Goal: Task Accomplishment & Management: Use online tool/utility

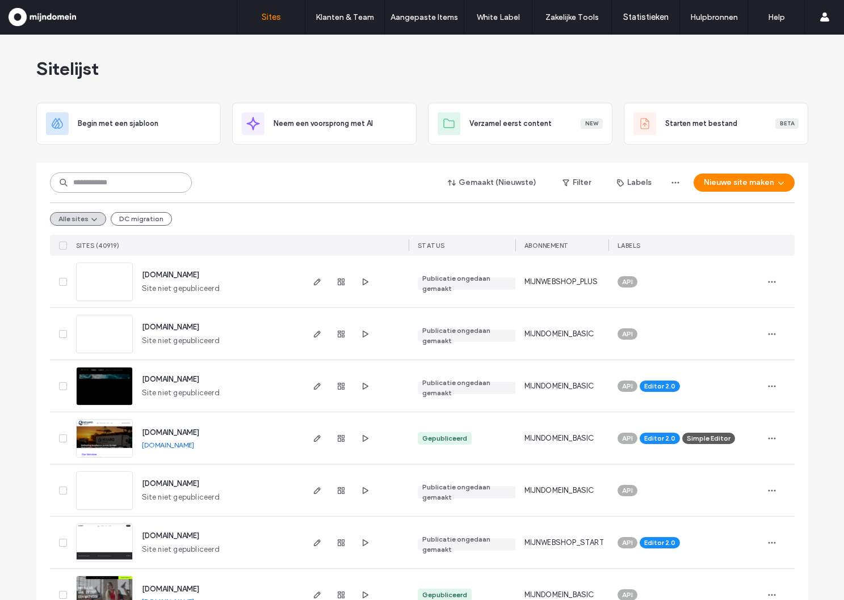
click at [112, 185] on input at bounding box center [121, 183] width 142 height 20
paste input "**********"
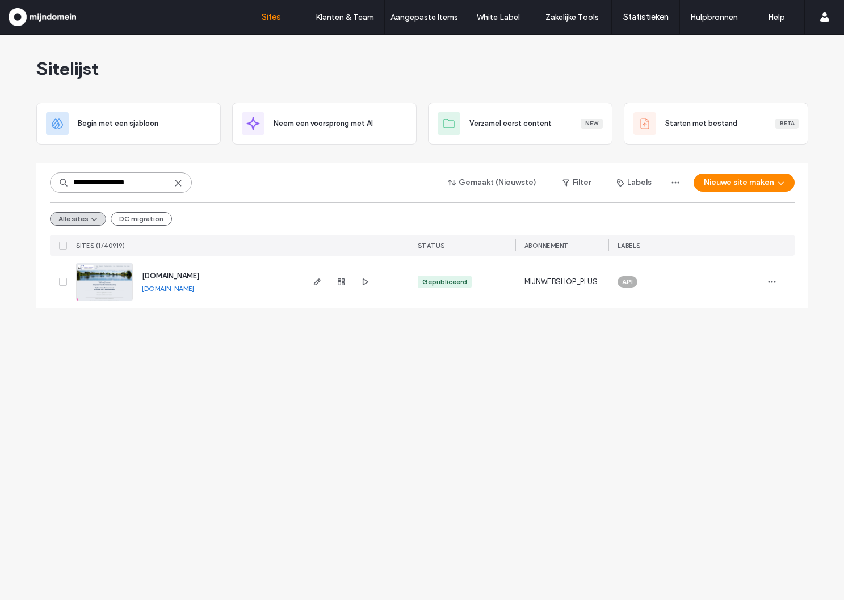
type input "**********"
click at [243, 303] on div "tijdlooscoachen.nl tijdlooscoachen.nl" at bounding box center [217, 282] width 169 height 52
click at [186, 276] on span "tijdlooscoachen.nl" at bounding box center [170, 276] width 57 height 9
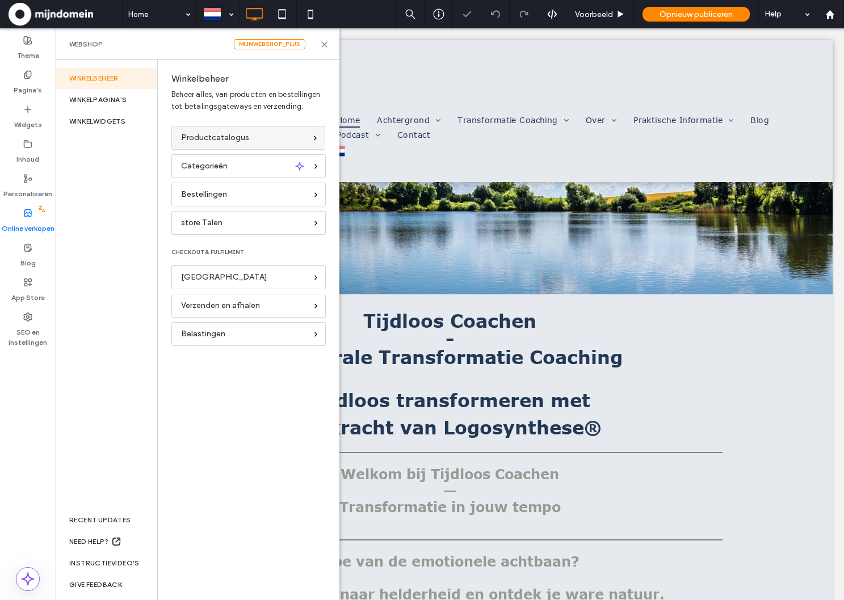
click at [205, 136] on span "Productcatalogus" at bounding box center [215, 138] width 68 height 12
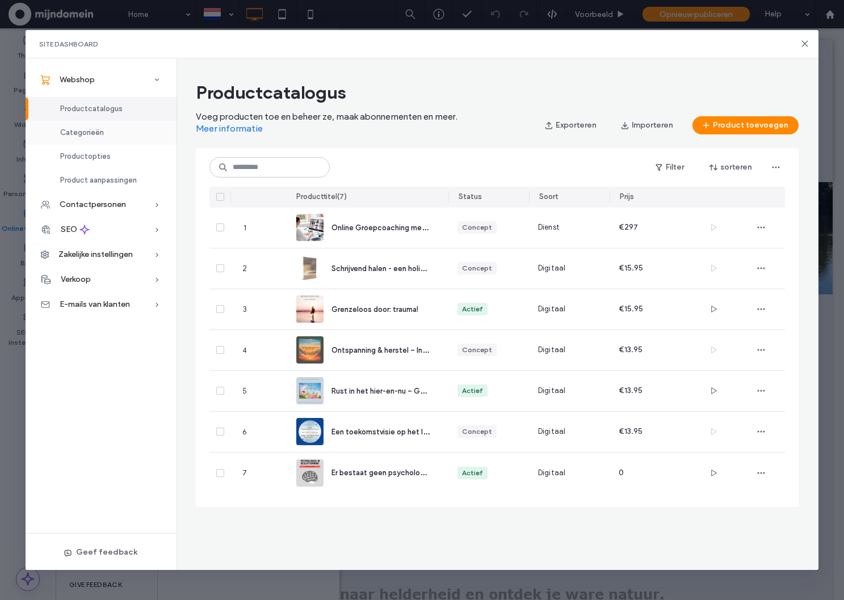
click at [95, 132] on span "Categorieën" at bounding box center [82, 132] width 44 height 9
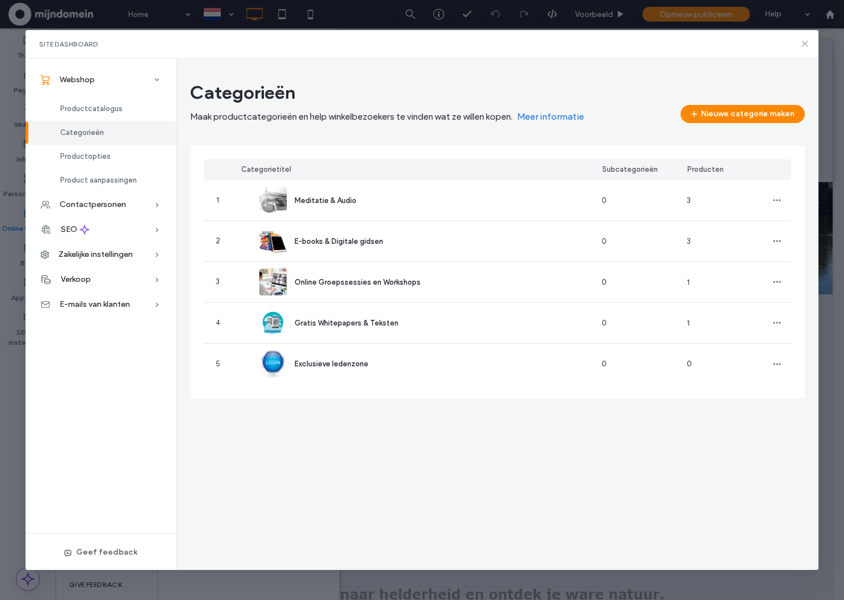
click at [807, 43] on icon at bounding box center [804, 43] width 9 height 9
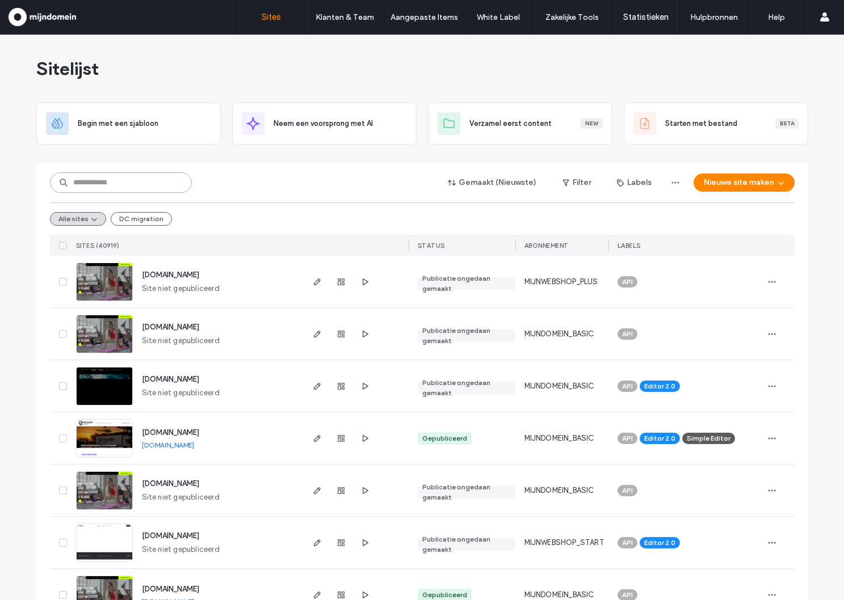
click at [100, 184] on input at bounding box center [121, 183] width 142 height 20
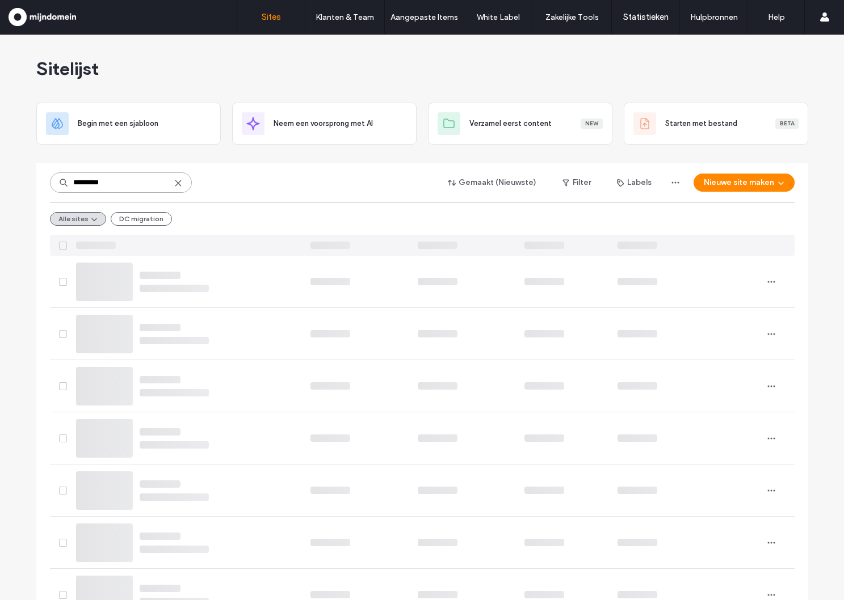
type input "*********"
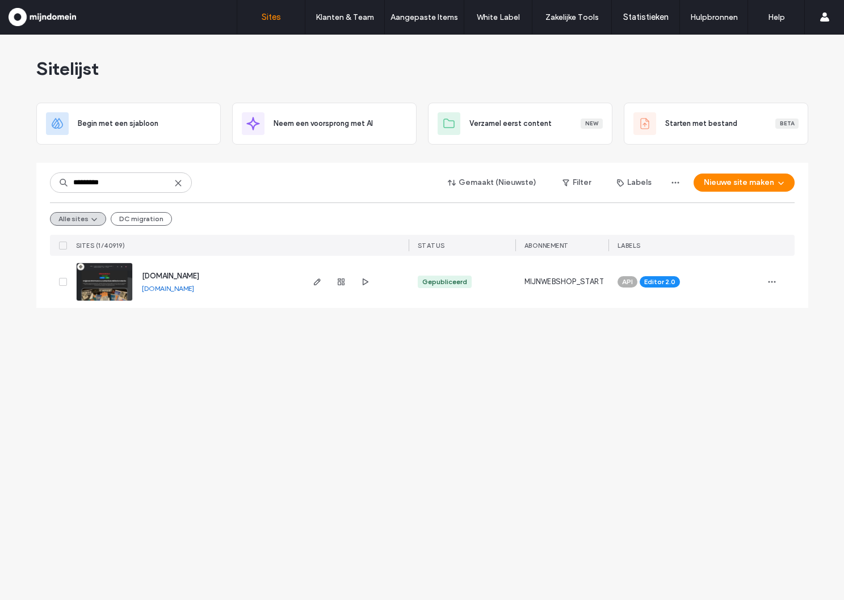
click at [166, 275] on span "militariacollectie.nl" at bounding box center [170, 276] width 57 height 9
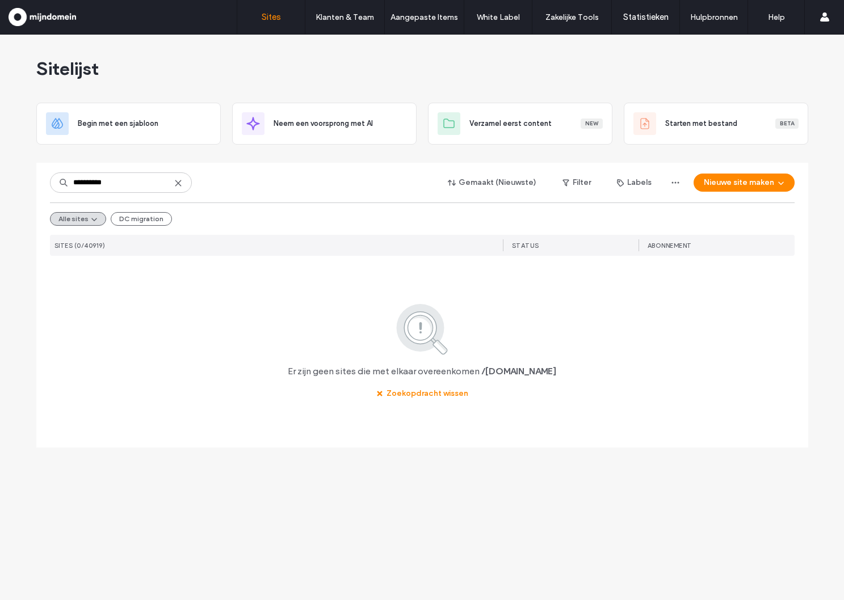
click at [78, 182] on input "**********" at bounding box center [121, 183] width 142 height 20
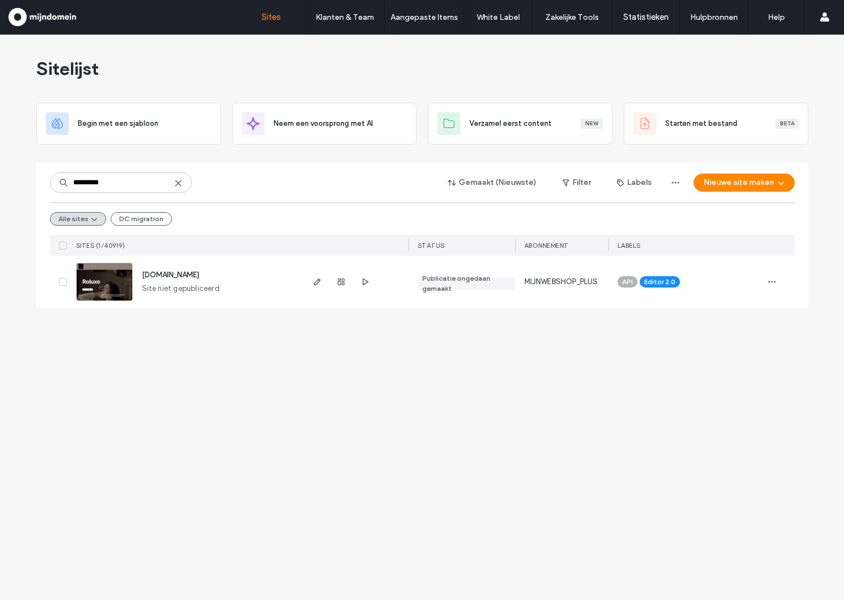
type input "*********"
click at [167, 272] on span "www.roluxe.nl" at bounding box center [170, 275] width 57 height 9
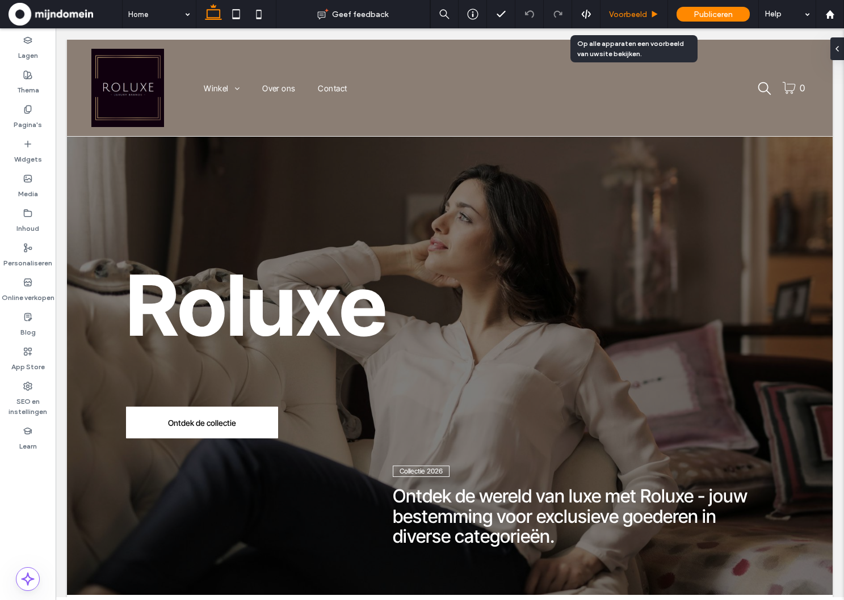
click at [617, 15] on span "Voorbeeld" at bounding box center [628, 15] width 38 height 10
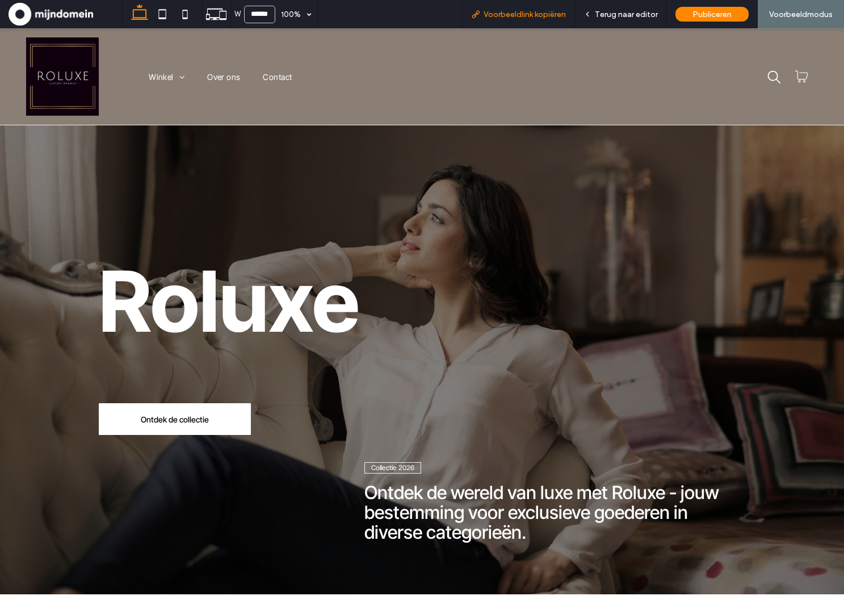
click at [526, 12] on span "Voorbeeldlink kopiëren" at bounding box center [525, 15] width 82 height 10
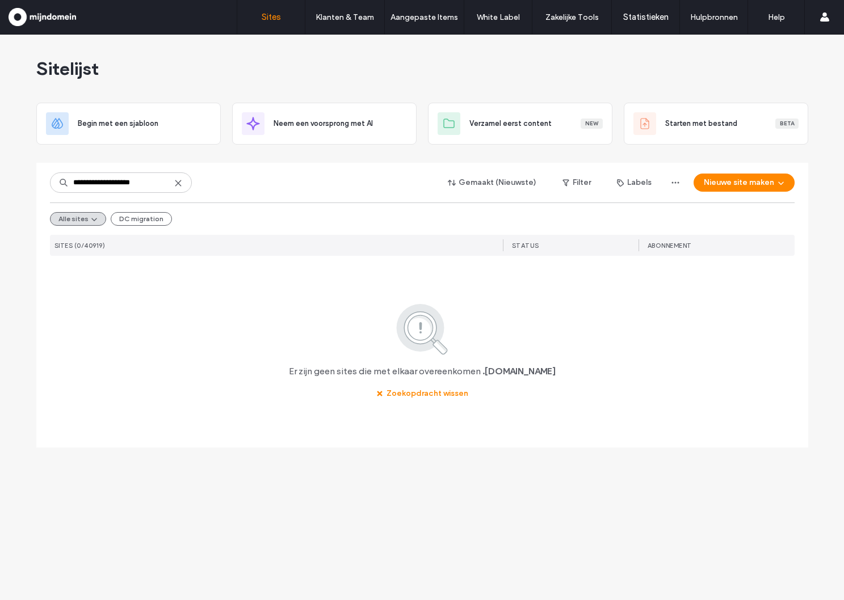
drag, startPoint x: 74, startPoint y: 182, endPoint x: 121, endPoint y: 195, distance: 48.9
click at [74, 182] on input "**********" at bounding box center [121, 183] width 142 height 20
type input "**********"
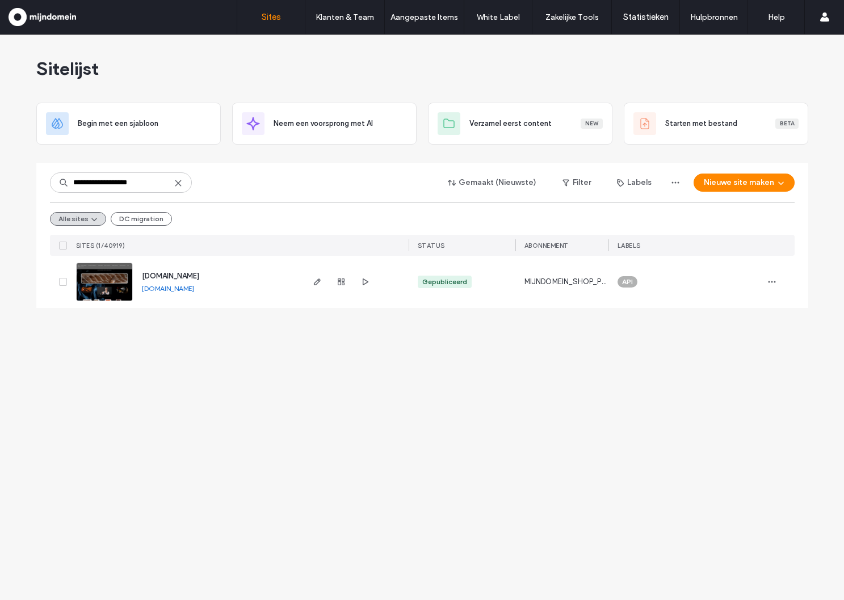
click at [190, 272] on span "www.oldjohn-humidors.nl" at bounding box center [170, 276] width 57 height 9
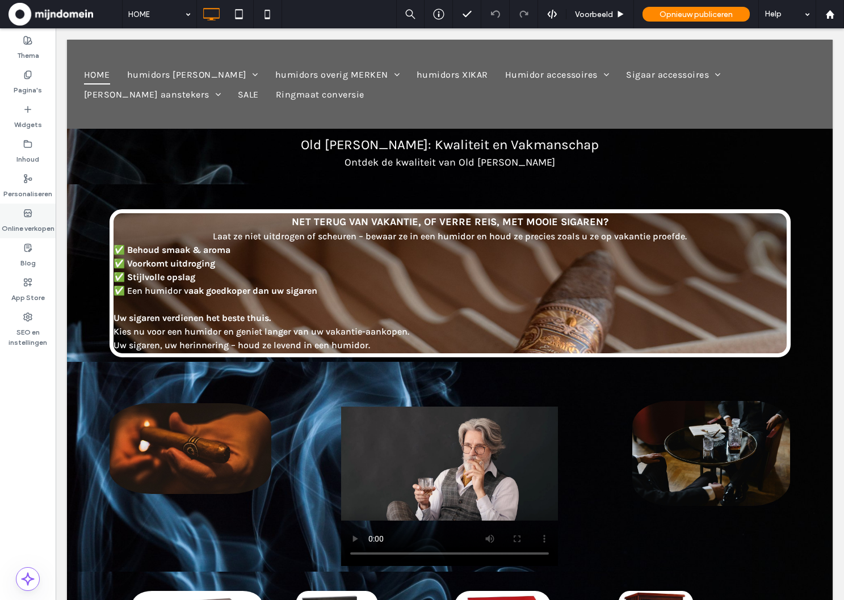
click at [30, 221] on label "Online verkopen" at bounding box center [28, 226] width 53 height 16
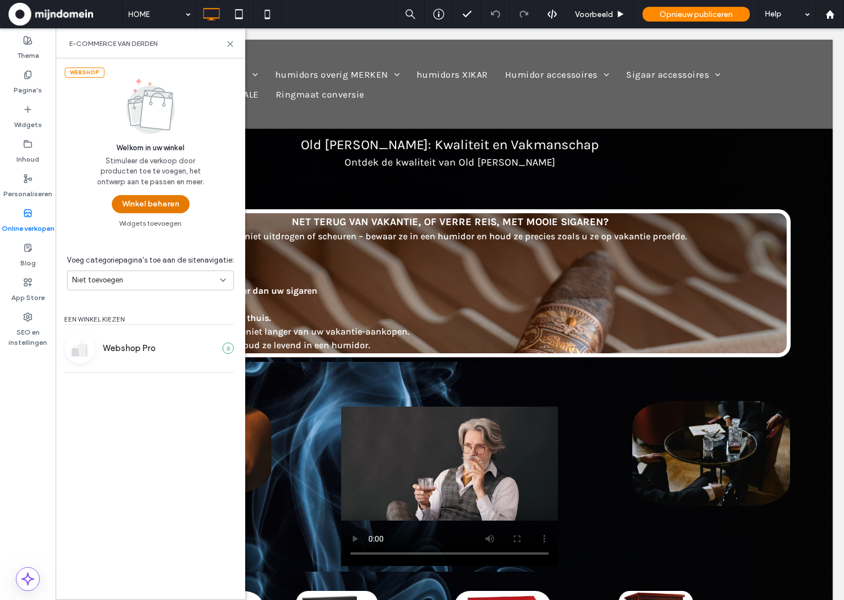
click at [153, 196] on button "Winkel beheren" at bounding box center [151, 204] width 78 height 18
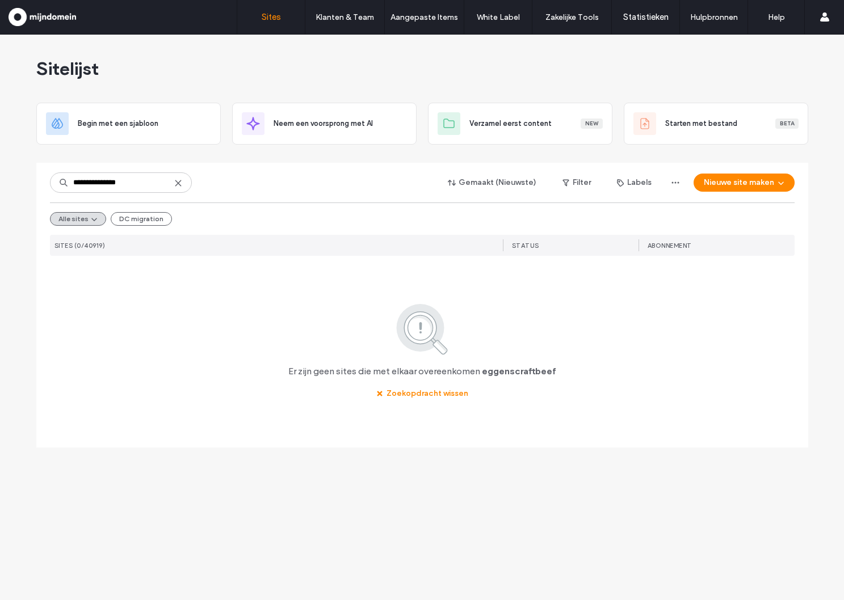
type input "**********"
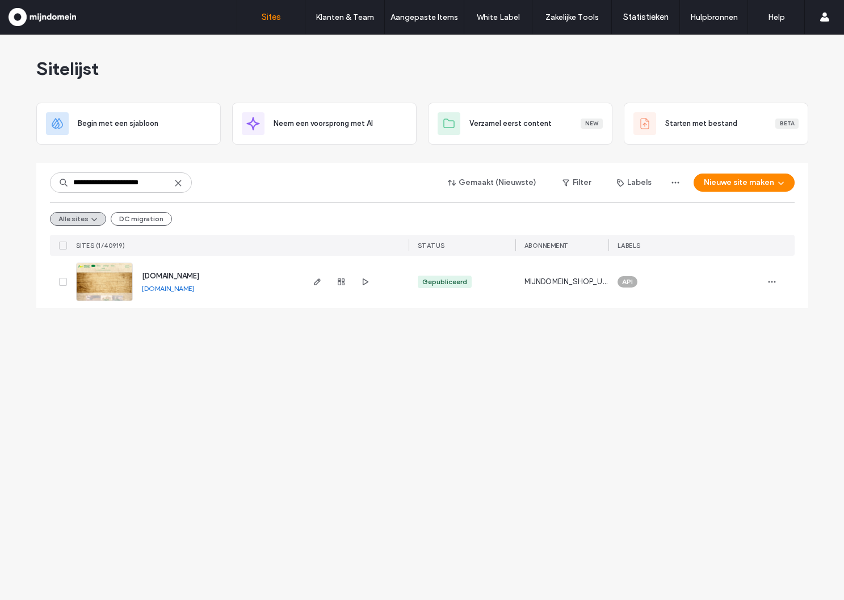
type input "**********"
click at [177, 277] on span "steijgerkaasennoten.nl" at bounding box center [170, 276] width 57 height 9
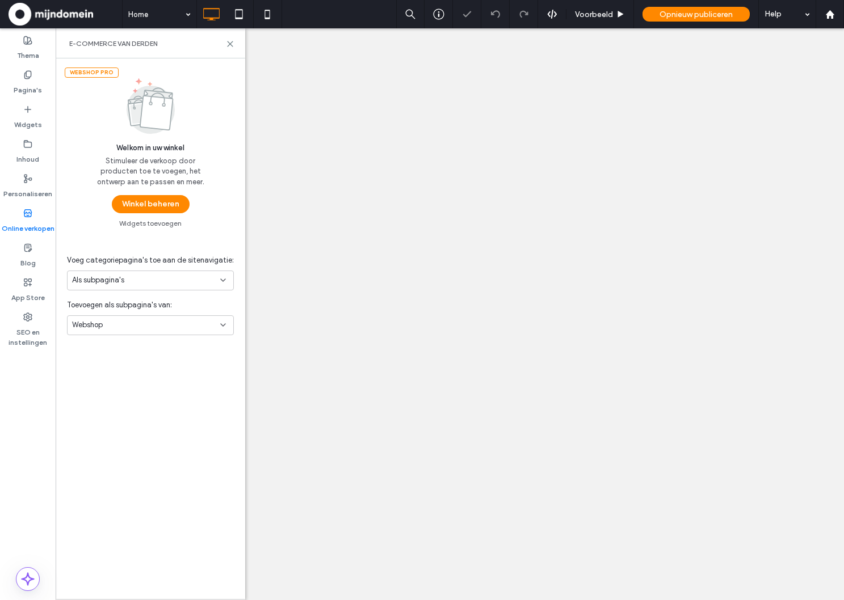
click at [139, 207] on button "Winkel beheren" at bounding box center [151, 204] width 78 height 18
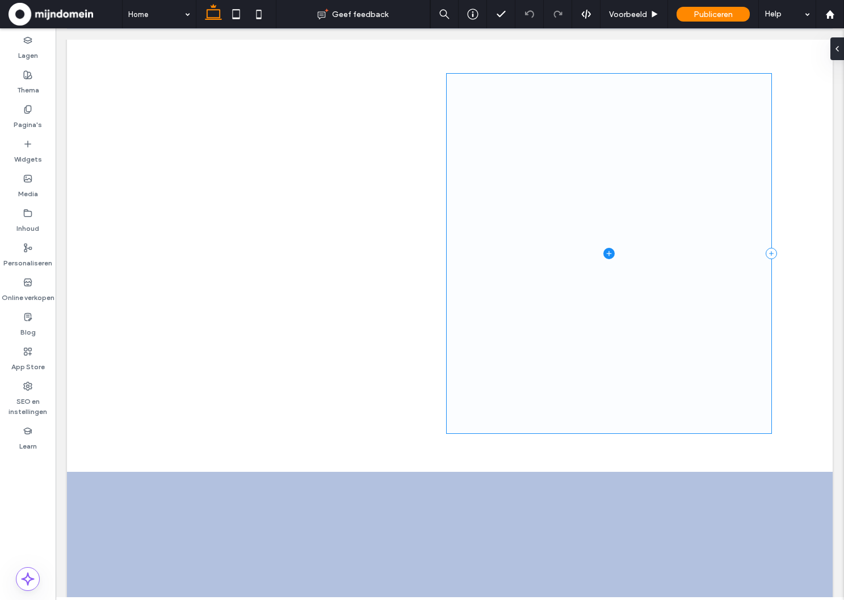
scroll to position [1076, 0]
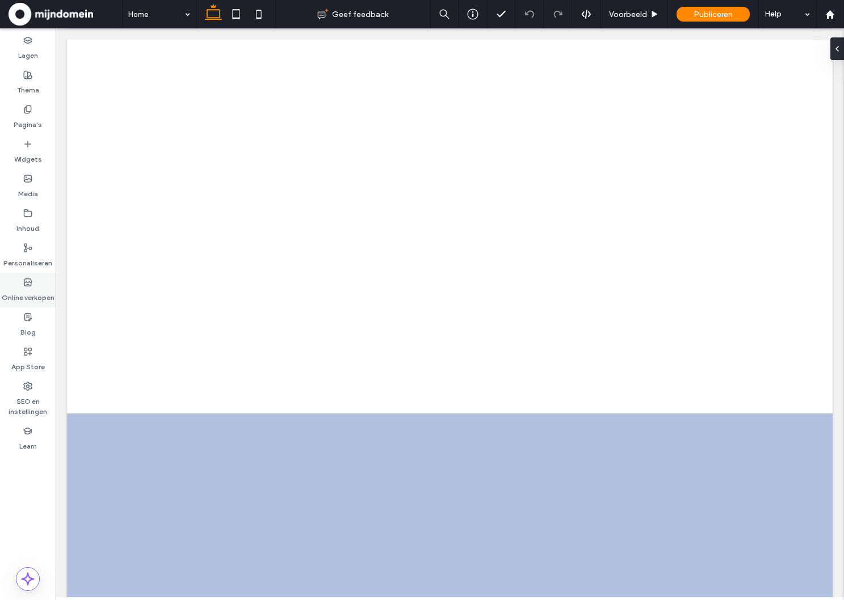
click at [23, 285] on icon at bounding box center [27, 282] width 9 height 9
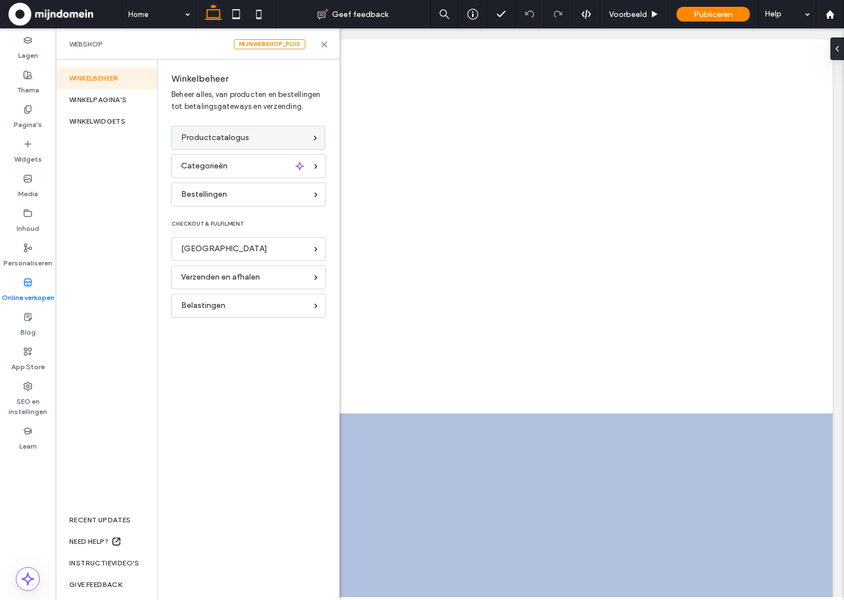
click at [210, 138] on span "Productcatalogus" at bounding box center [215, 138] width 68 height 12
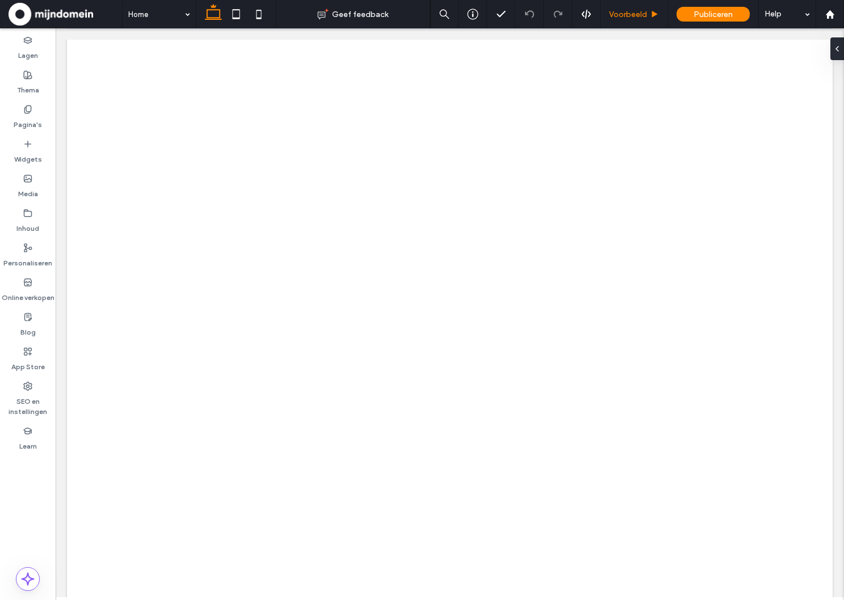
click at [635, 15] on span "Voorbeeld" at bounding box center [628, 15] width 38 height 10
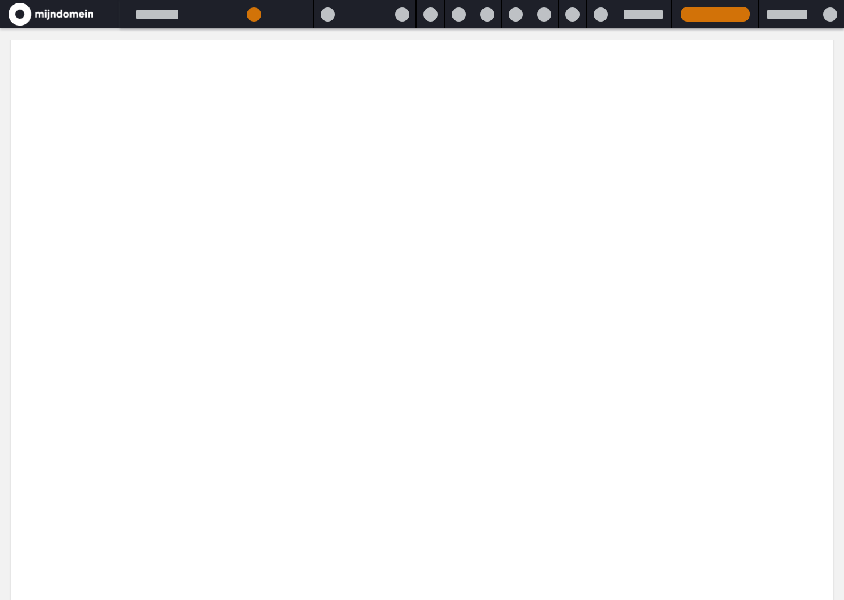
click at [635, 15] on div at bounding box center [643, 14] width 39 height 9
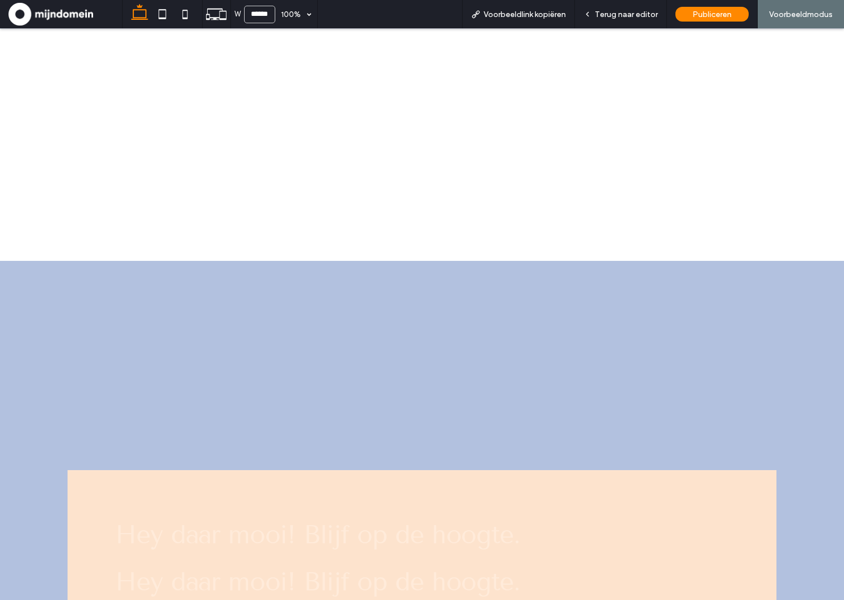
scroll to position [1405, 0]
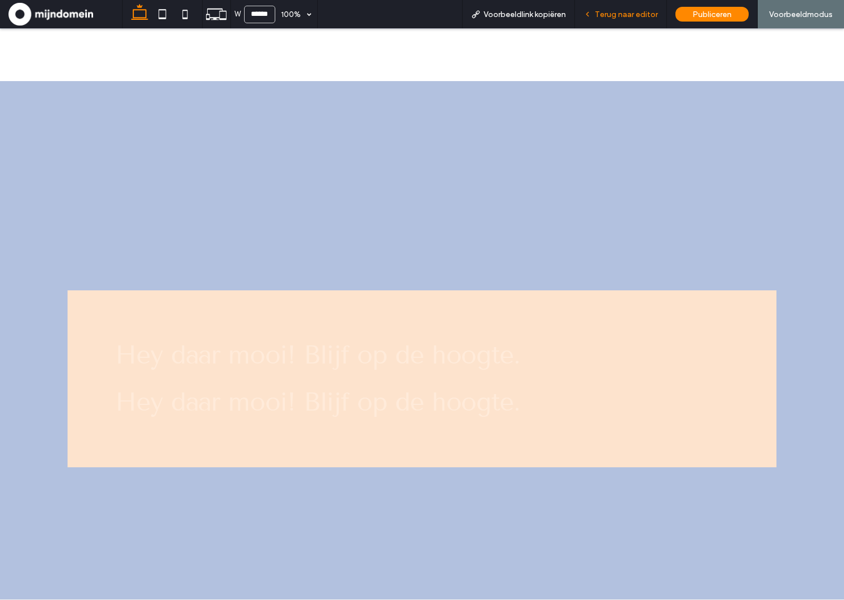
click at [602, 15] on span "Terug naar editor" at bounding box center [626, 15] width 63 height 10
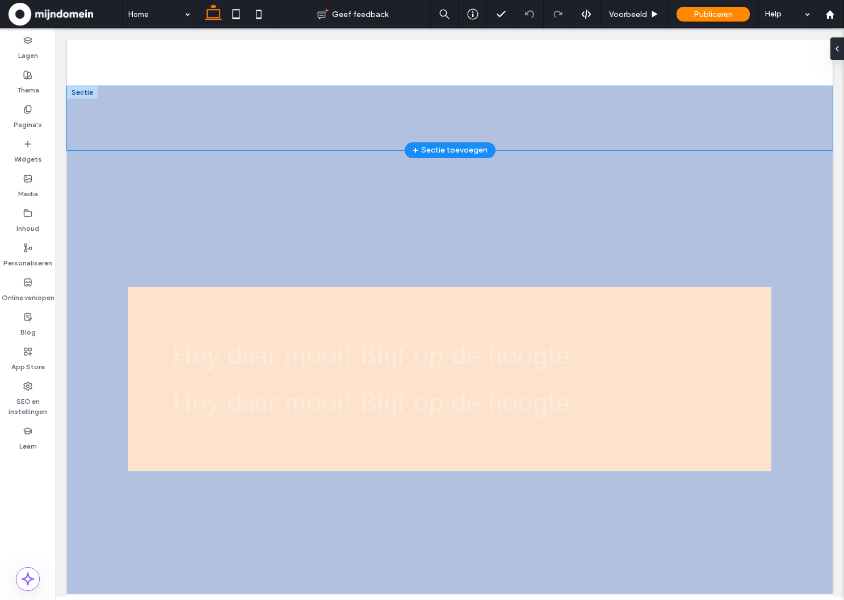
scroll to position [1401, 0]
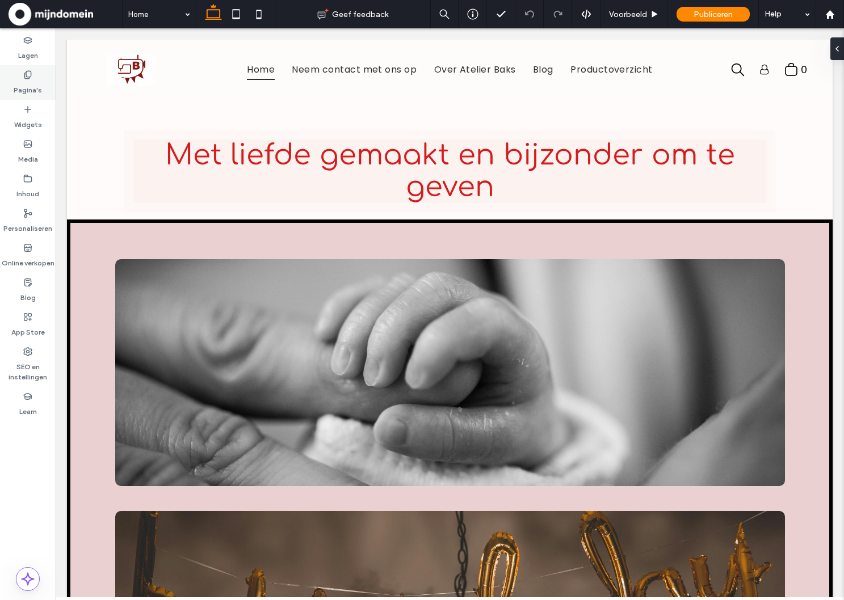
click at [19, 85] on label "Pagina's" at bounding box center [28, 87] width 28 height 16
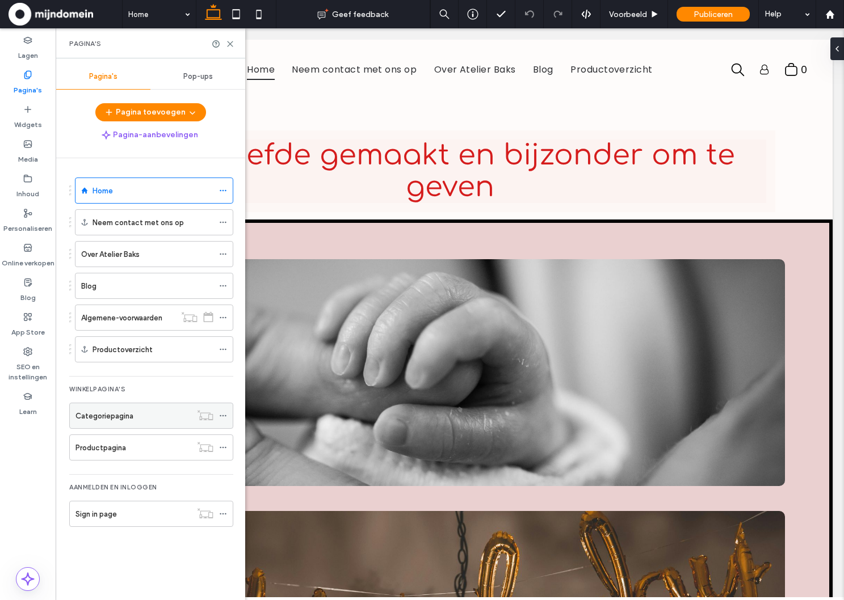
click at [123, 417] on label "Categoriepagina" at bounding box center [104, 416] width 58 height 20
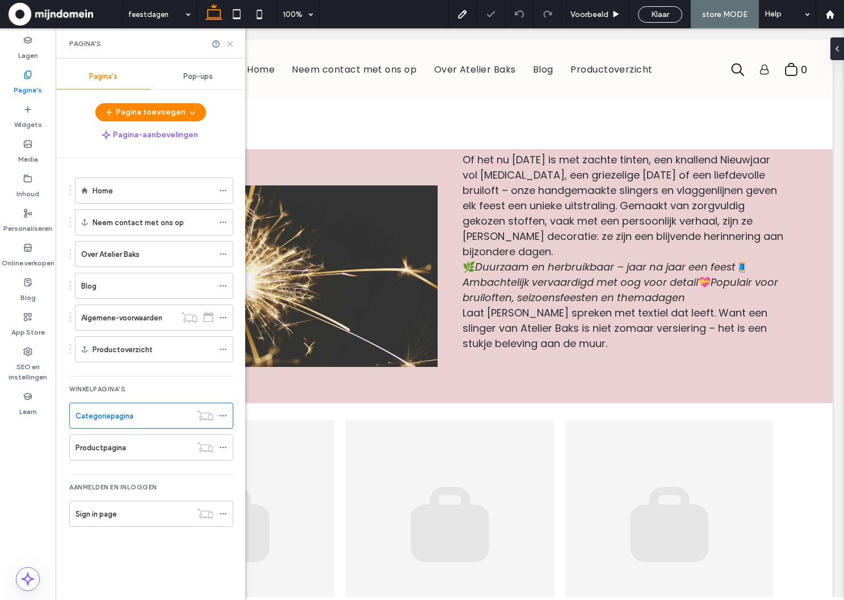
click at [232, 44] on icon at bounding box center [230, 44] width 9 height 9
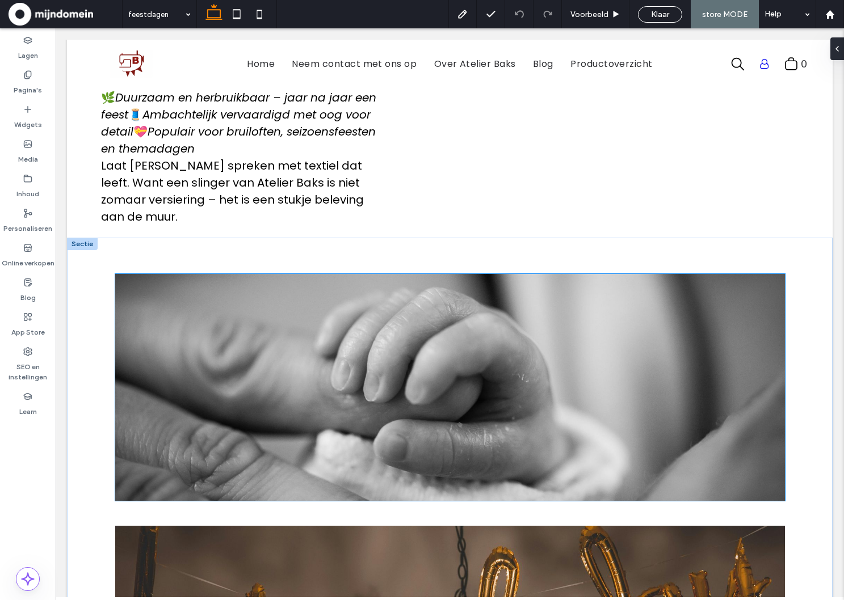
scroll to position [1342, 0]
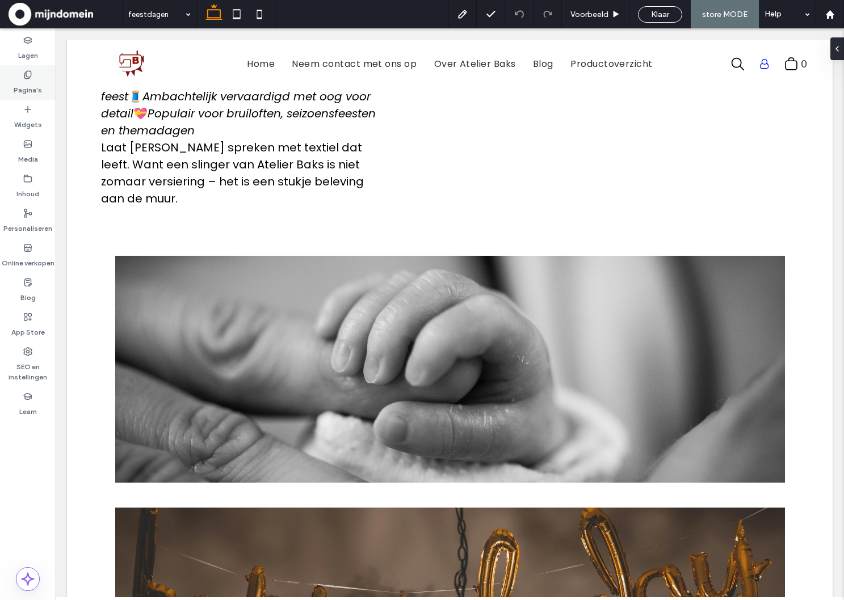
click at [31, 95] on label "Pagina's" at bounding box center [28, 87] width 28 height 16
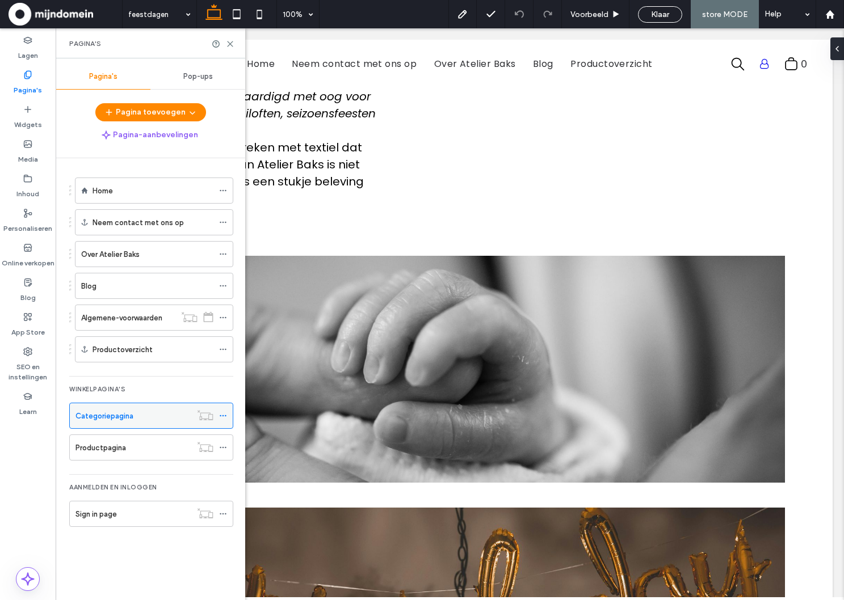
click at [123, 415] on label "Categoriepagina" at bounding box center [104, 416] width 58 height 20
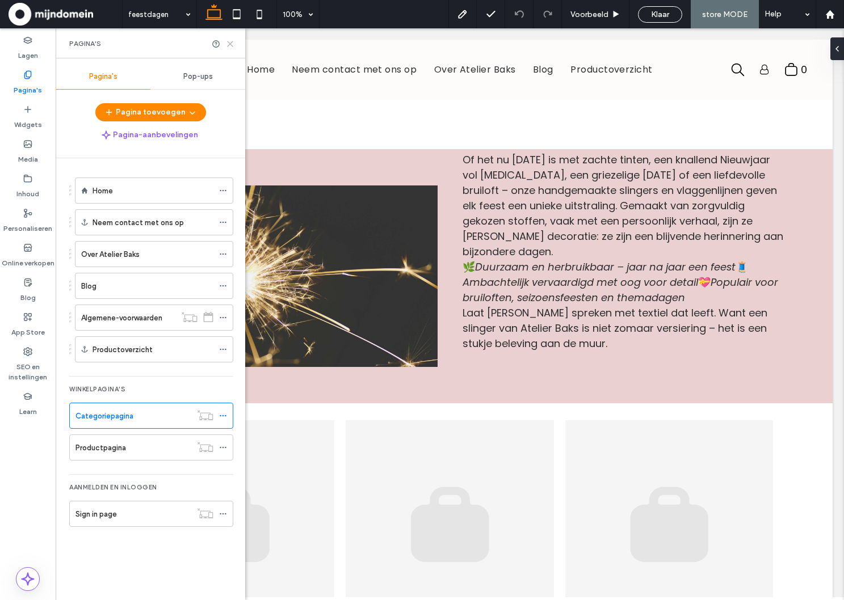
scroll to position [0, 0]
click at [232, 44] on icon at bounding box center [230, 44] width 9 height 9
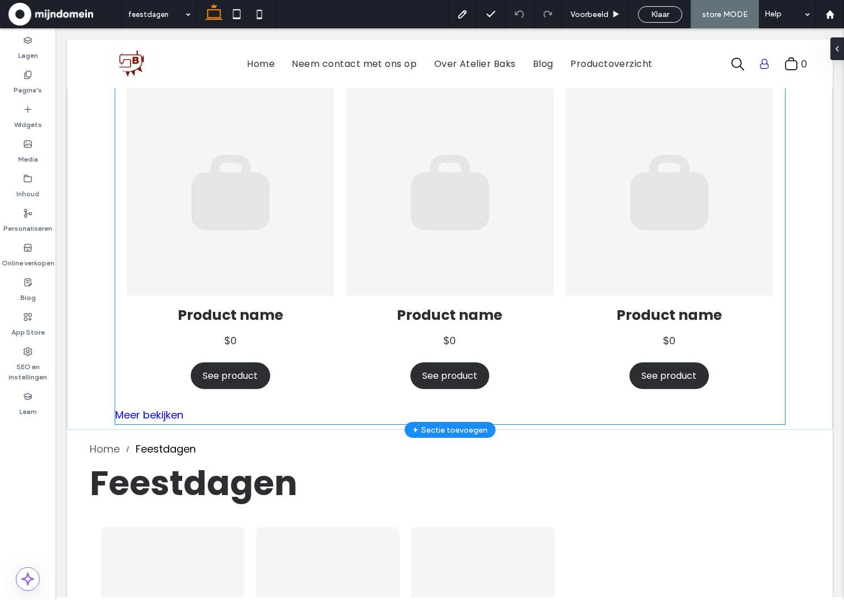
scroll to position [400, 0]
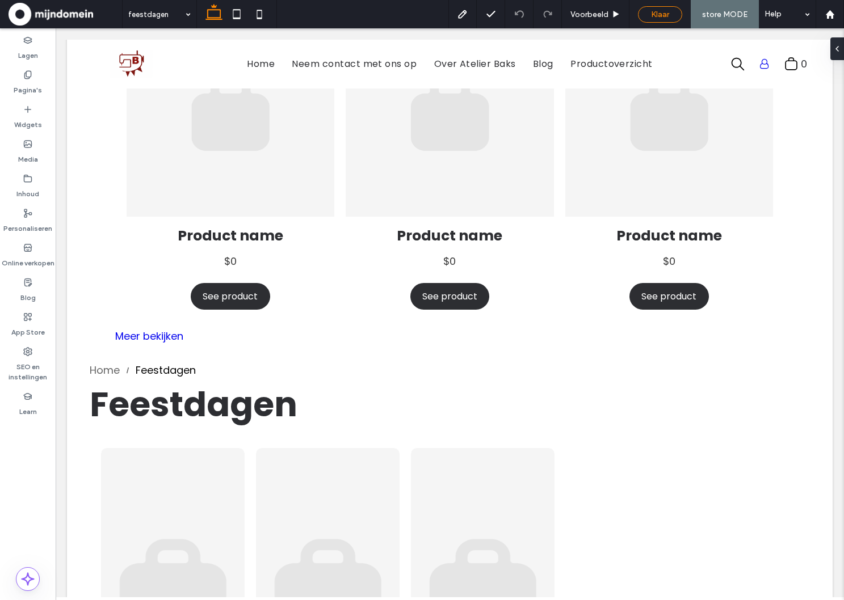
click at [648, 15] on div "Klaar" at bounding box center [660, 15] width 43 height 10
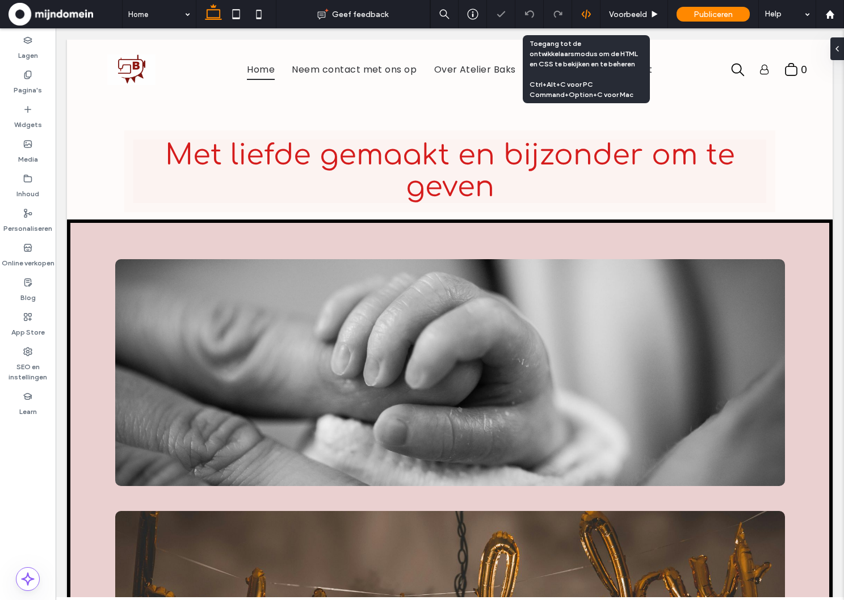
click at [579, 11] on div at bounding box center [586, 14] width 28 height 10
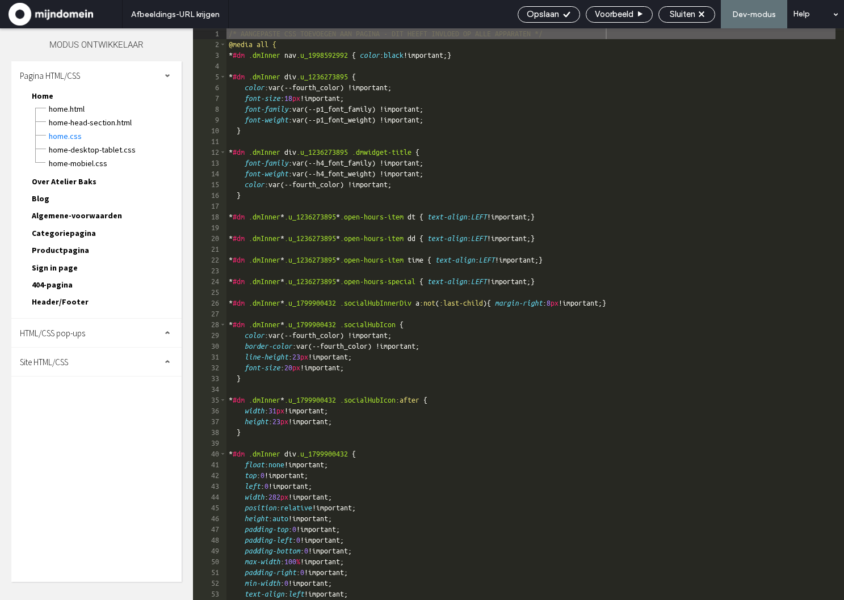
click at [68, 236] on span "Categoriepagina" at bounding box center [64, 233] width 64 height 10
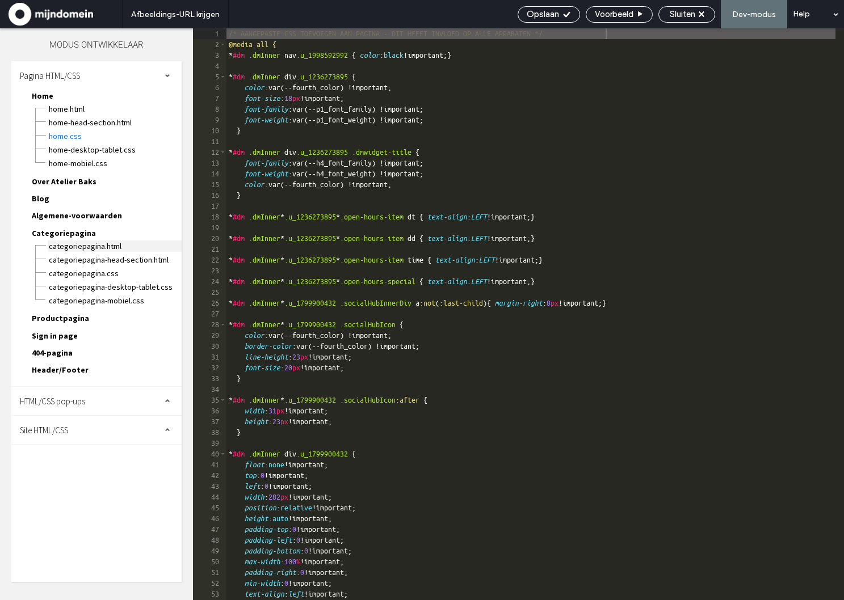
click at [108, 241] on span "Categoriepagina.html" at bounding box center [114, 246] width 133 height 11
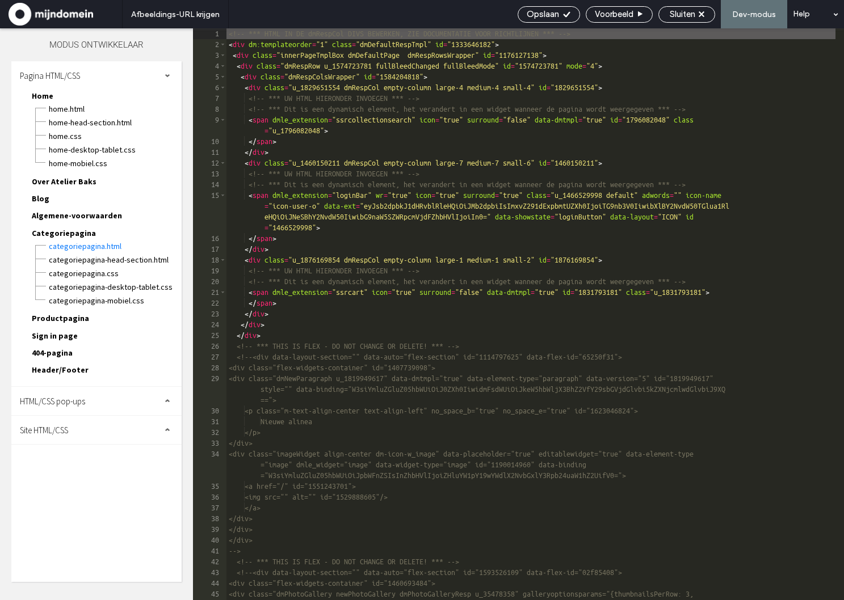
click at [684, 27] on div "Opslaan Voorbeeld Sluiten Dev-modus Help" at bounding box center [678, 14] width 332 height 28
click at [687, 18] on span "Sluiten" at bounding box center [683, 14] width 26 height 10
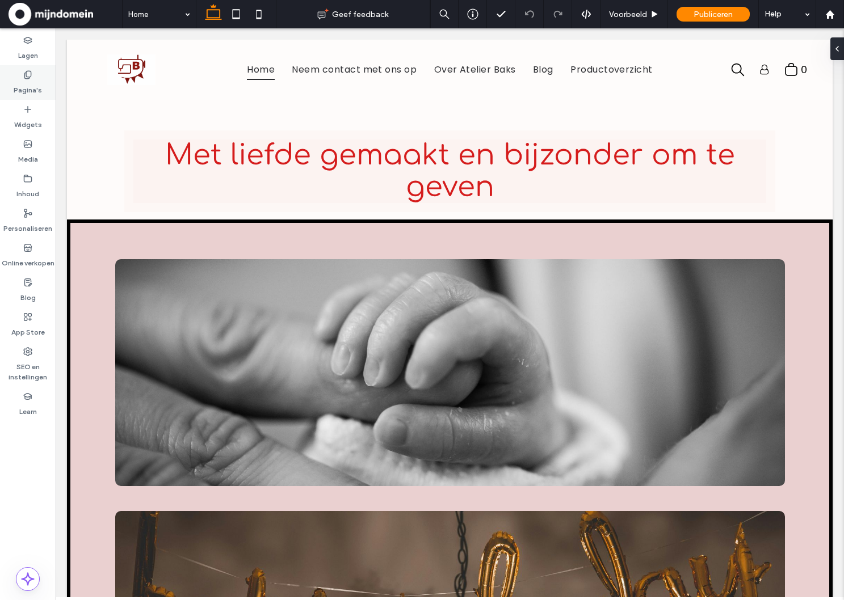
click at [24, 86] on label "Pagina's" at bounding box center [28, 87] width 28 height 16
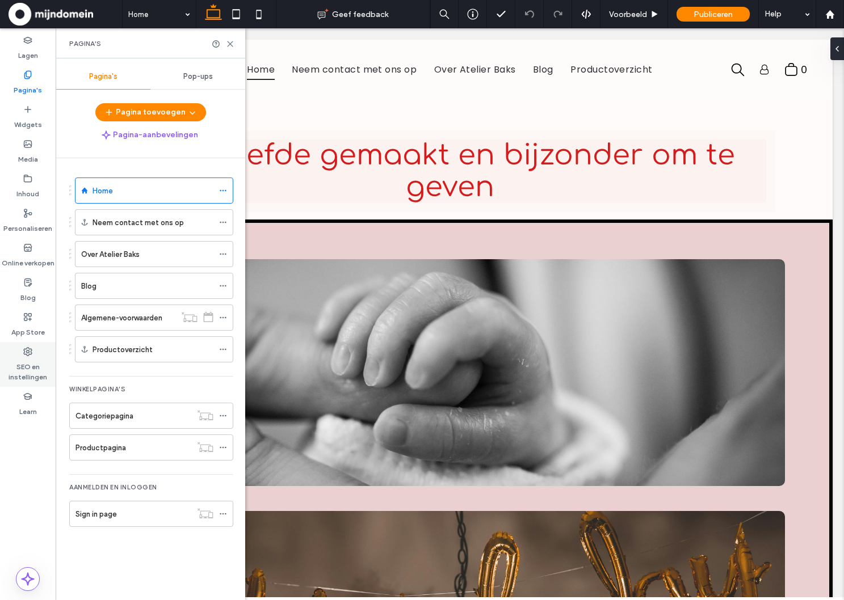
click at [27, 364] on label "SEO en instellingen" at bounding box center [28, 369] width 56 height 26
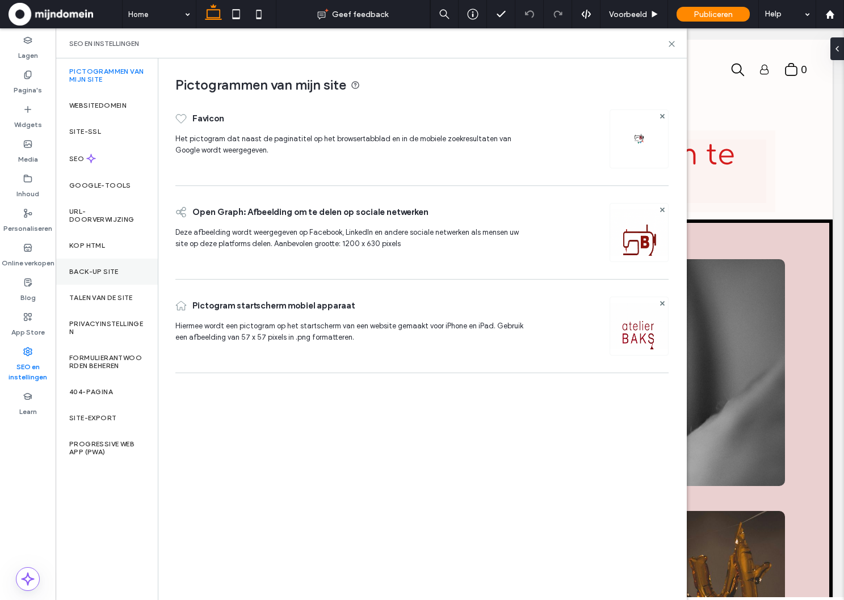
click at [102, 275] on label "Back-up site" at bounding box center [93, 272] width 49 height 8
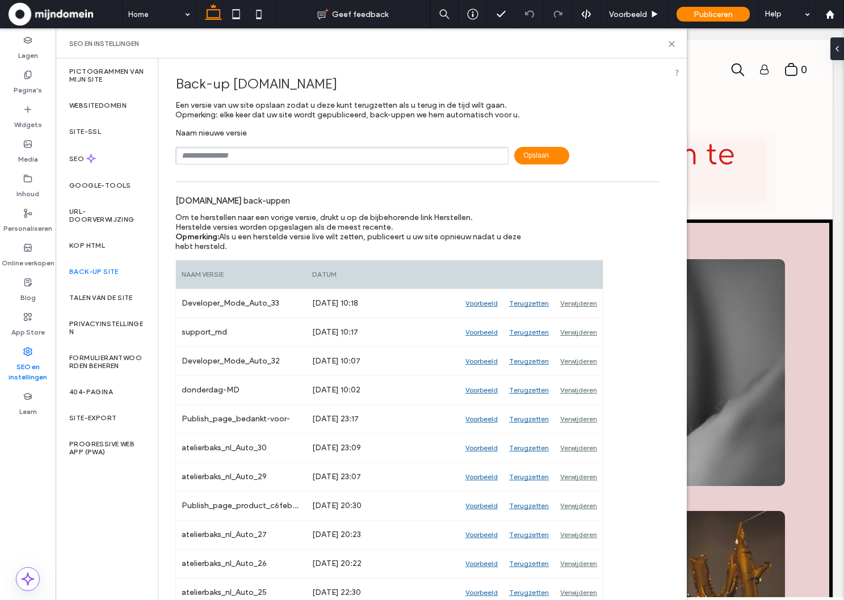
click at [266, 154] on input "text" at bounding box center [341, 156] width 333 height 18
type input "**********"
click at [676, 43] on div "SEO en instellingen" at bounding box center [371, 43] width 631 height 30
click at [673, 44] on use at bounding box center [671, 43] width 5 height 5
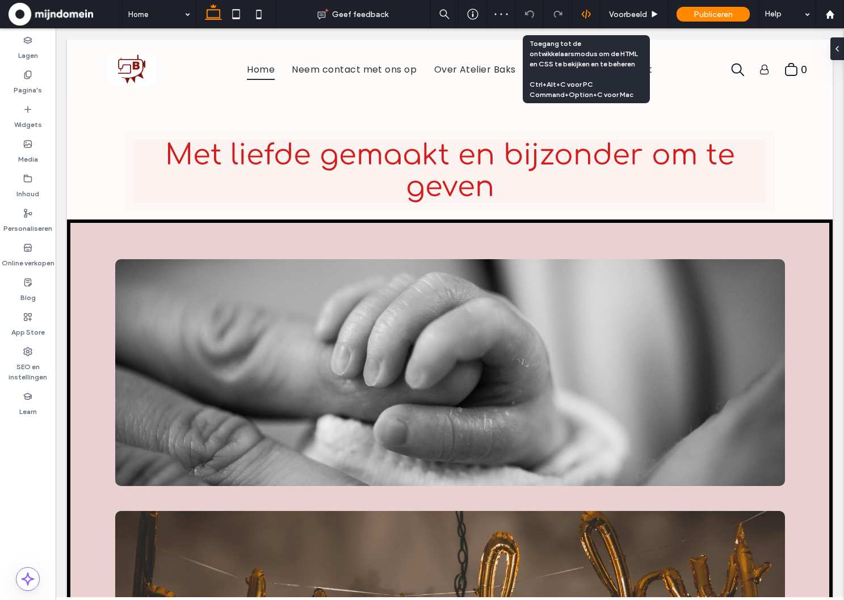
click at [593, 19] on div at bounding box center [586, 14] width 28 height 10
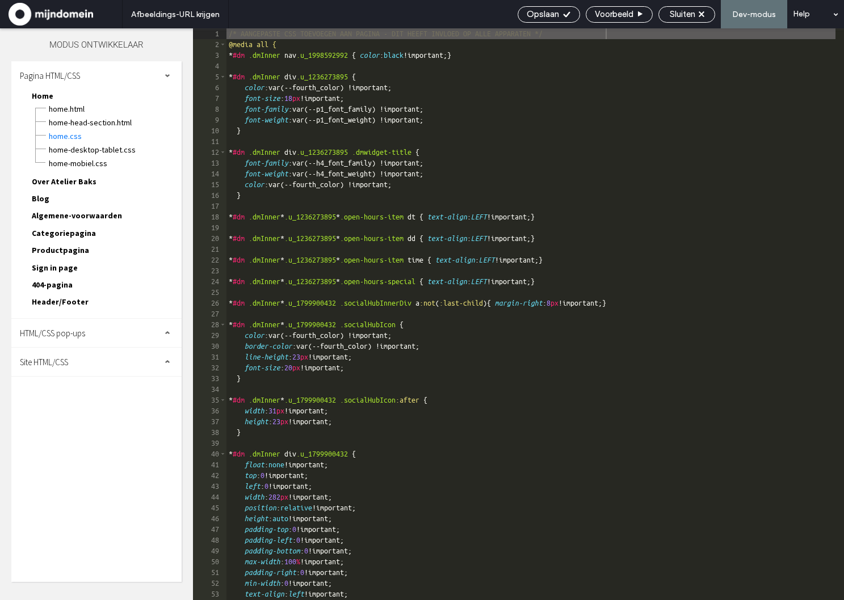
click at [102, 239] on div "Categoriepagina Categoriepagina.html Categoriepagina-head-section.html Categori…" at bounding box center [102, 234] width 159 height 17
click at [81, 233] on span "Categoriepagina" at bounding box center [64, 233] width 64 height 10
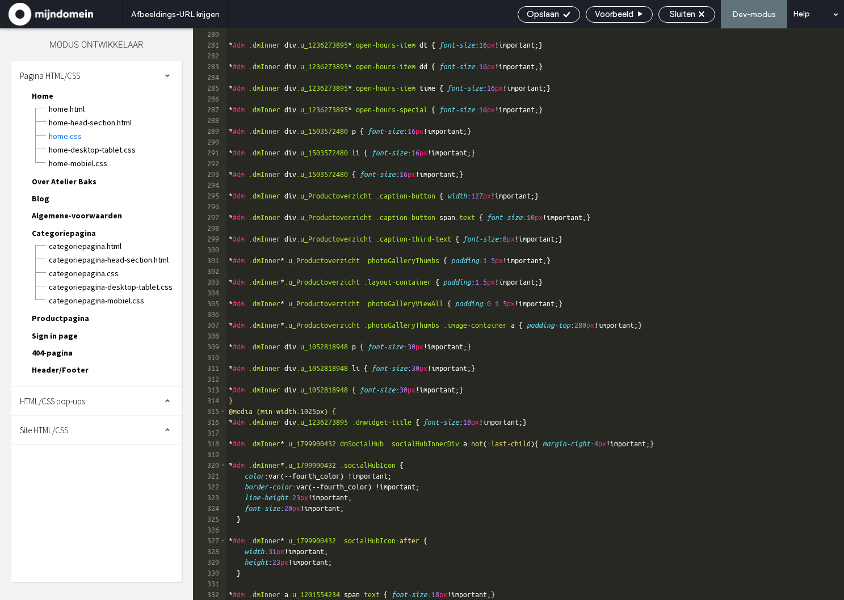
scroll to position [3108, 0]
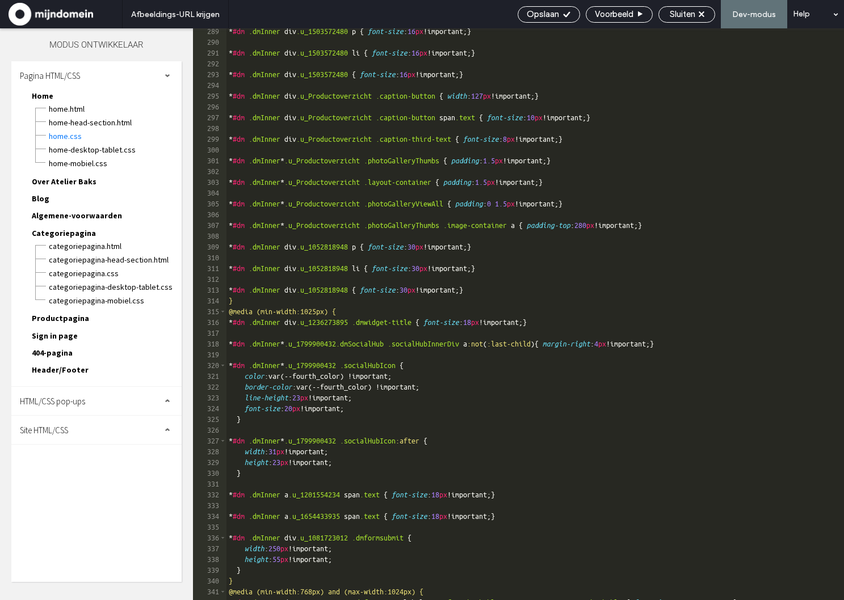
click at [61, 318] on span "Productpagina" at bounding box center [60, 318] width 57 height 10
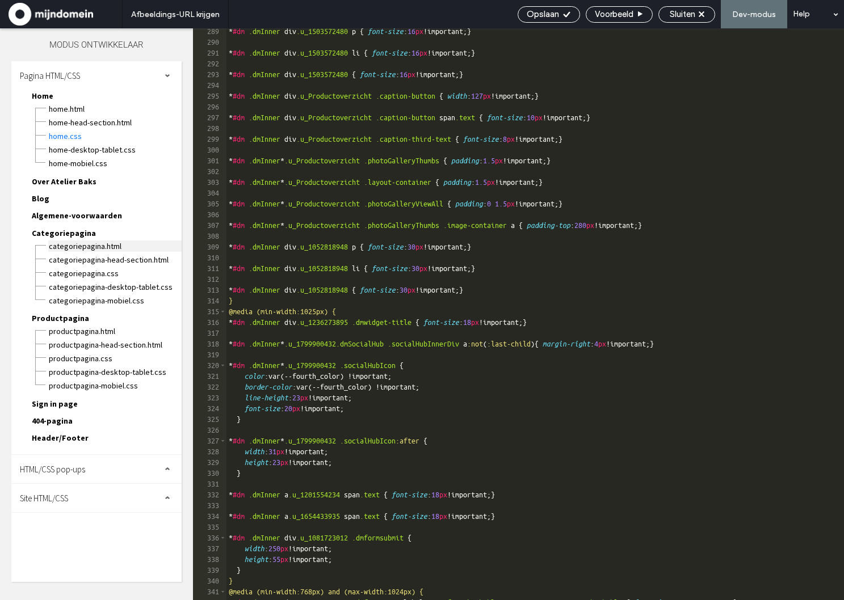
click at [70, 249] on span "Categoriepagina.html" at bounding box center [114, 246] width 133 height 11
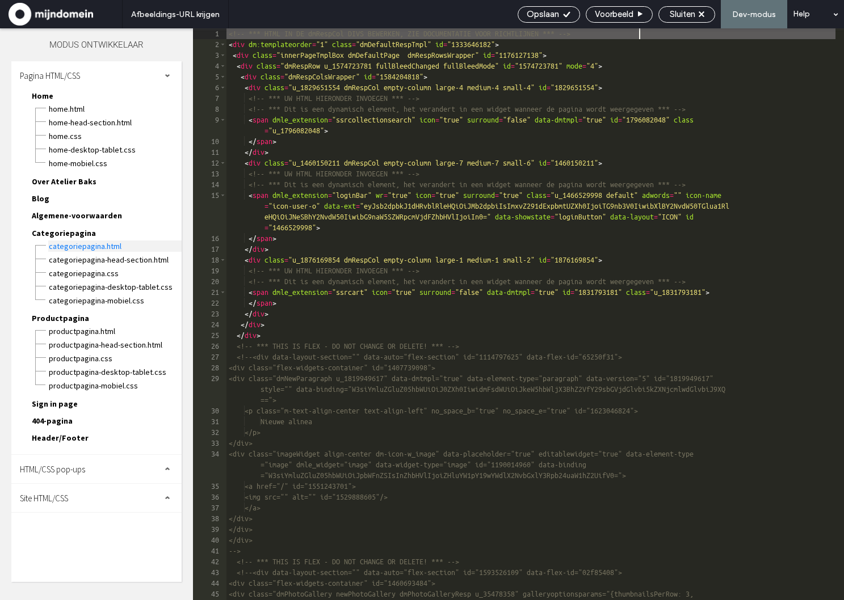
scroll to position [0, 0]
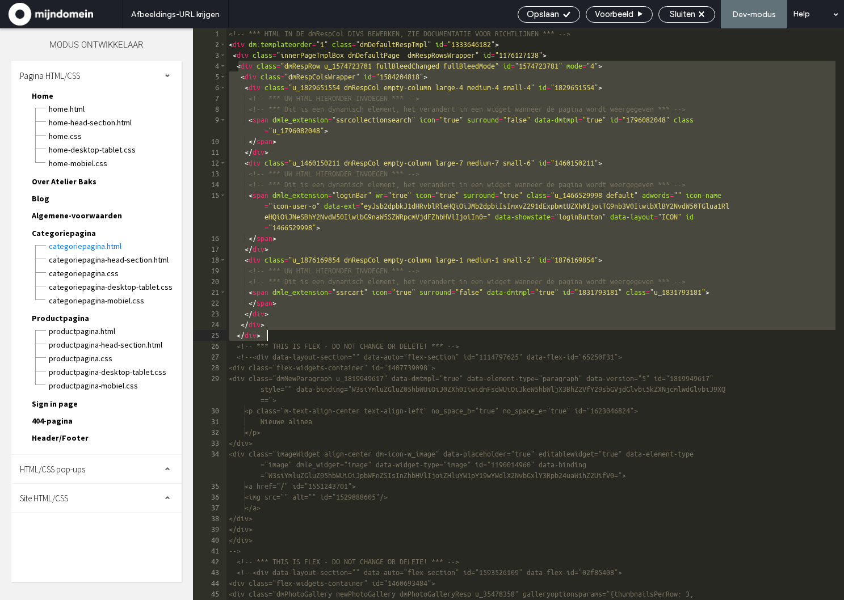
drag, startPoint x: 238, startPoint y: 64, endPoint x: 342, endPoint y: 333, distance: 288.6
click at [342, 333] on div "<!-- *** HTML IN DE dmRespCol DIVS BEWERKEN, ZIE DOCUMENTATIE VOOR RICHTLIJNEN …" at bounding box center [530, 405] width 609 height 755
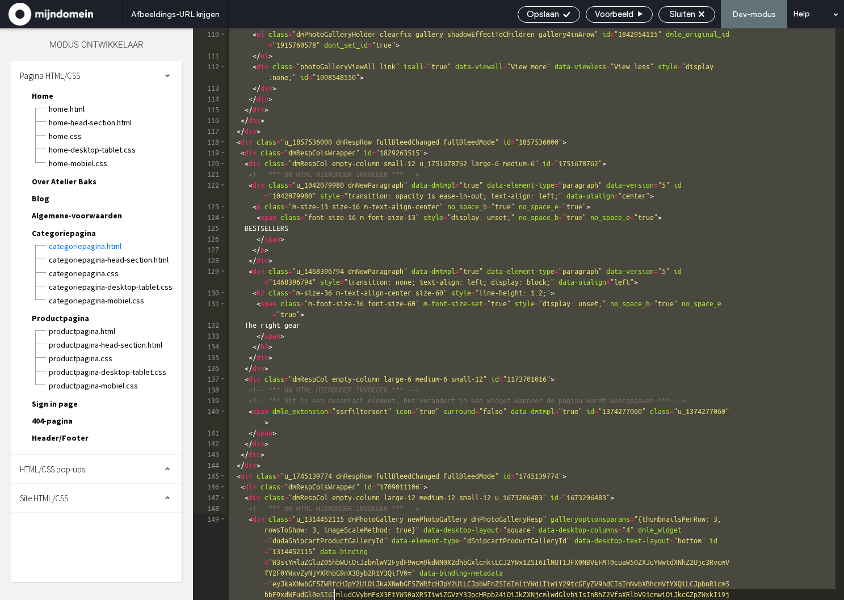
scroll to position [2221, 0]
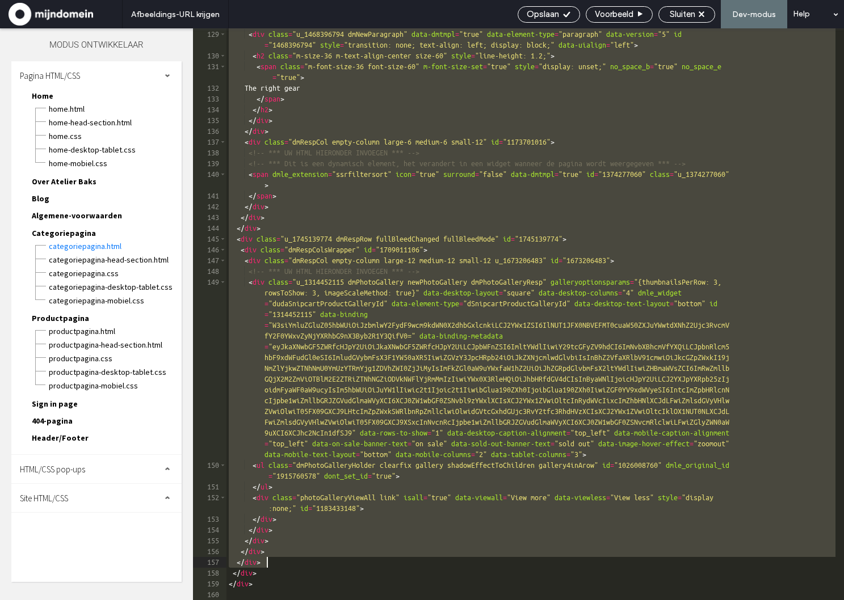
drag, startPoint x: 229, startPoint y: 236, endPoint x: 340, endPoint y: 564, distance: 345.7
click at [340, 564] on div "</ div > < div class = "u_1468396794 dmNewParagraph" data-dmtmpl = "true" data-…" at bounding box center [530, 315] width 609 height 594
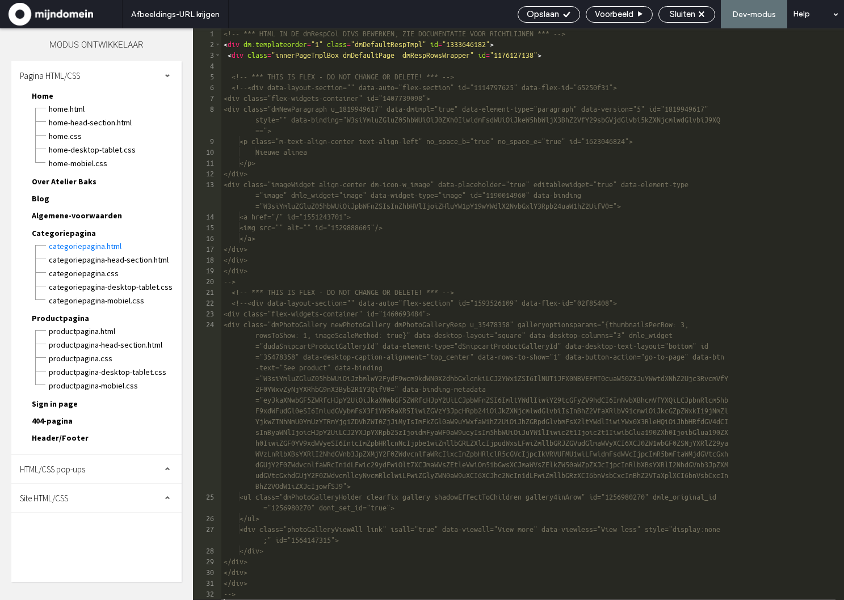
scroll to position [0, 0]
click at [536, 20] on div "Opslaan" at bounding box center [549, 14] width 62 height 16
click at [537, 18] on span "Opslaan" at bounding box center [543, 14] width 32 height 10
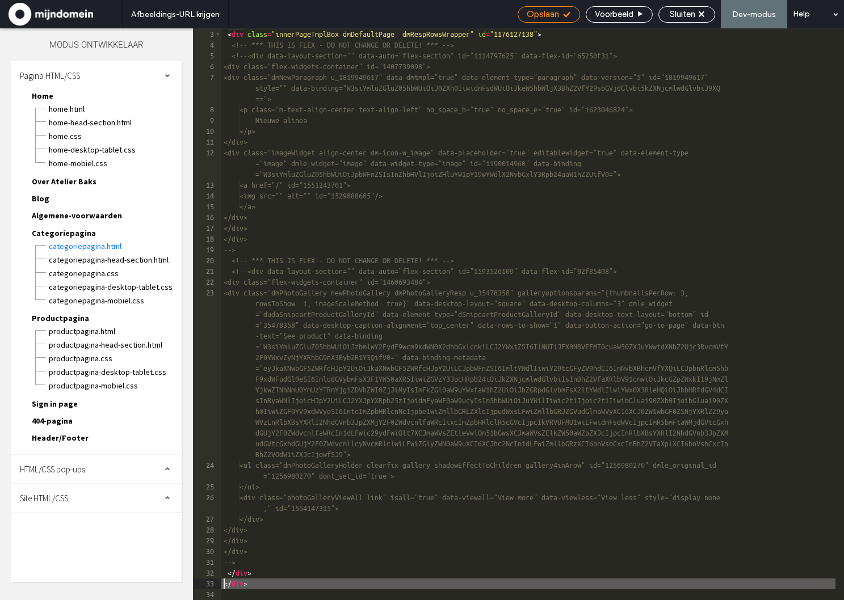
scroll to position [21, 0]
click at [676, 13] on span "Sluiten" at bounding box center [683, 14] width 26 height 10
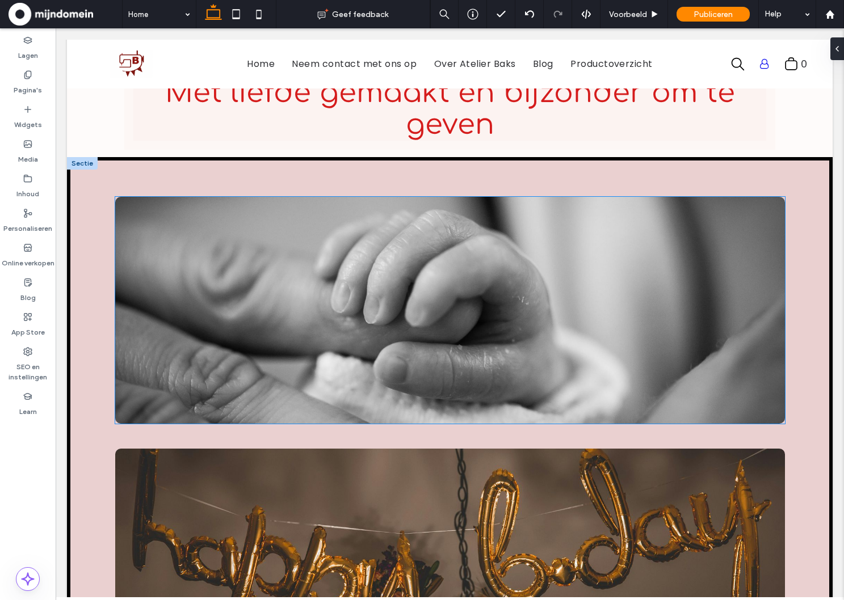
scroll to position [47, 0]
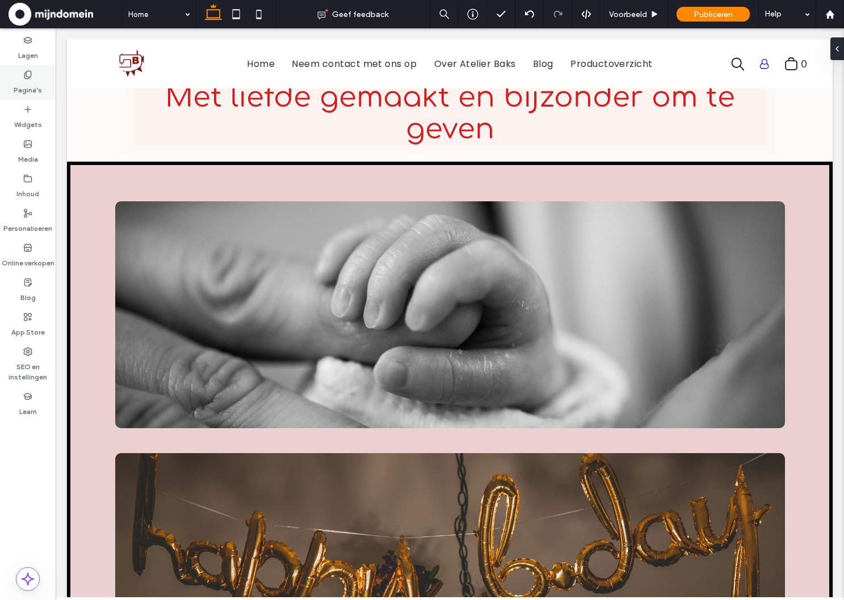
click at [27, 83] on label "Pagina's" at bounding box center [28, 87] width 28 height 16
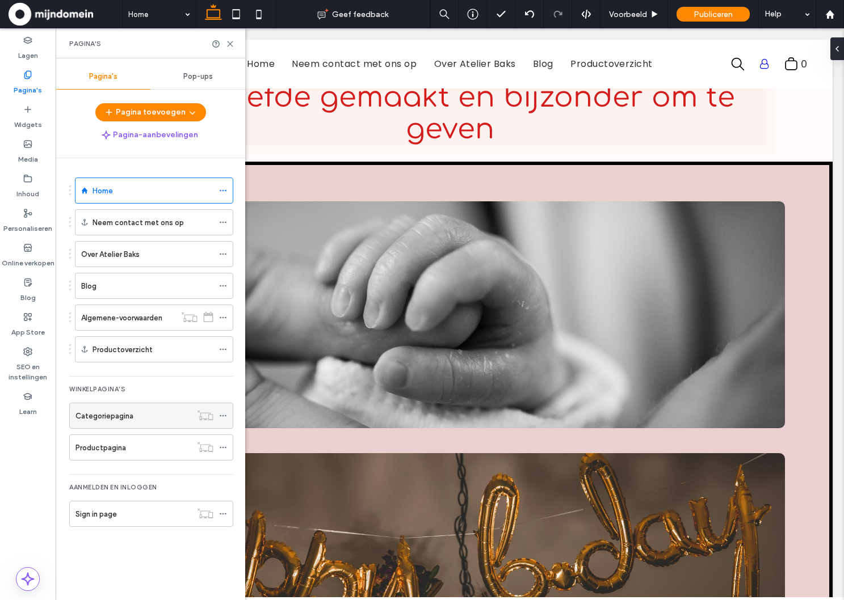
click at [98, 421] on label "Categoriepagina" at bounding box center [104, 416] width 58 height 20
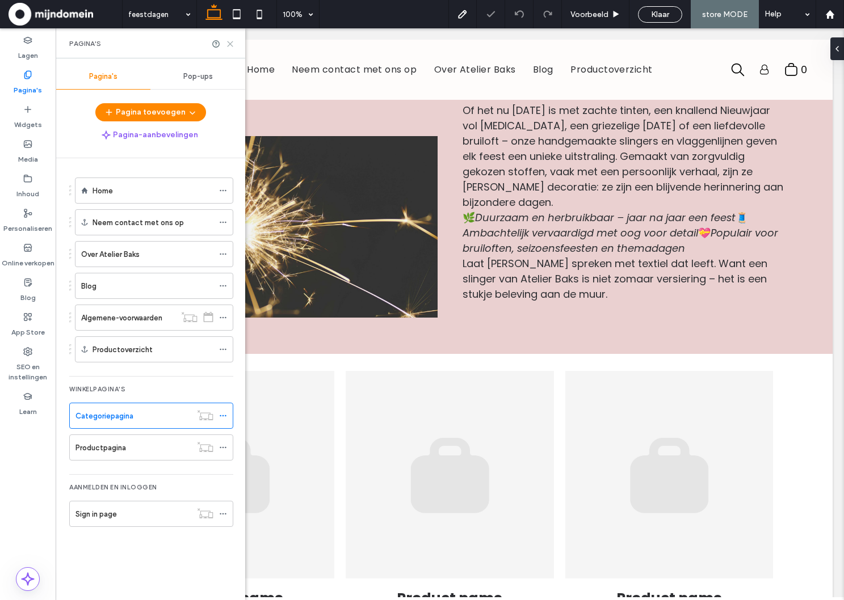
click at [230, 43] on use at bounding box center [230, 43] width 5 height 5
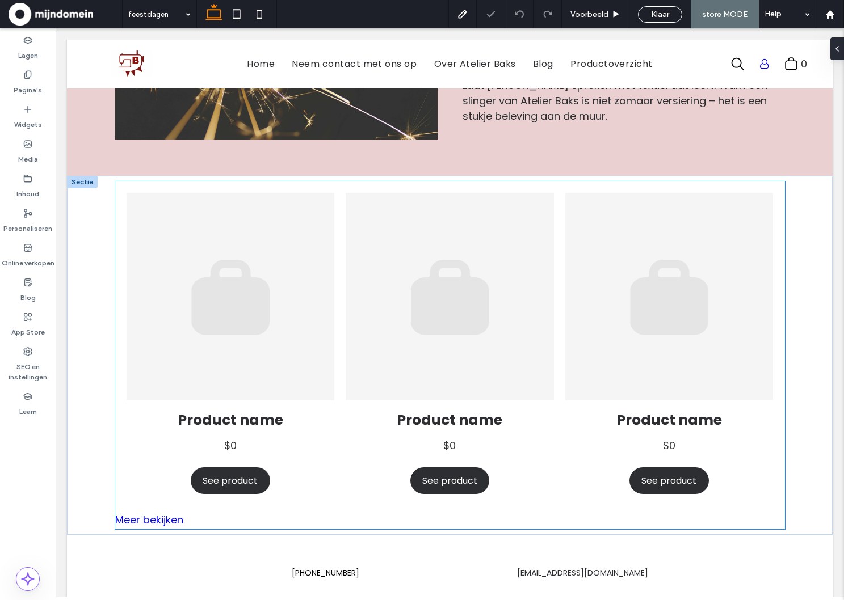
scroll to position [233, 0]
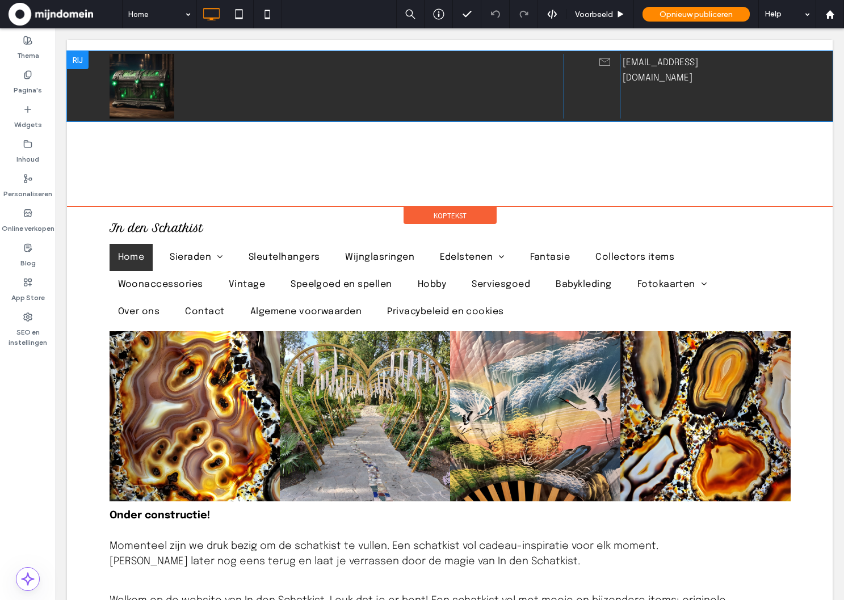
click at [427, 88] on div "Click To Paste" at bounding box center [337, 86] width 454 height 65
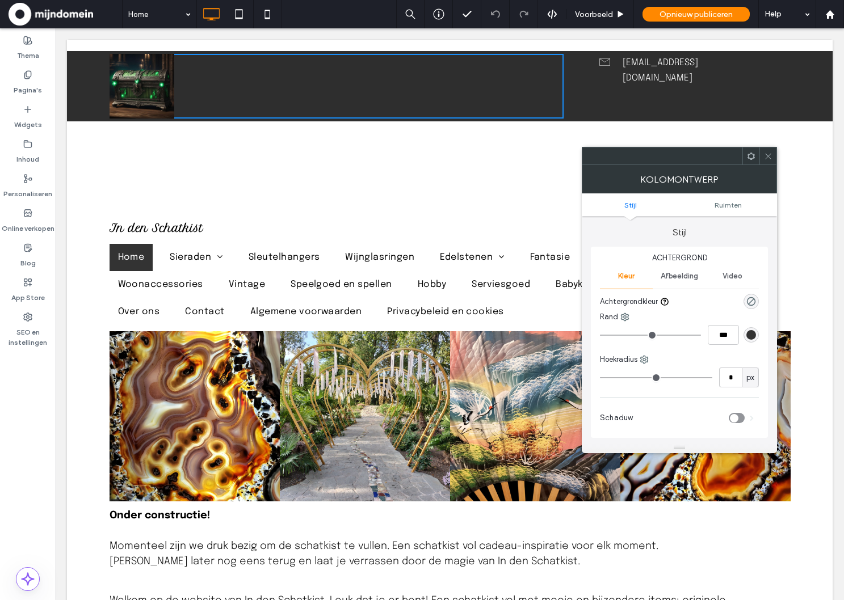
click at [400, 158] on div "Click To Paste" at bounding box center [450, 158] width 681 height 57
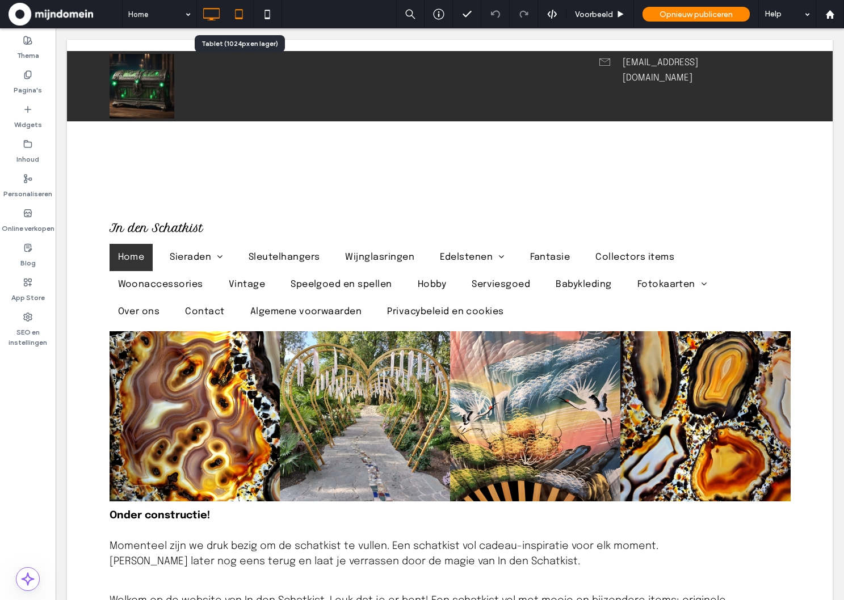
click at [243, 11] on icon at bounding box center [239, 14] width 23 height 23
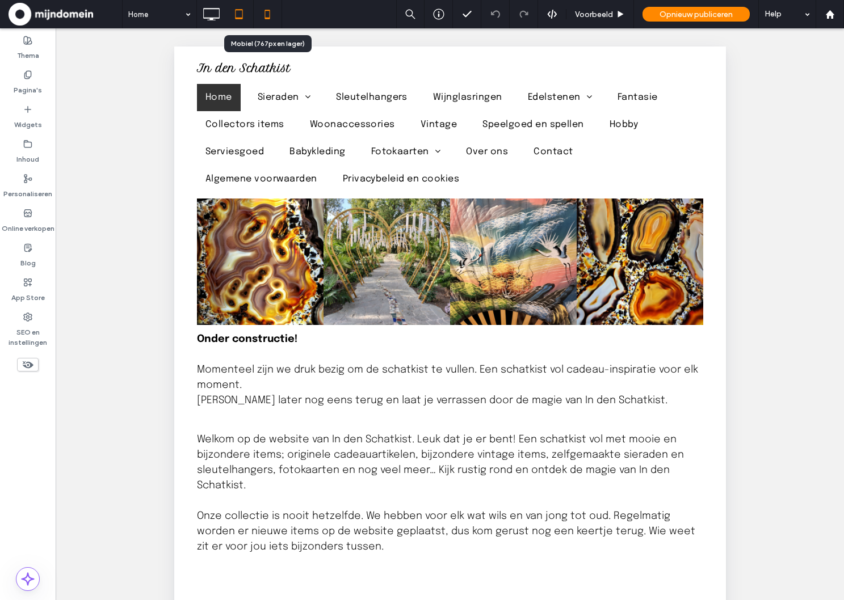
click at [267, 14] on icon at bounding box center [267, 14] width 23 height 23
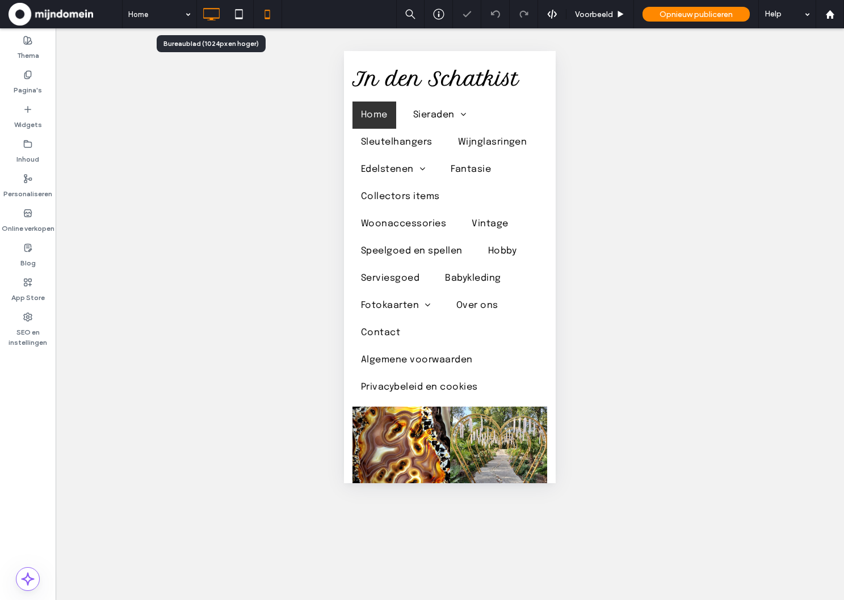
click at [212, 13] on icon at bounding box center [211, 14] width 23 height 23
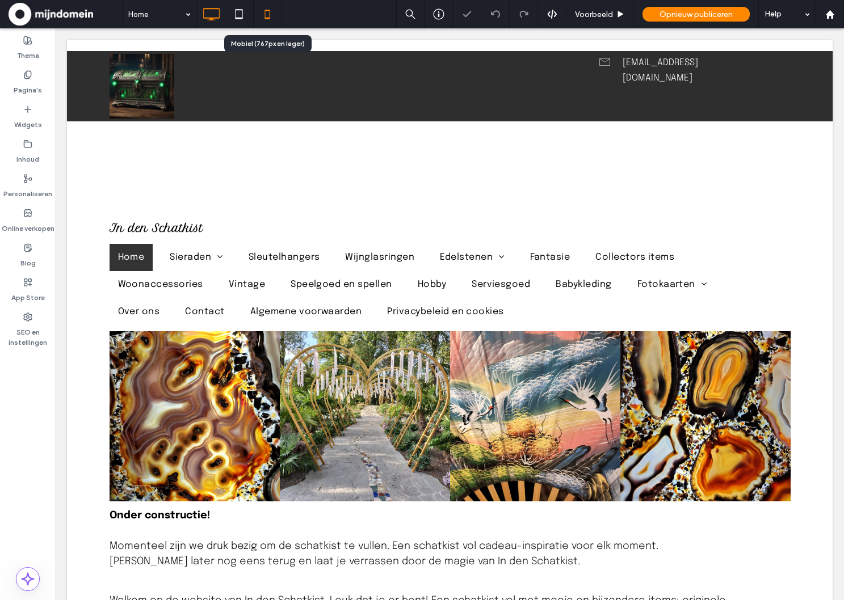
click at [263, 20] on icon at bounding box center [267, 14] width 23 height 23
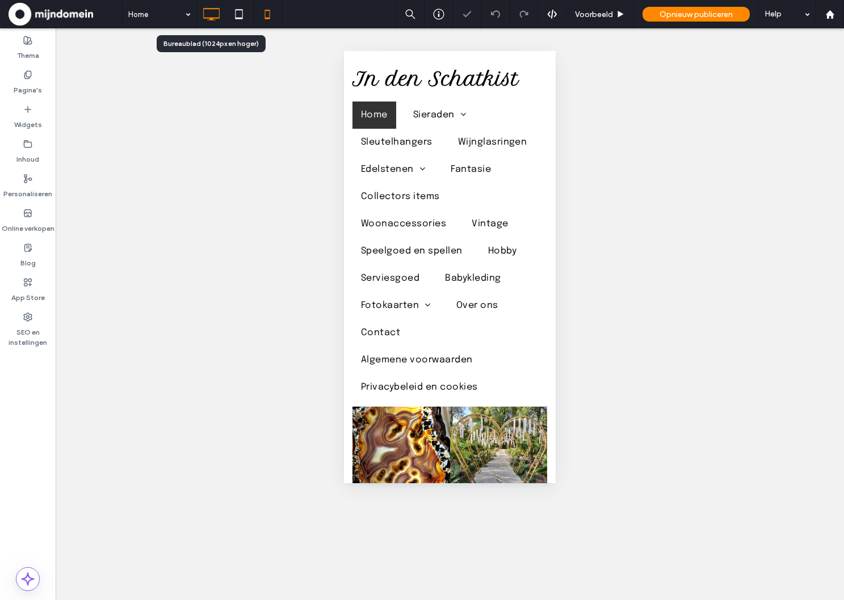
click at [215, 20] on use at bounding box center [211, 14] width 16 height 12
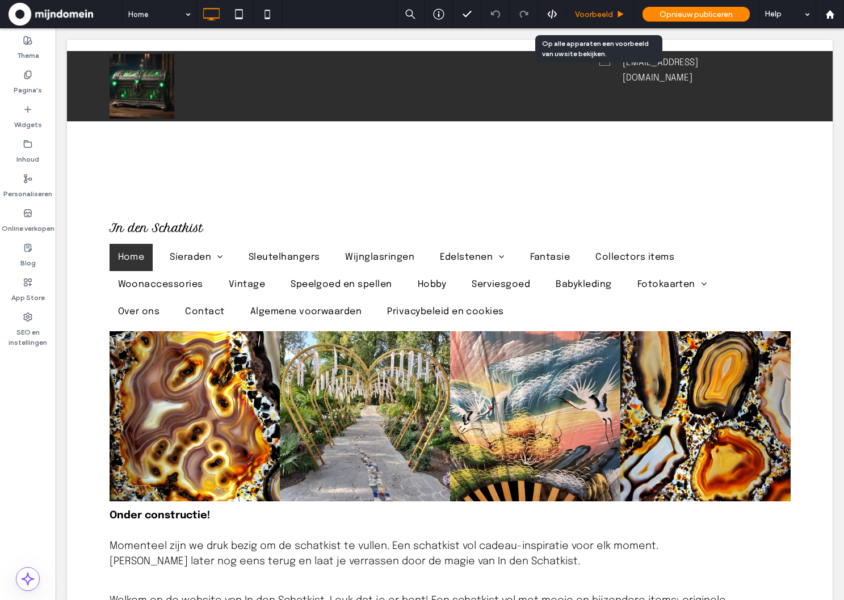
click at [585, 16] on span "Voorbeeld" at bounding box center [594, 15] width 38 height 10
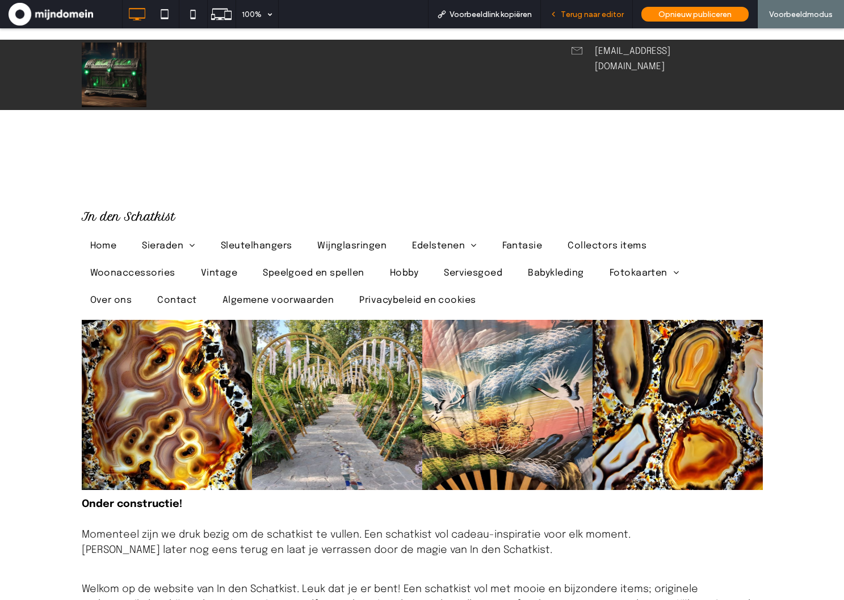
click at [563, 6] on div "Terug naar editor" at bounding box center [587, 14] width 92 height 28
click at [607, 18] on span "Terug naar editor" at bounding box center [592, 15] width 63 height 10
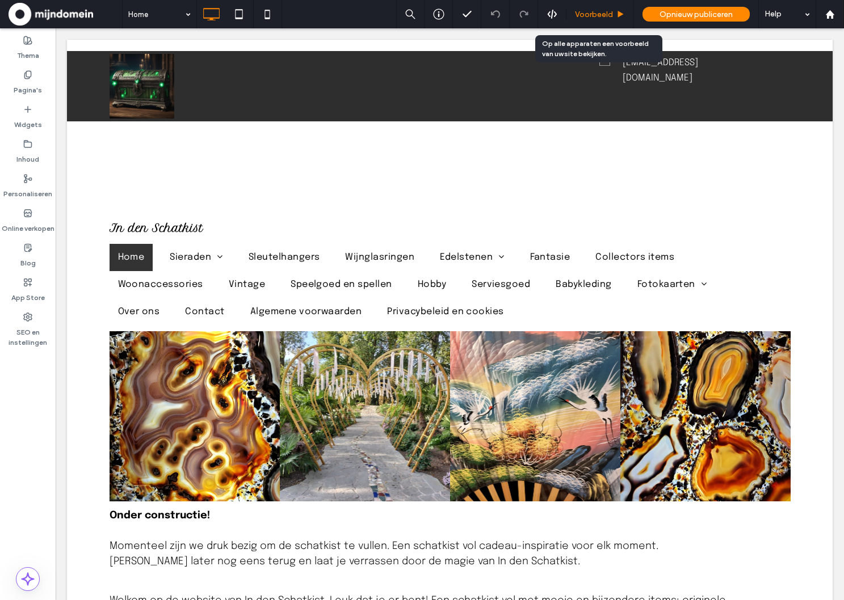
click at [586, 15] on span "Voorbeeld" at bounding box center [594, 15] width 38 height 10
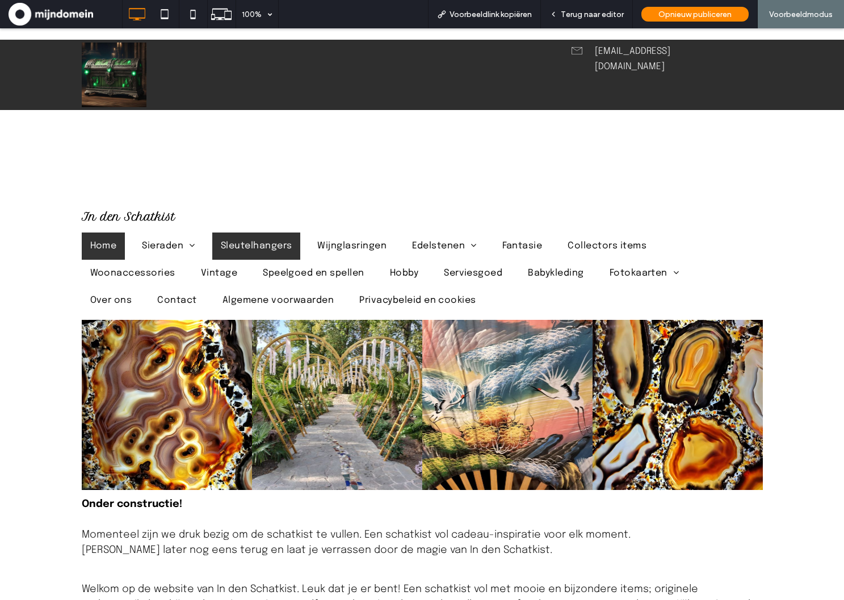
click at [257, 243] on span "Sleutelhangers" at bounding box center [257, 247] width 72 height 14
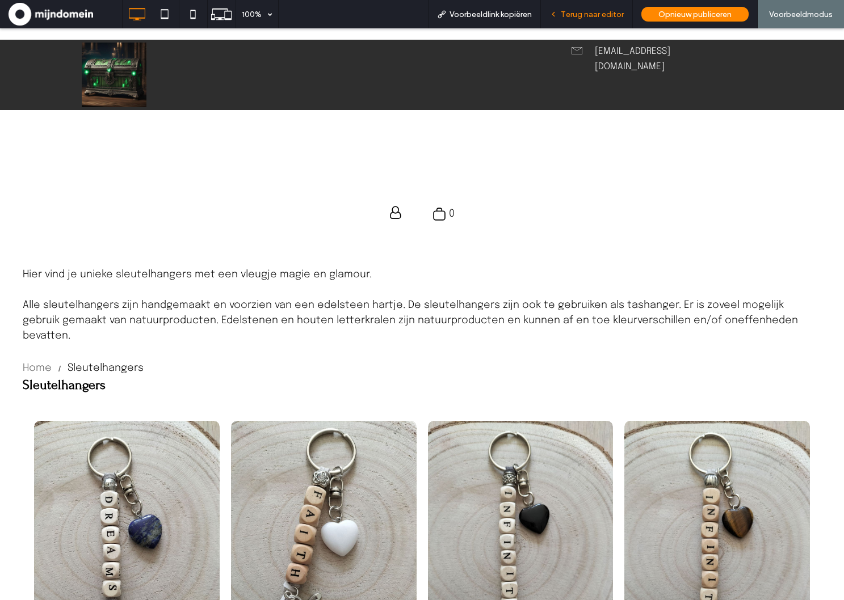
click at [581, 10] on span "Terug naar editor" at bounding box center [592, 15] width 63 height 10
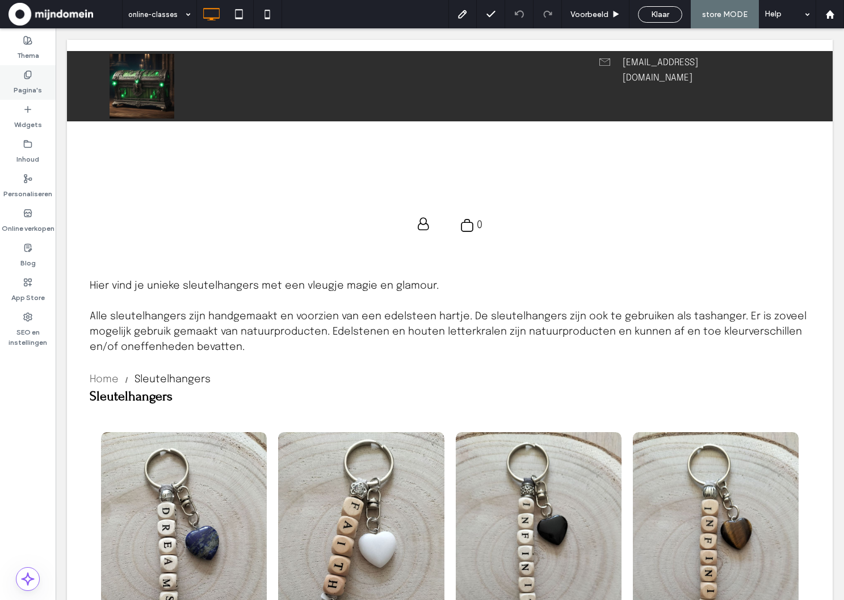
click at [24, 82] on label "Pagina's" at bounding box center [28, 87] width 28 height 16
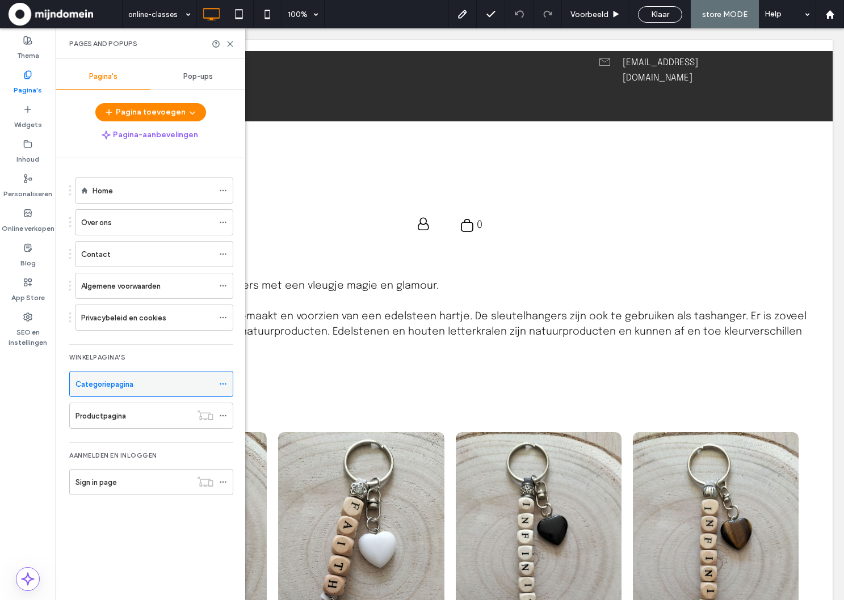
click at [125, 380] on label "Categoriepagina" at bounding box center [104, 385] width 58 height 20
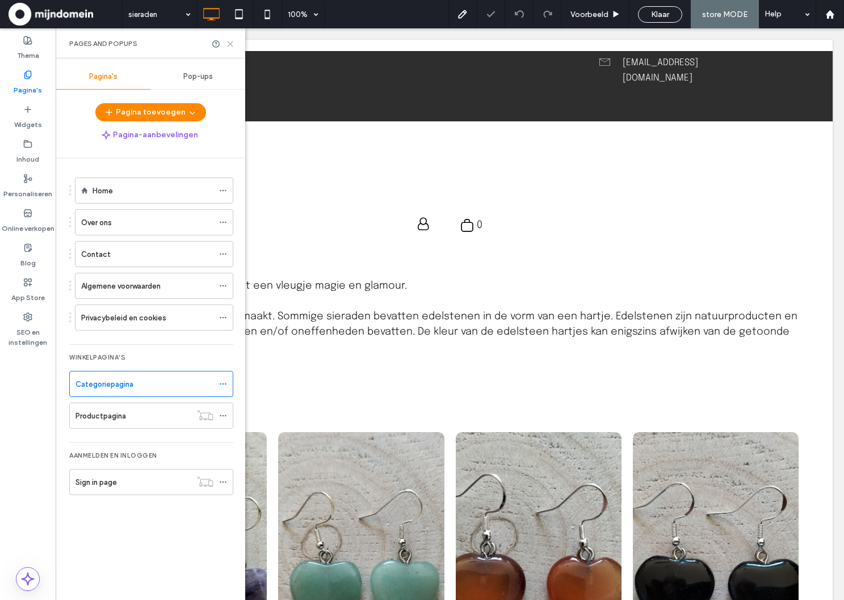
click at [230, 43] on use at bounding box center [230, 43] width 5 height 5
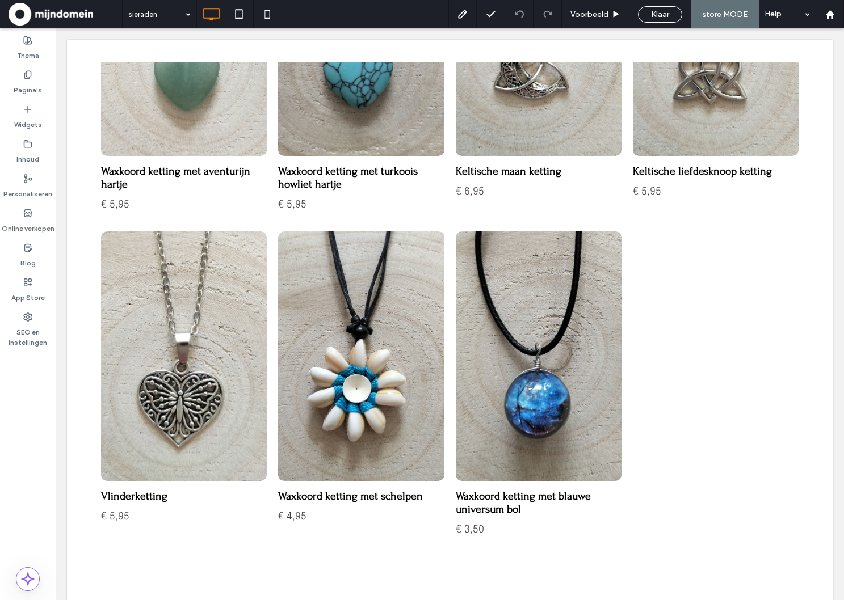
scroll to position [5964, 0]
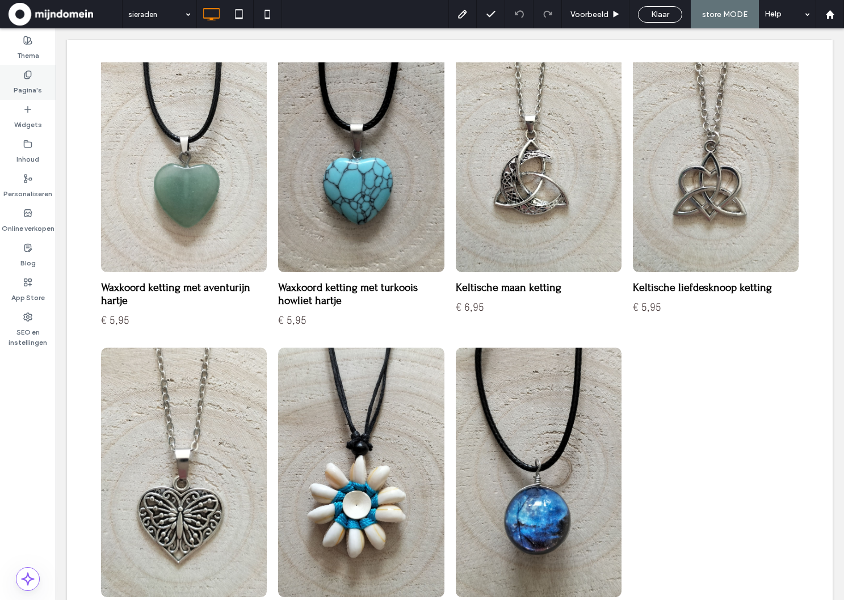
click at [29, 90] on label "Pagina's" at bounding box center [28, 87] width 28 height 16
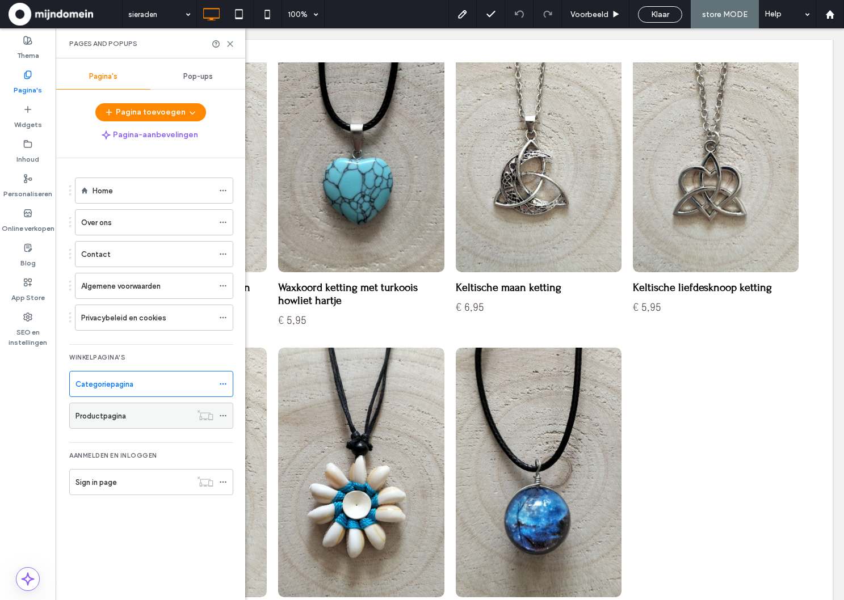
click at [119, 426] on div "Productpagina" at bounding box center [133, 416] width 116 height 25
click at [119, 423] on div at bounding box center [422, 300] width 844 height 600
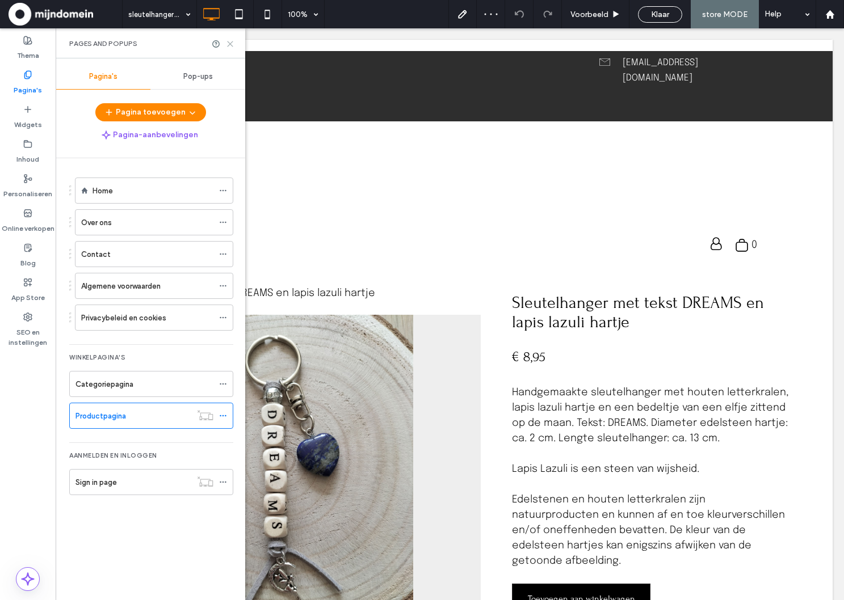
click at [232, 47] on icon at bounding box center [230, 44] width 9 height 9
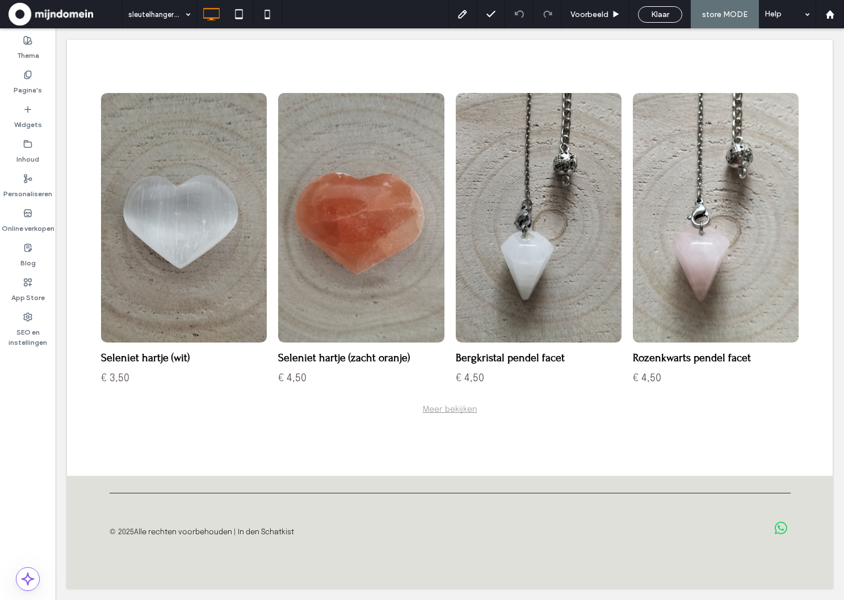
scroll to position [977, 0]
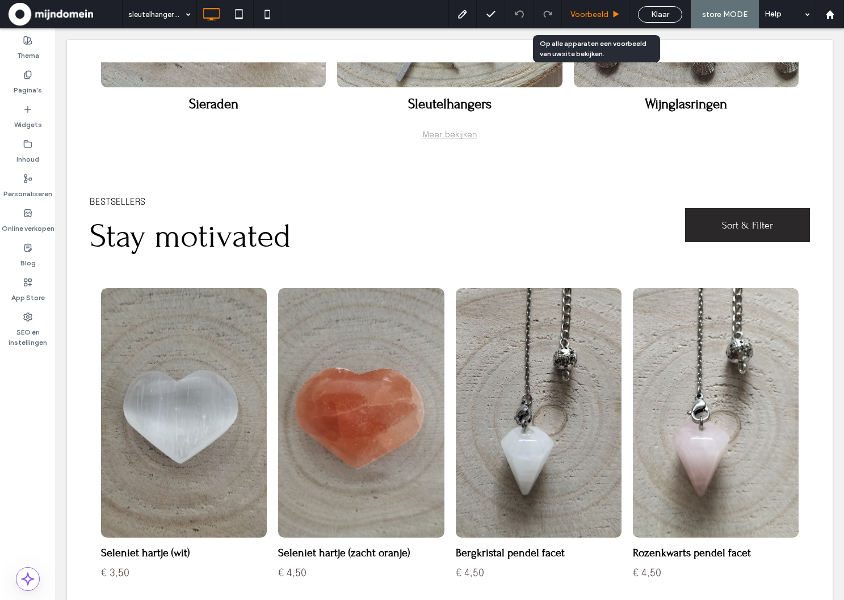
click at [603, 19] on div "Voorbeeld" at bounding box center [596, 14] width 68 height 28
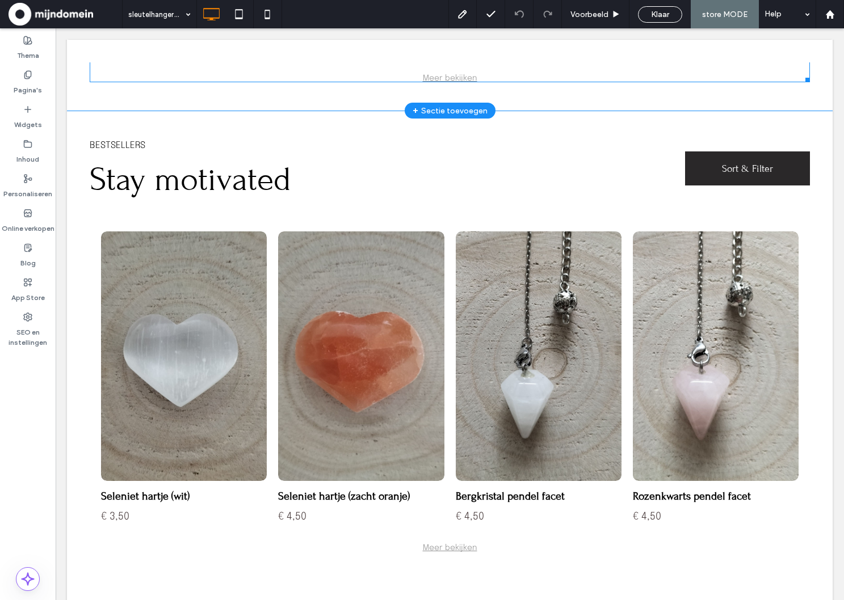
scroll to position [1158, 0]
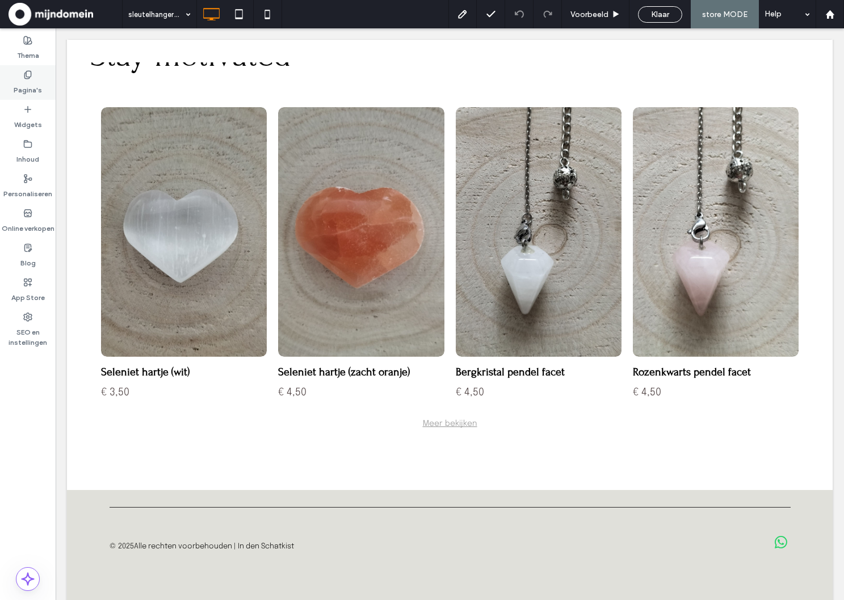
click at [16, 75] on div "Pagina's" at bounding box center [28, 82] width 56 height 35
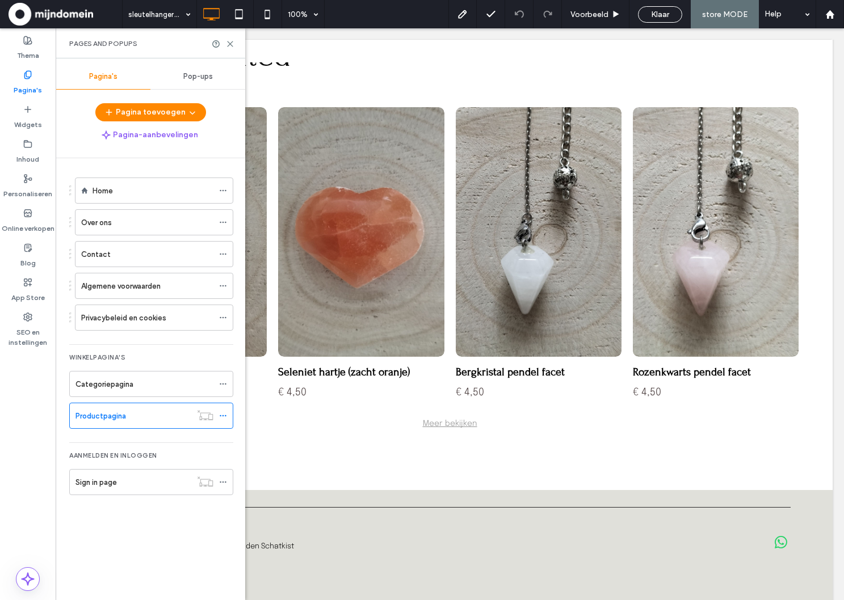
click at [99, 183] on div "Home" at bounding box center [153, 190] width 121 height 25
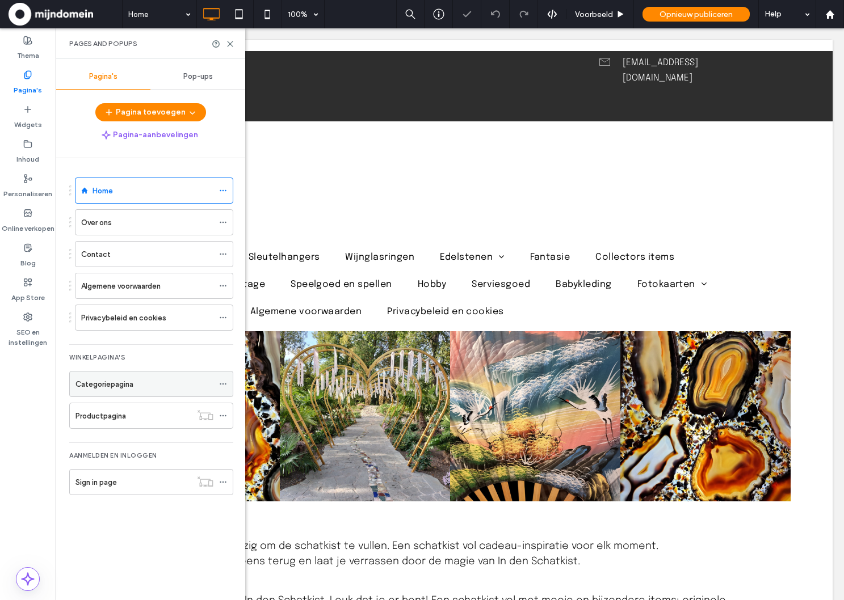
click at [220, 383] on icon at bounding box center [223, 384] width 8 height 8
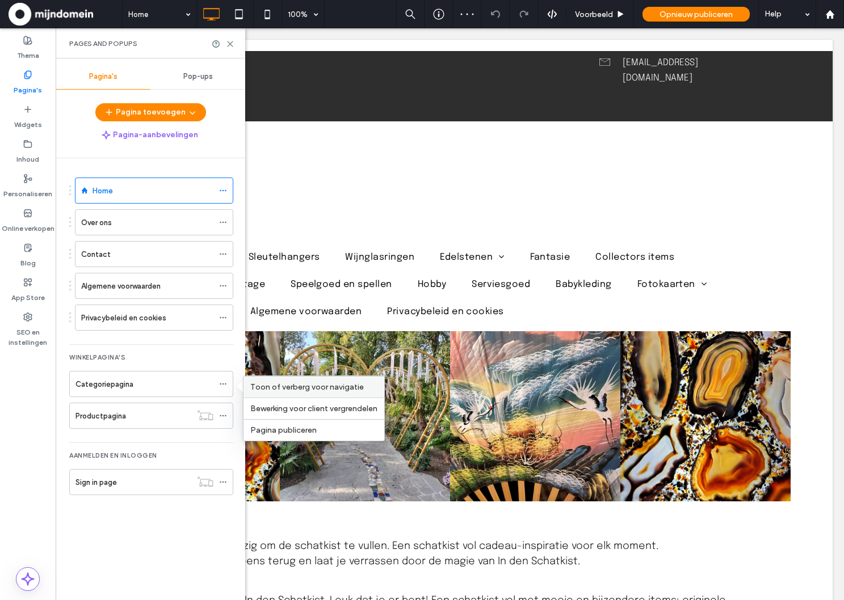
click at [333, 387] on span "Toon of verberg voor navigatie" at bounding box center [307, 388] width 114 height 10
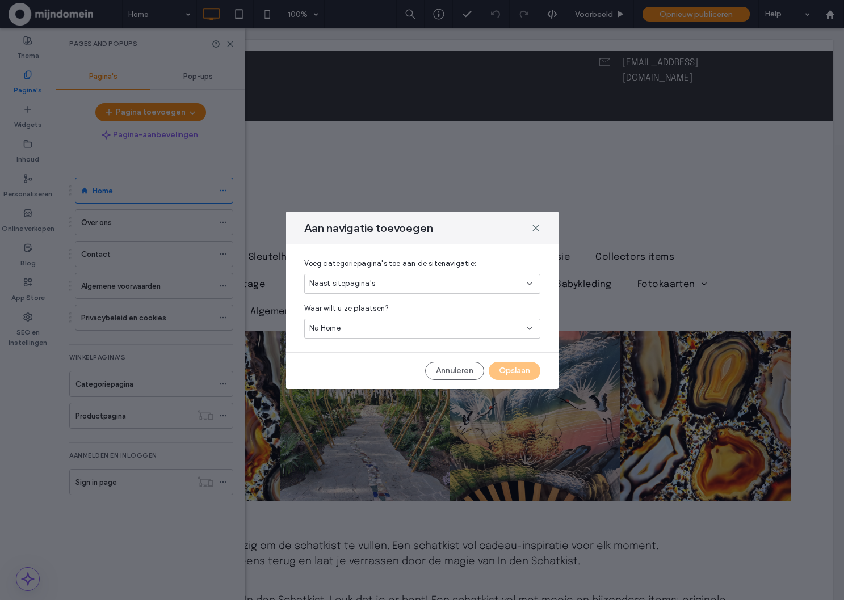
click at [400, 287] on div "Naast sitepagina's" at bounding box center [417, 283] width 217 height 11
click at [387, 317] on div "Als een subpagina" at bounding box center [422, 324] width 235 height 20
click at [377, 329] on div "Pagina selecteren" at bounding box center [417, 328] width 217 height 11
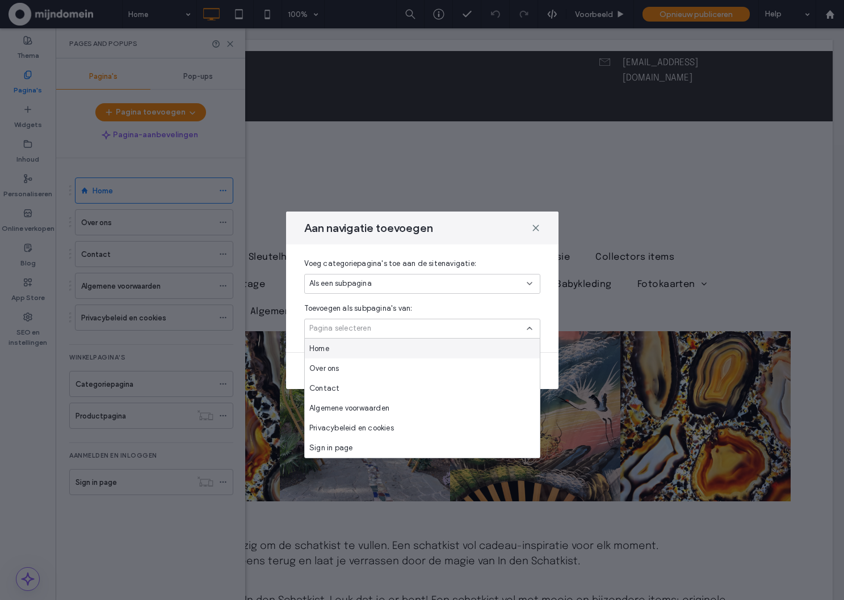
click at [451, 349] on div "Home" at bounding box center [422, 349] width 235 height 20
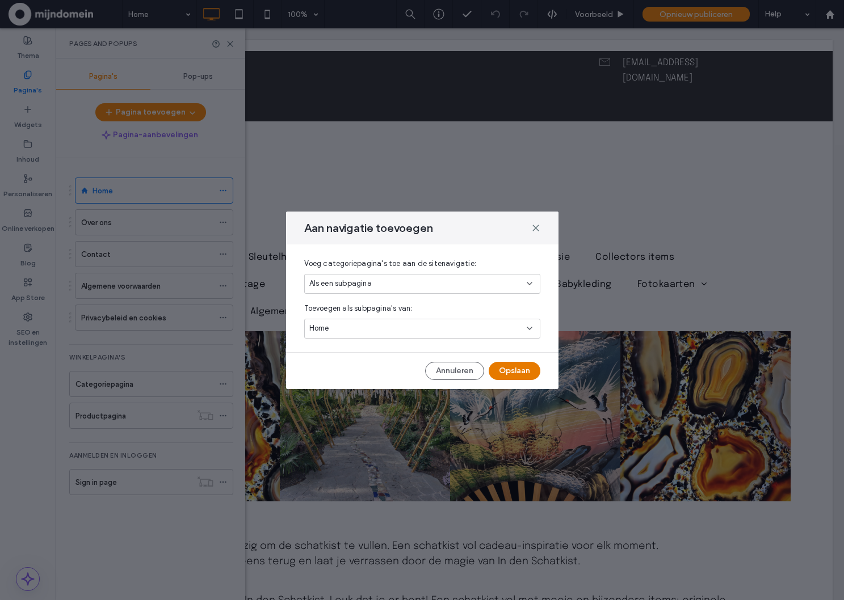
click at [519, 362] on button "Opslaan" at bounding box center [515, 371] width 52 height 18
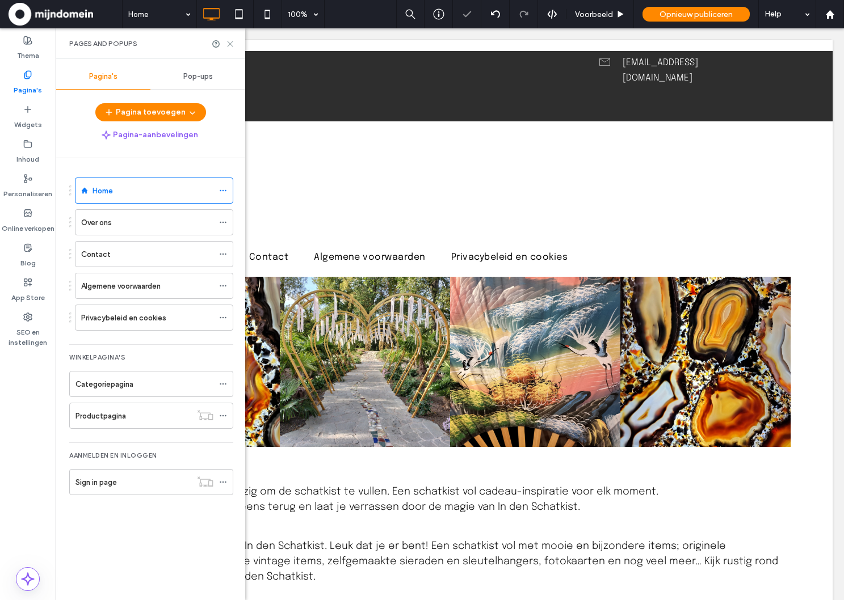
click at [226, 40] on icon at bounding box center [230, 44] width 9 height 9
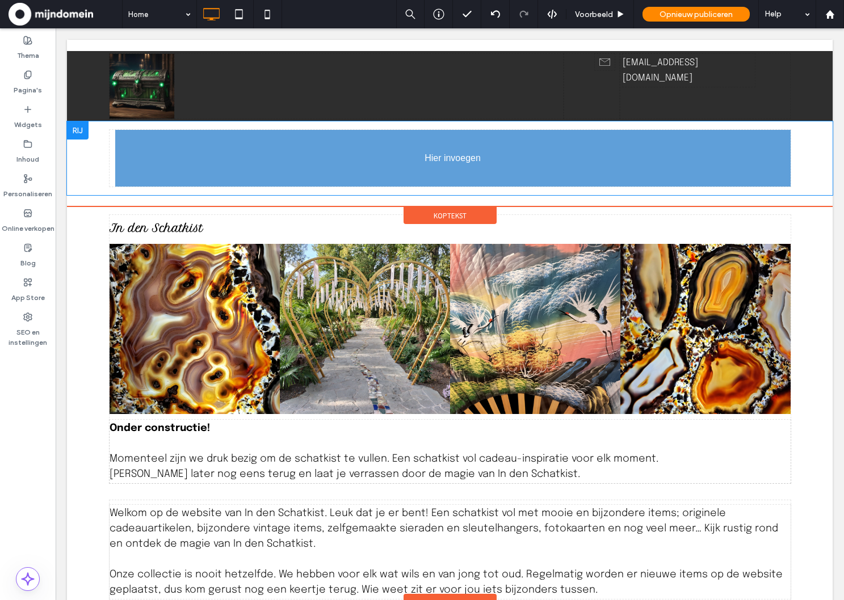
drag, startPoint x: 125, startPoint y: 253, endPoint x: 280, endPoint y: 181, distance: 170.7
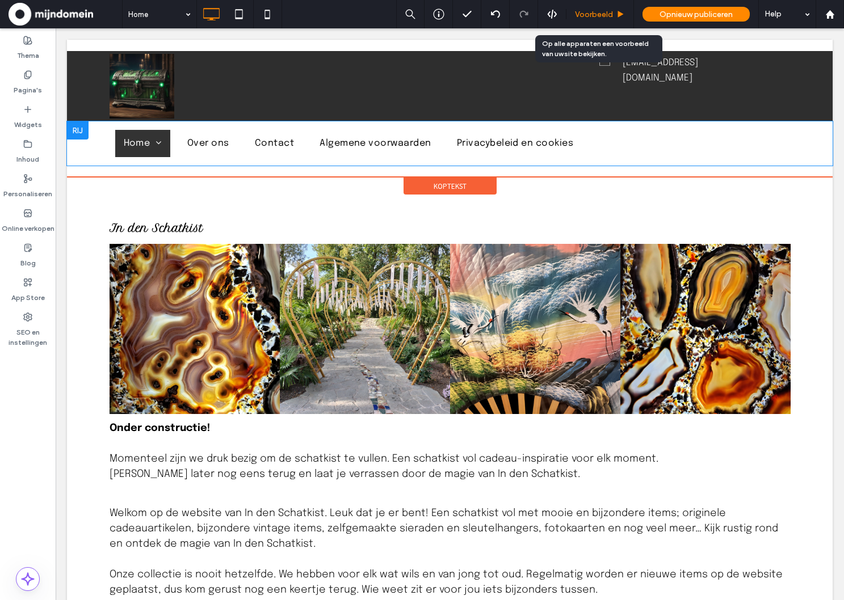
drag, startPoint x: 593, startPoint y: 15, endPoint x: 480, endPoint y: 2, distance: 114.2
click at [593, 15] on span "Voorbeeld" at bounding box center [594, 15] width 38 height 10
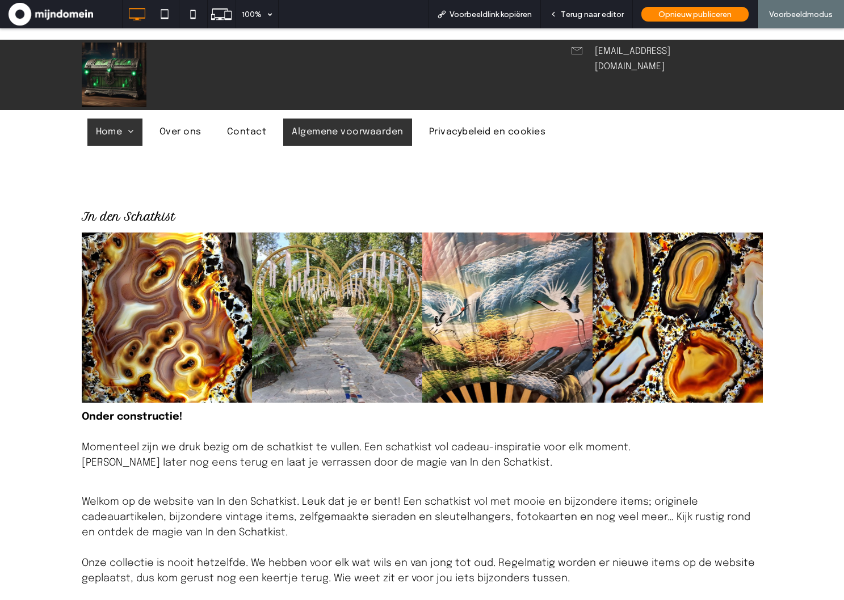
click at [323, 128] on span "Algemene voorwaarden" at bounding box center [348, 132] width 112 height 14
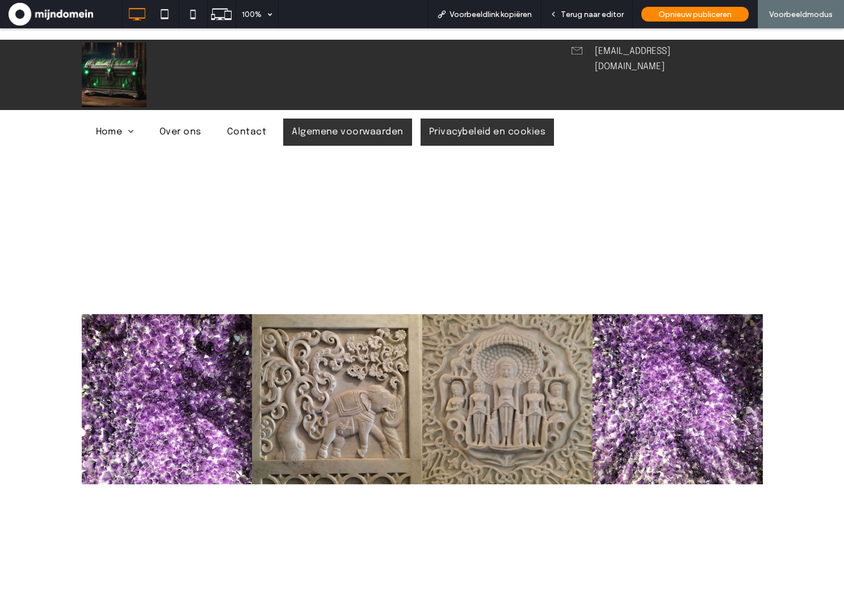
click at [484, 126] on span "Privacybeleid en cookies" at bounding box center [487, 132] width 117 height 14
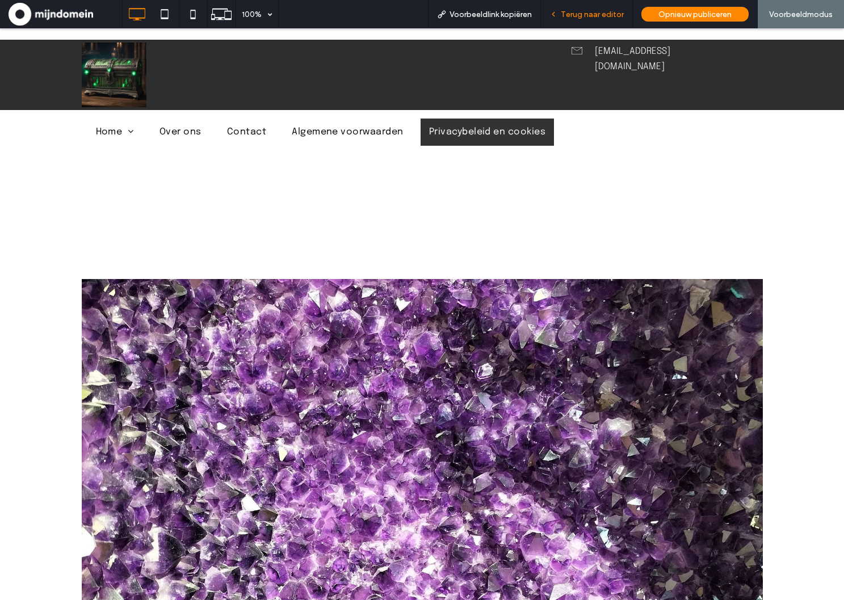
click at [597, 16] on span "Terug naar editor" at bounding box center [592, 15] width 63 height 10
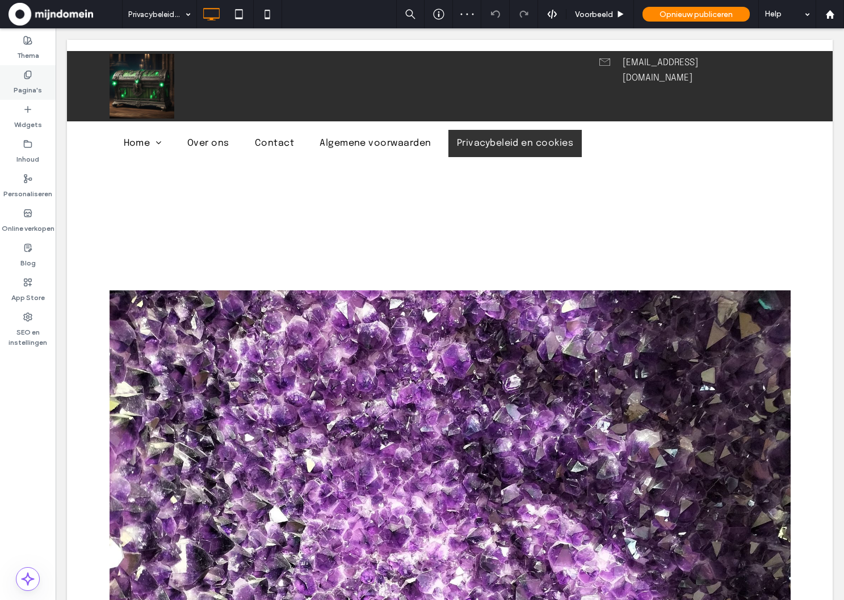
click at [43, 84] on div "Pagina's" at bounding box center [28, 82] width 56 height 35
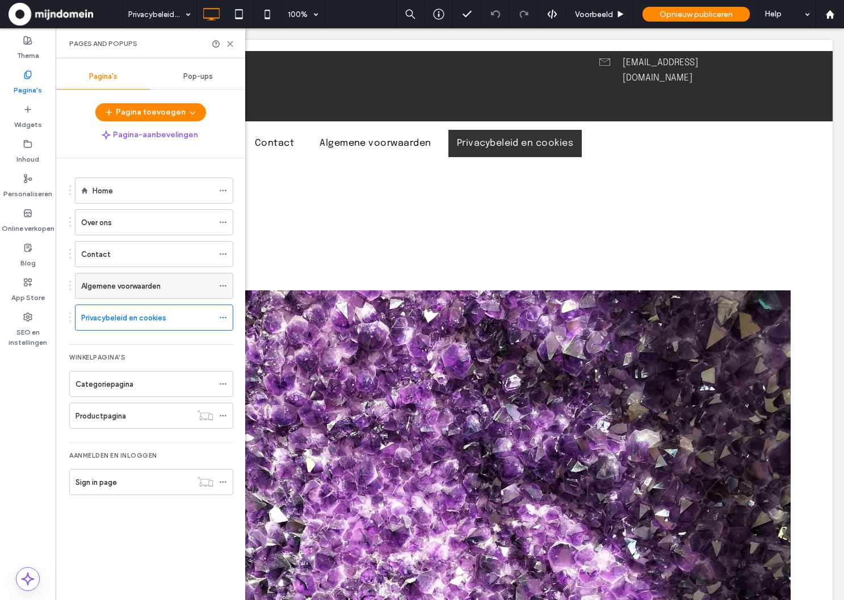
click at [223, 285] on icon at bounding box center [223, 286] width 8 height 8
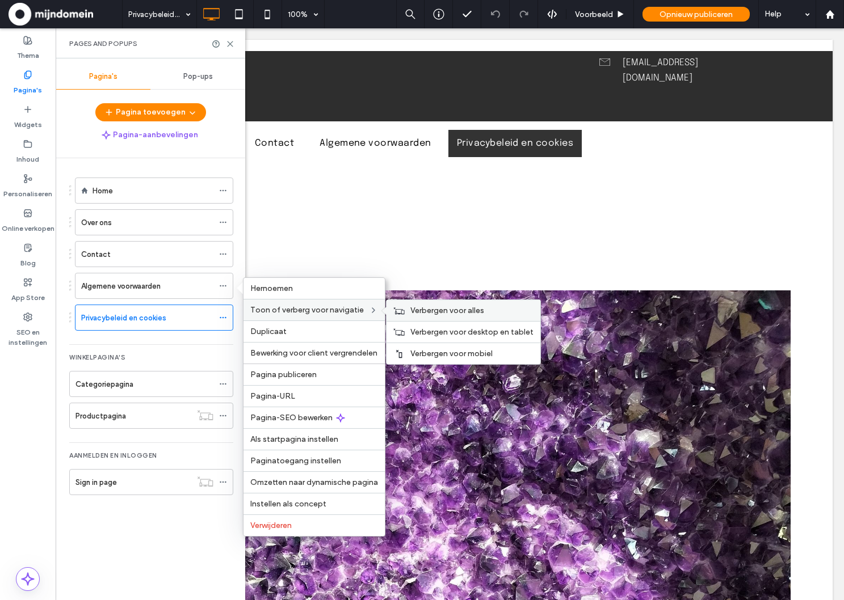
click at [417, 304] on div "Verbergen voor alles" at bounding box center [464, 310] width 154 height 21
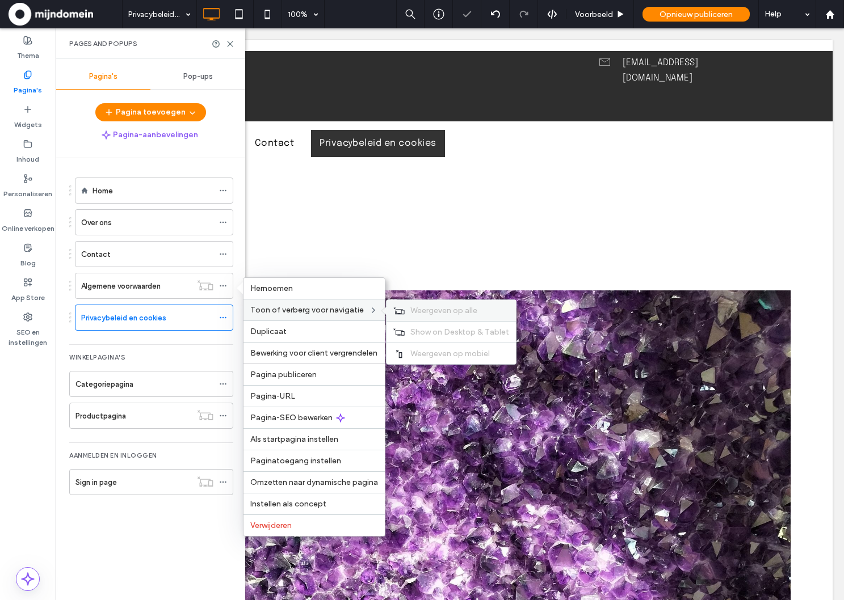
click at [442, 314] on span "Weergeven op alle" at bounding box center [443, 311] width 67 height 10
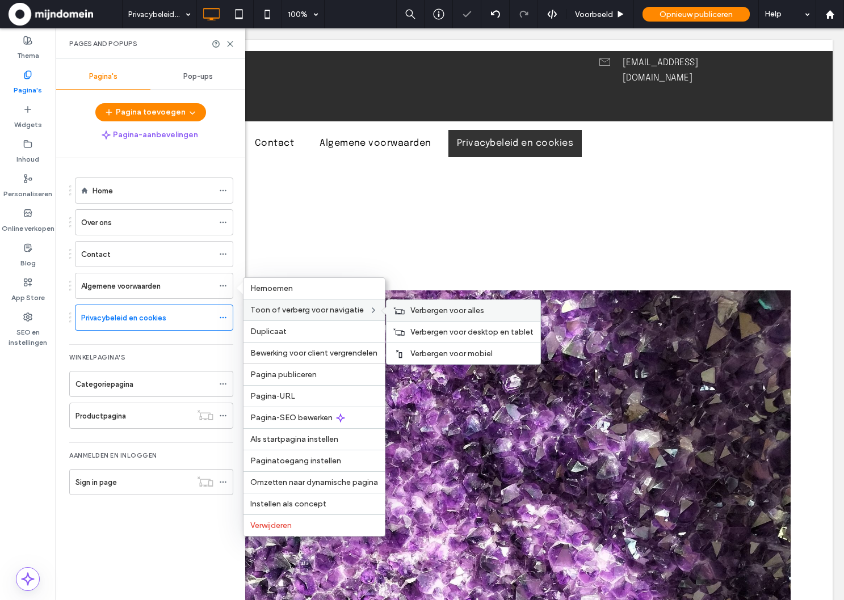
click at [404, 308] on icon at bounding box center [398, 311] width 11 height 8
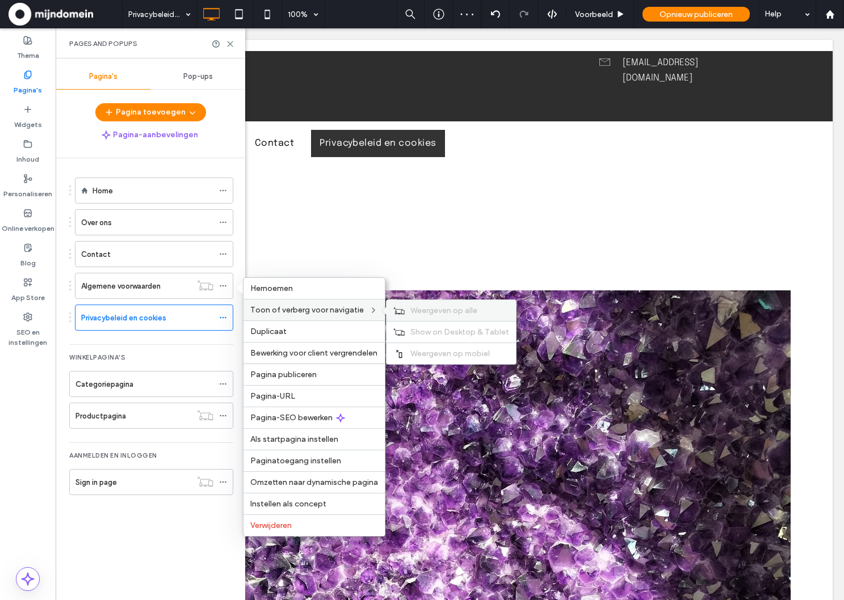
click at [422, 311] on span "Weergeven op alle" at bounding box center [443, 311] width 67 height 10
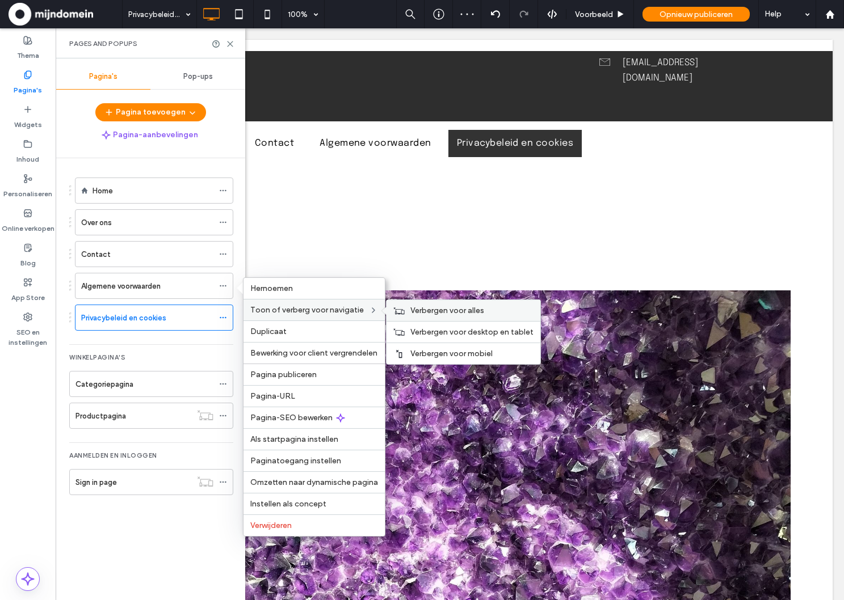
click at [429, 308] on span "Verbergen voor alles" at bounding box center [447, 311] width 74 height 10
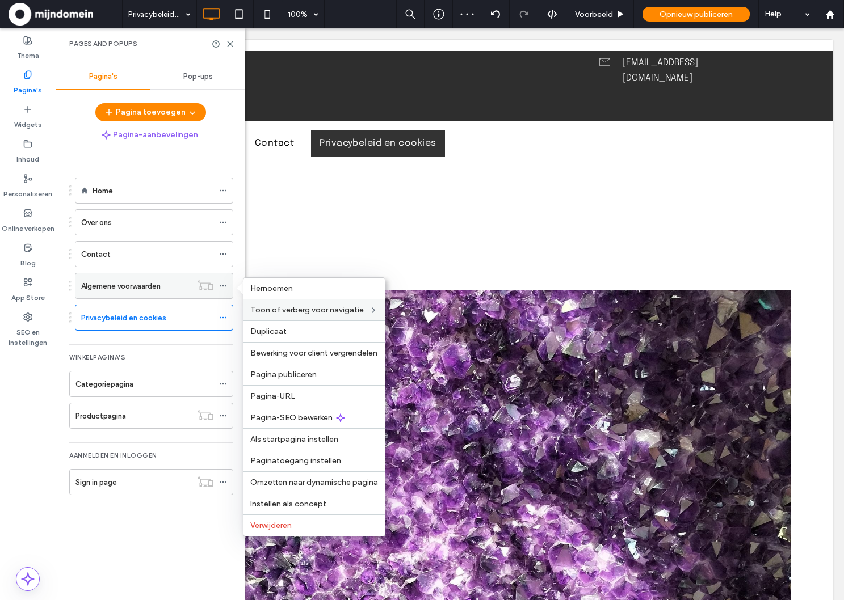
click at [226, 289] on icon at bounding box center [223, 286] width 8 height 8
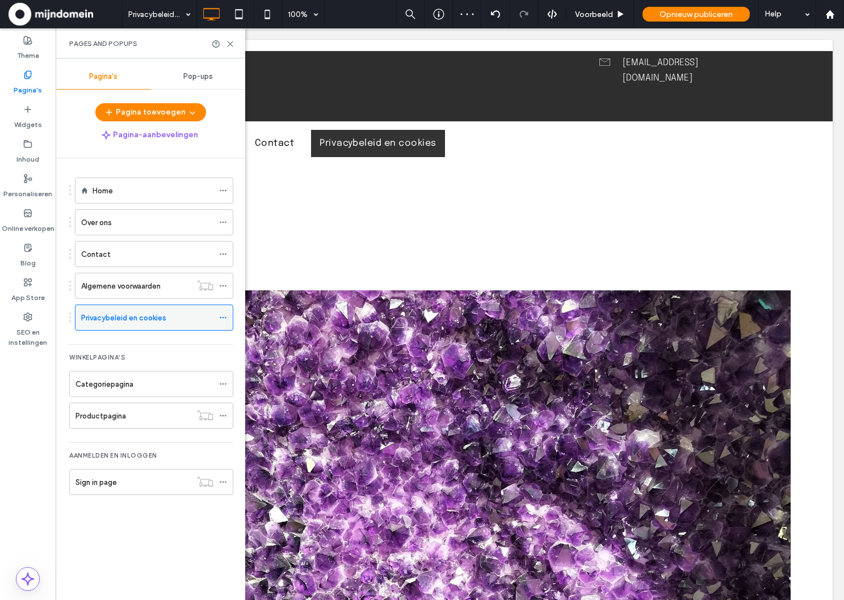
click at [222, 315] on icon at bounding box center [223, 318] width 8 height 8
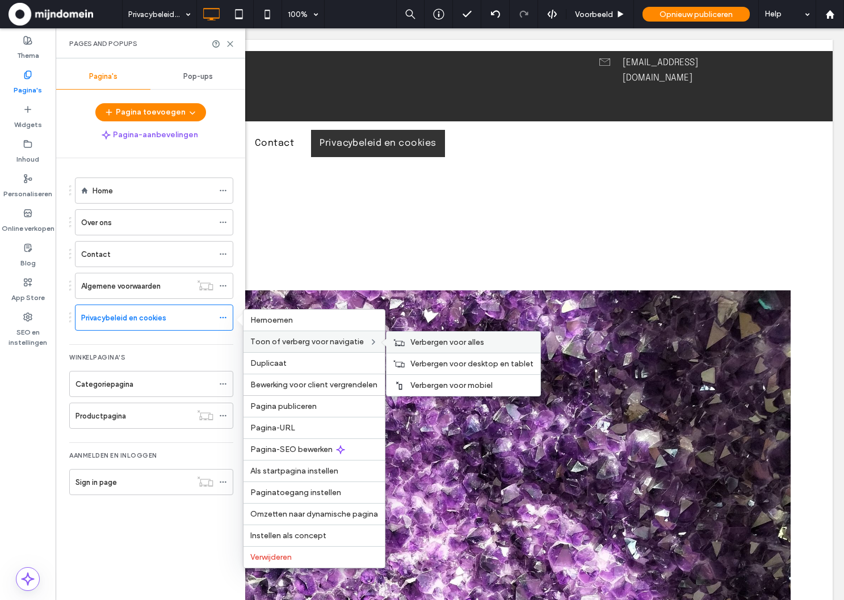
click at [430, 342] on span "Verbergen voor alles" at bounding box center [447, 343] width 74 height 10
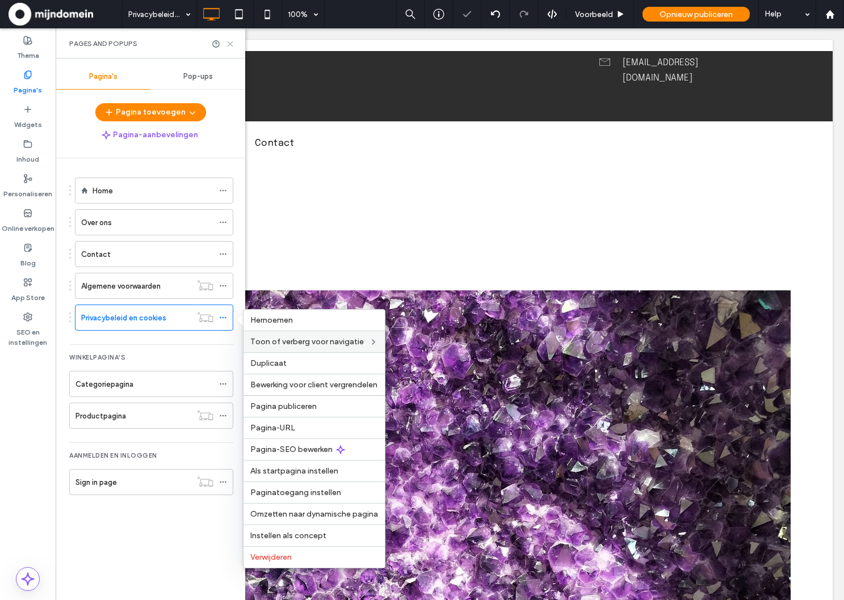
click at [228, 43] on icon at bounding box center [230, 44] width 9 height 9
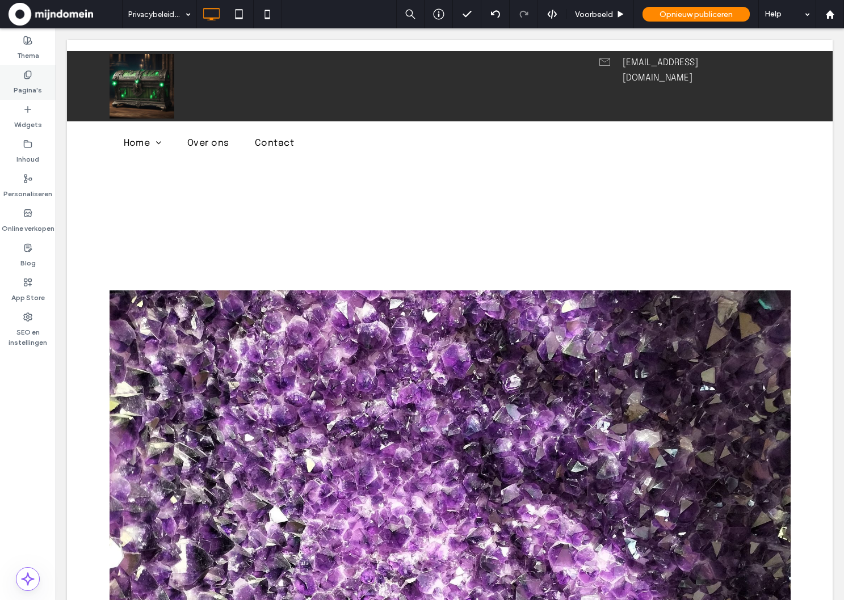
click at [27, 82] on label "Pagina's" at bounding box center [28, 87] width 28 height 16
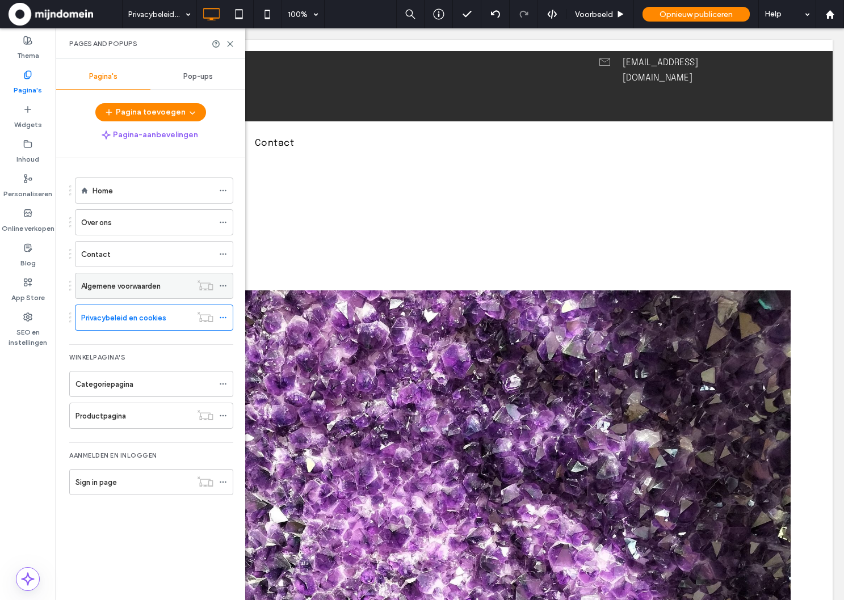
click at [224, 282] on icon at bounding box center [223, 286] width 8 height 8
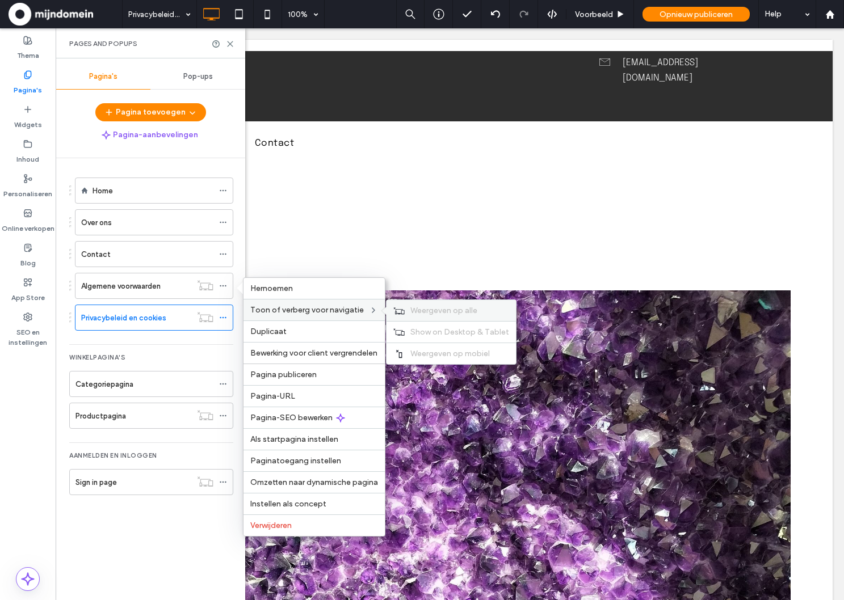
click at [417, 305] on div "Weergeven op alle" at bounding box center [451, 310] width 129 height 21
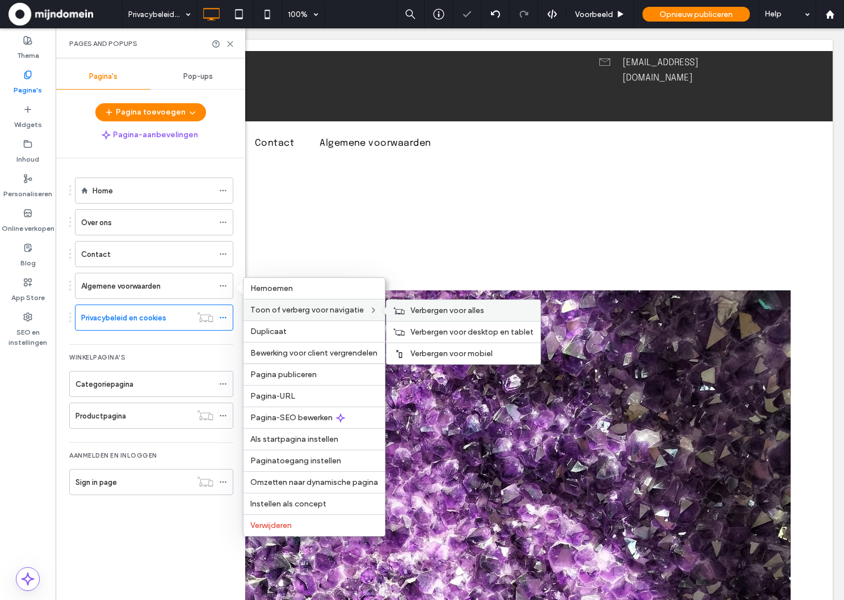
click at [410, 313] on div "Verbergen voor alles" at bounding box center [464, 310] width 154 height 21
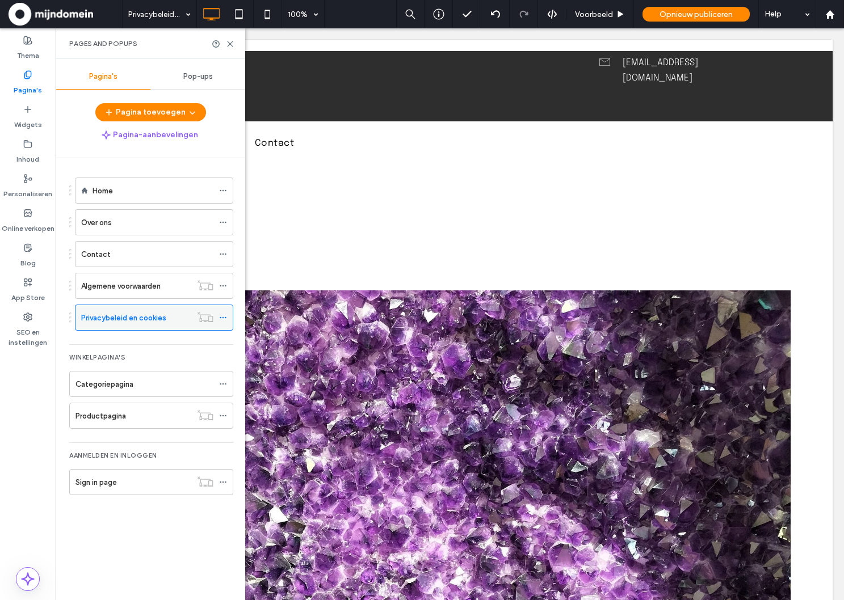
click at [226, 317] on icon at bounding box center [223, 318] width 8 height 8
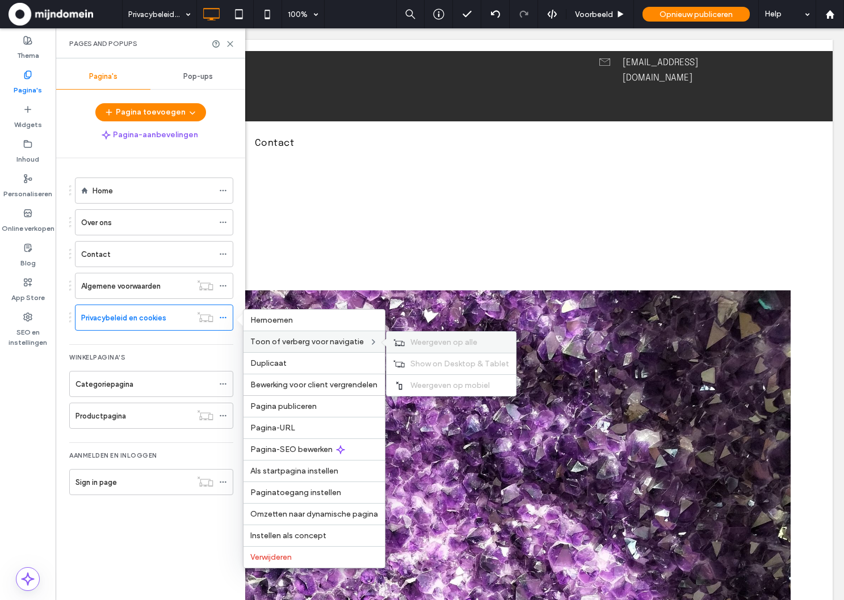
click at [410, 341] on span "Weergeven op alle" at bounding box center [443, 343] width 67 height 10
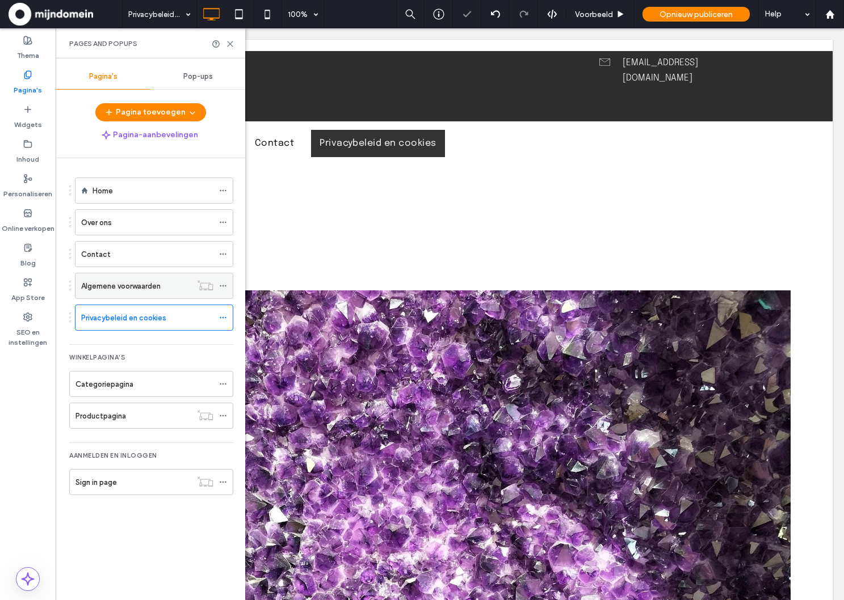
click at [228, 285] on div at bounding box center [226, 286] width 14 height 17
click at [223, 285] on use at bounding box center [223, 286] width 6 height 2
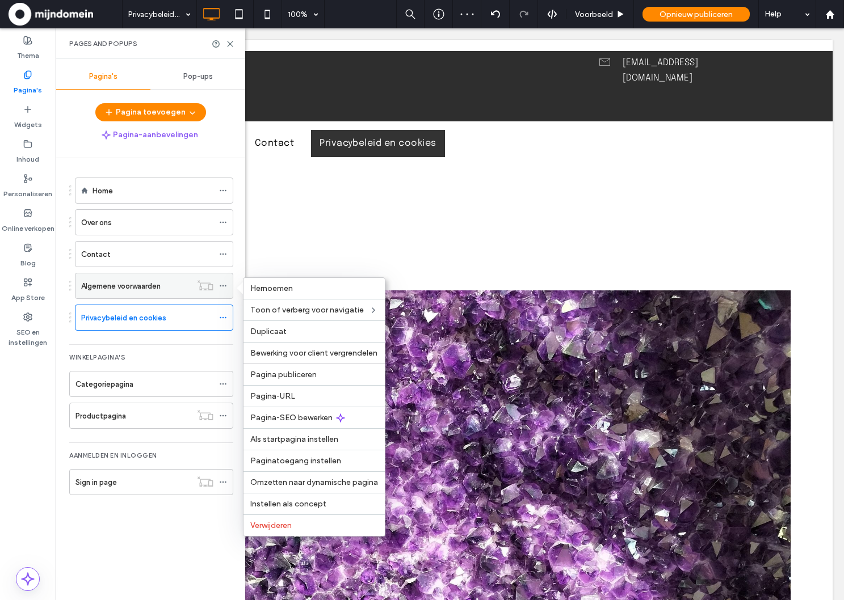
click at [223, 285] on use at bounding box center [223, 286] width 6 height 2
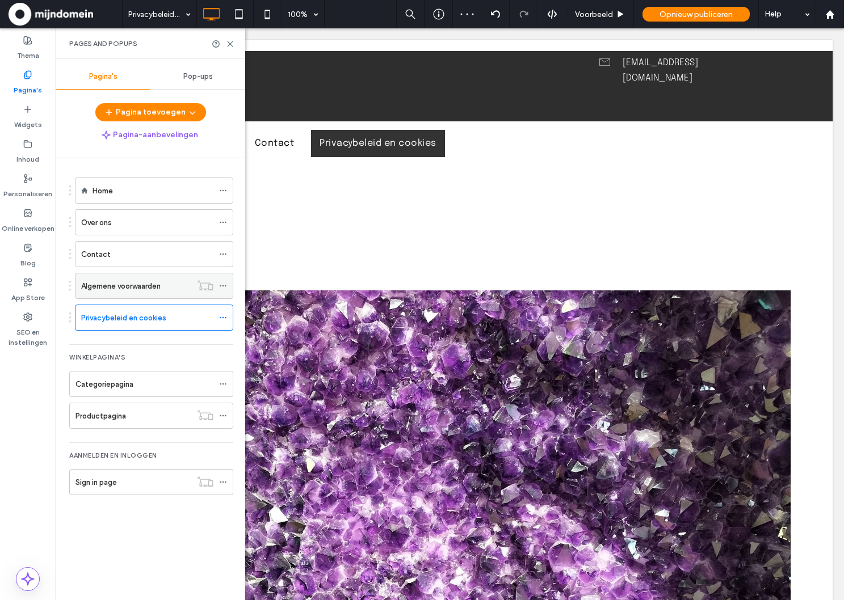
click at [152, 290] on label "Algemene voorwaarden" at bounding box center [120, 286] width 79 height 20
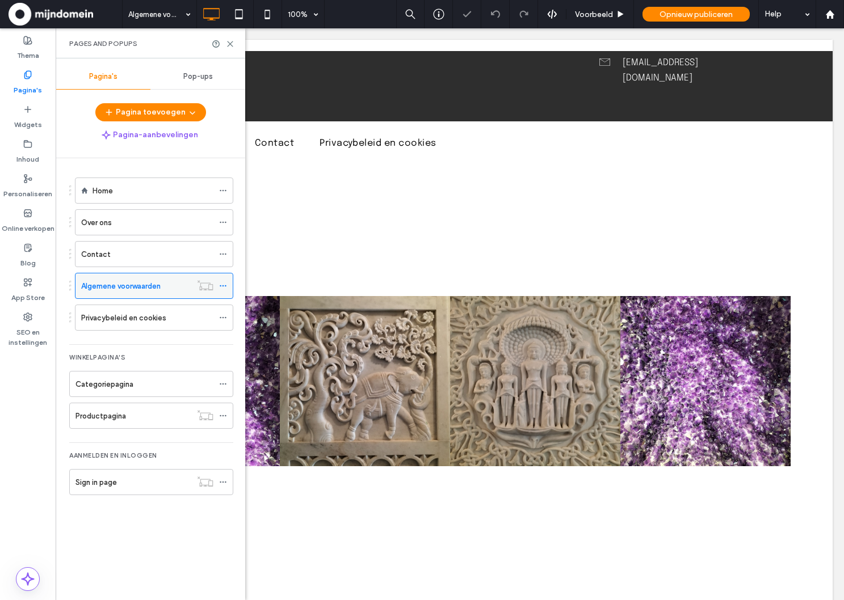
click at [222, 287] on icon at bounding box center [223, 286] width 8 height 8
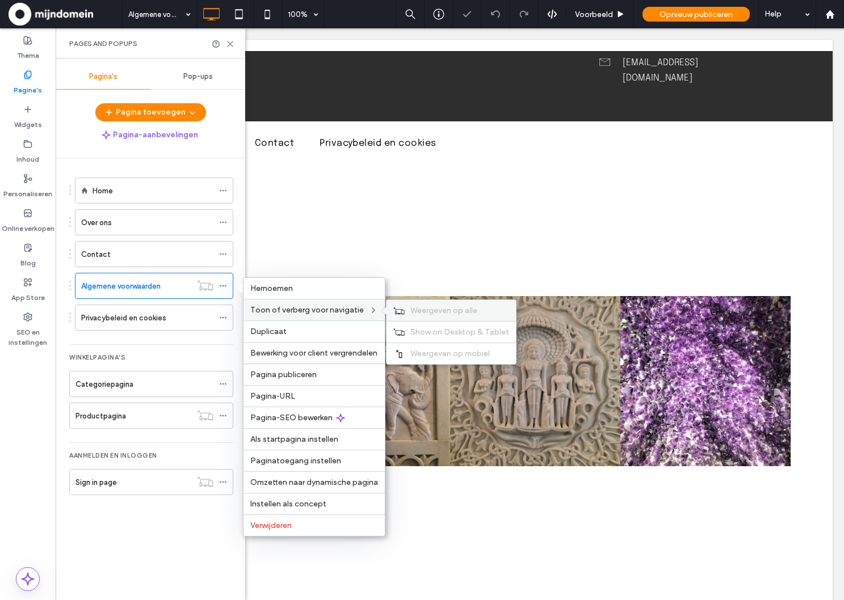
click at [431, 310] on span "Weergeven op alle" at bounding box center [443, 311] width 67 height 10
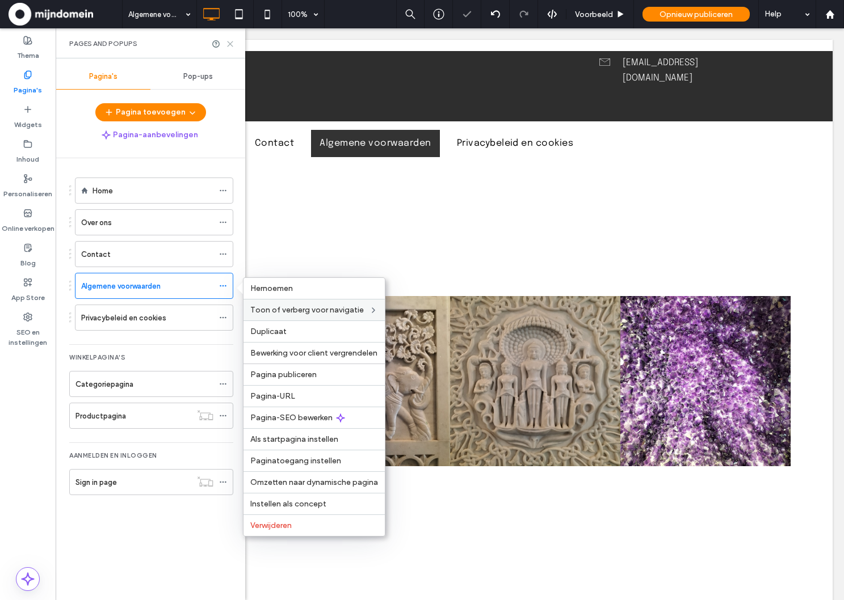
drag, startPoint x: 226, startPoint y: 43, endPoint x: 173, endPoint y: 14, distance: 59.9
click at [226, 43] on icon at bounding box center [230, 44] width 9 height 9
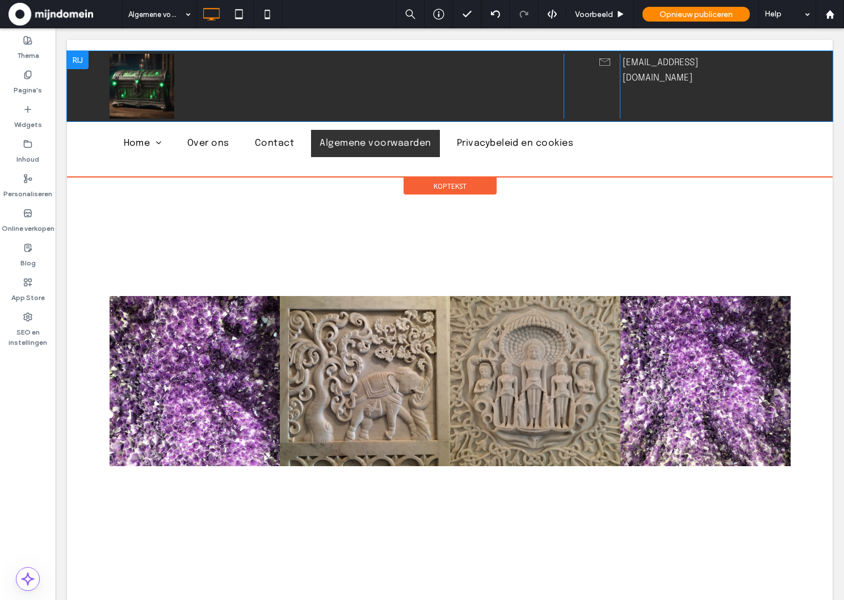
click at [332, 76] on div "Click To Paste" at bounding box center [337, 86] width 454 height 65
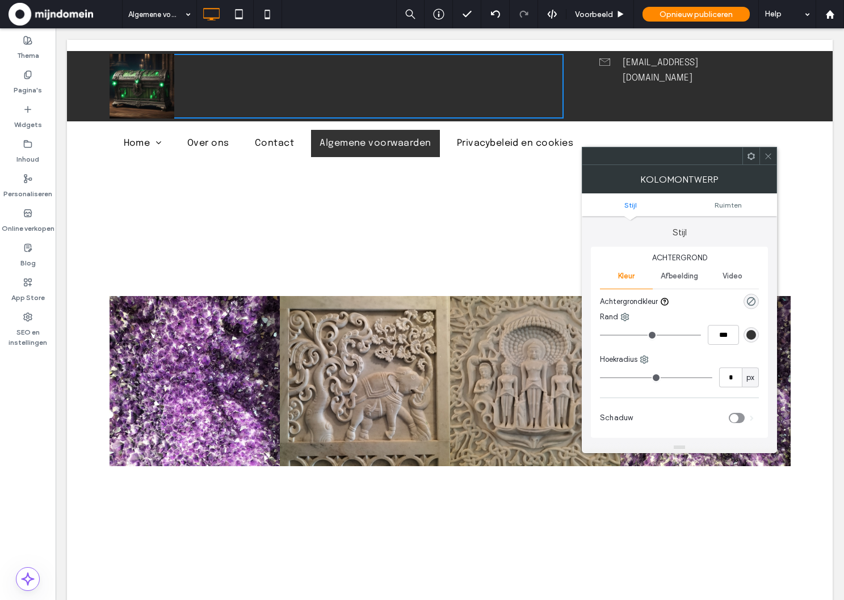
click at [384, 79] on div "Click To Paste" at bounding box center [337, 86] width 454 height 65
click at [155, 93] on img at bounding box center [142, 86] width 65 height 65
click at [268, 87] on div "Click To Paste" at bounding box center [337, 86] width 454 height 65
click at [587, 16] on span "Voorbeeld" at bounding box center [594, 15] width 38 height 10
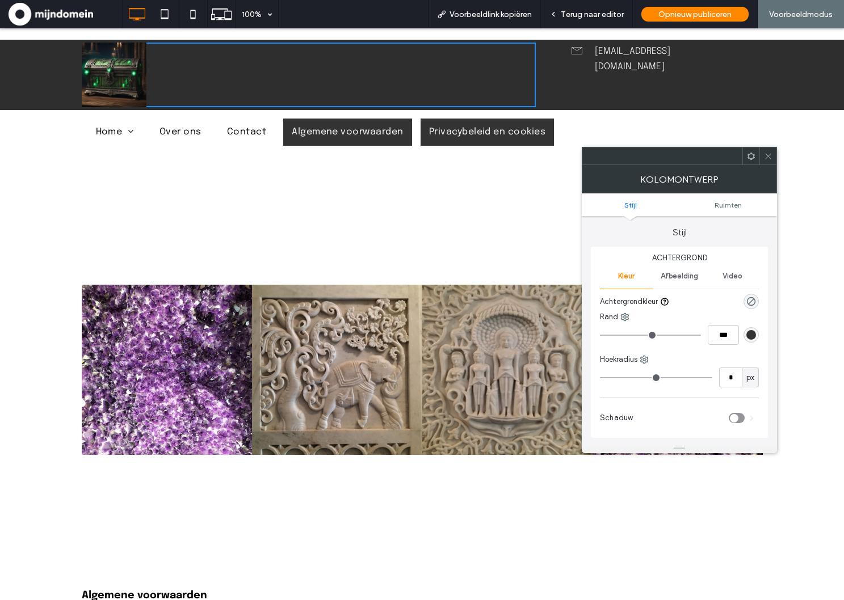
click at [475, 126] on span "Privacybeleid en cookies" at bounding box center [487, 132] width 117 height 14
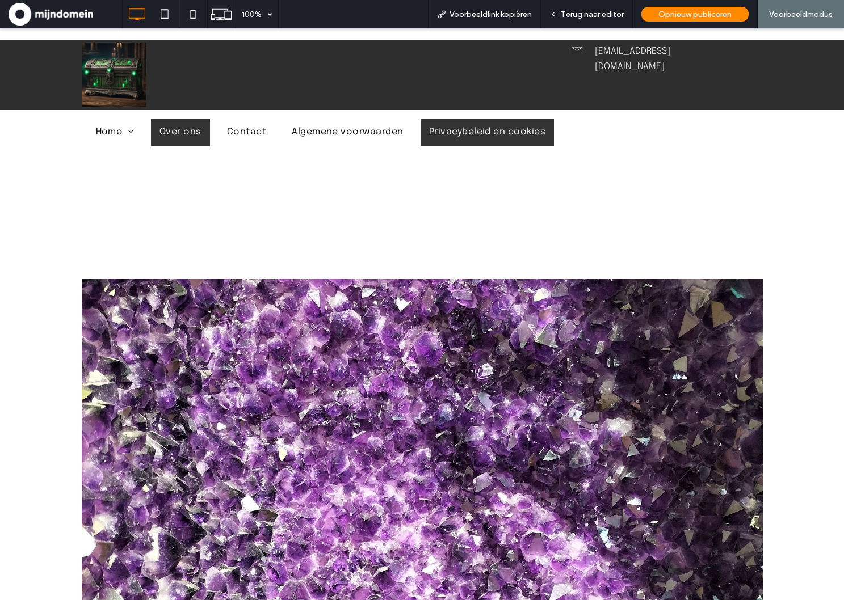
click at [162, 130] on span "Over ons" at bounding box center [180, 132] width 42 height 14
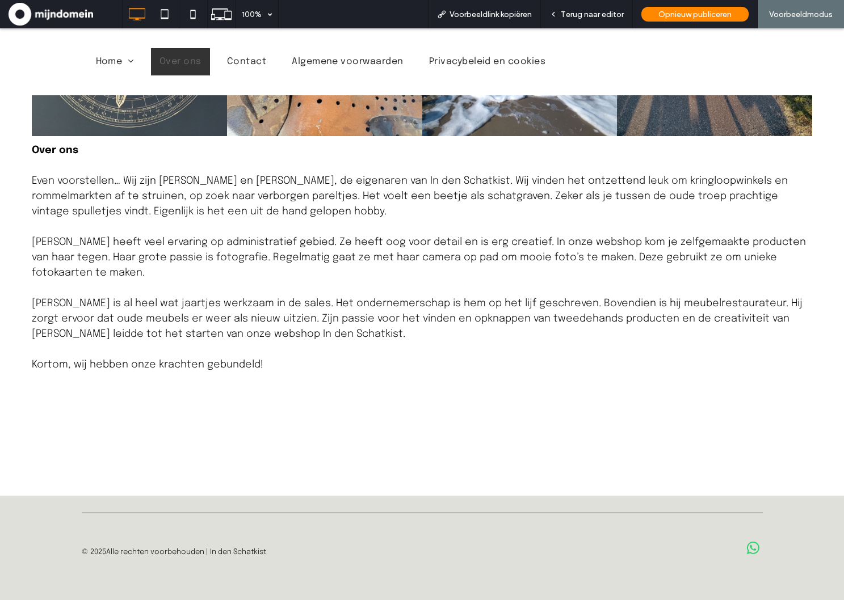
scroll to position [268, 0]
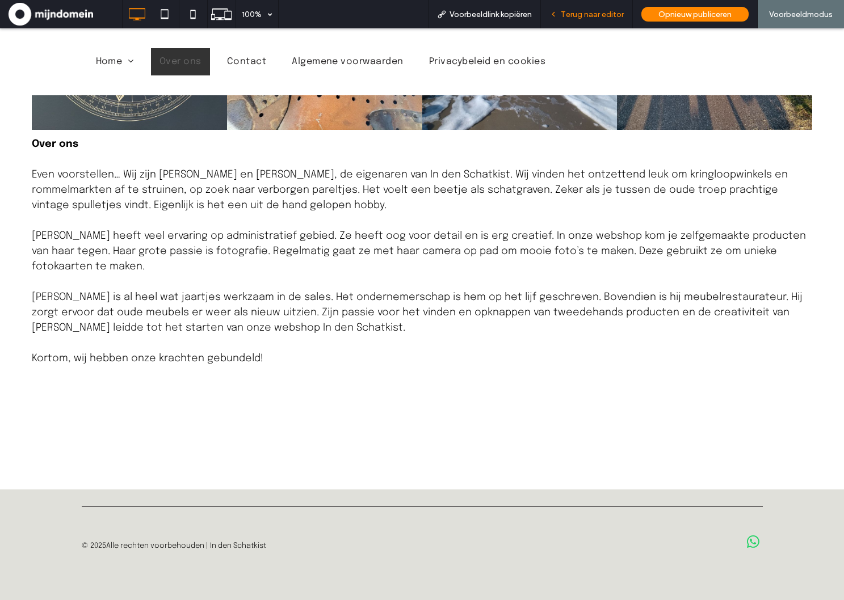
click at [585, 8] on div "Terug naar editor" at bounding box center [587, 14] width 92 height 28
click at [232, 55] on span "Contact" at bounding box center [246, 62] width 39 height 14
click at [244, 57] on div at bounding box center [422, 300] width 844 height 600
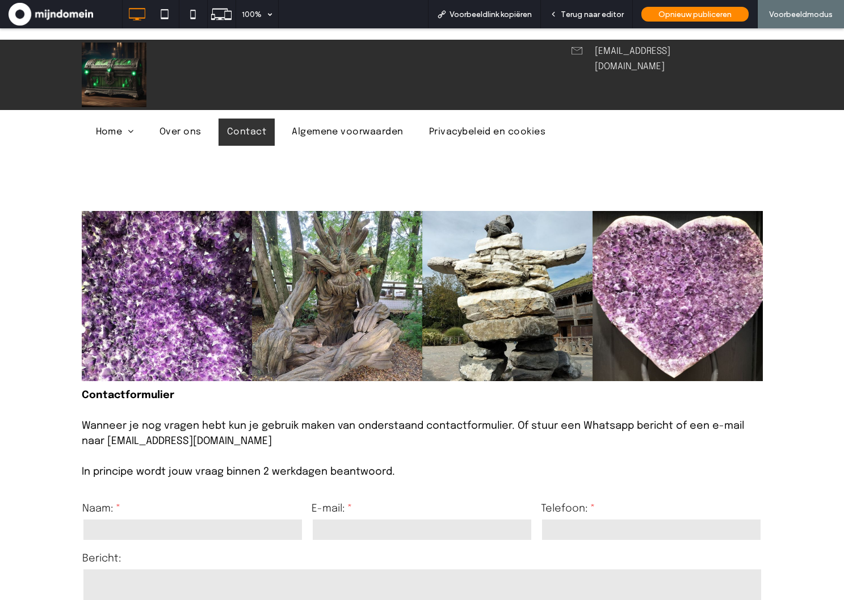
scroll to position [315, 0]
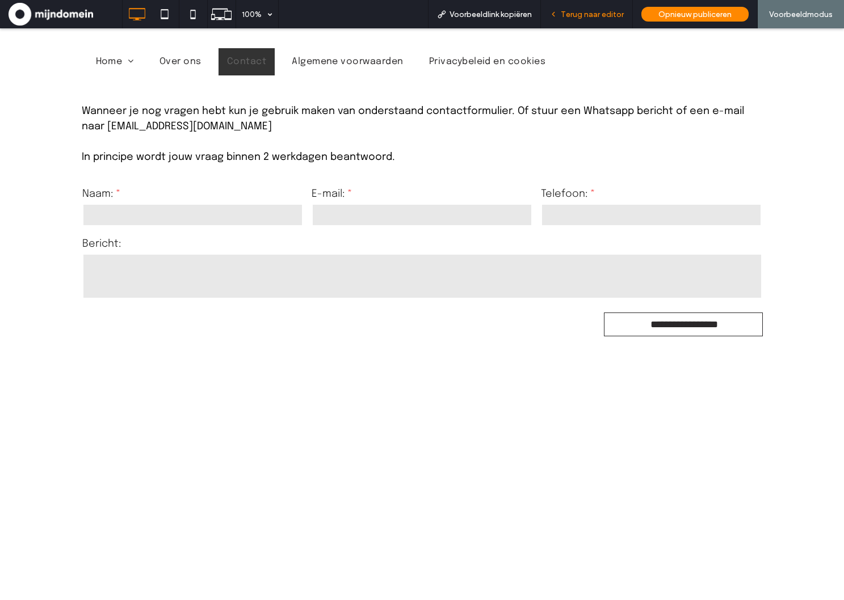
click at [579, 20] on div "Terug naar editor" at bounding box center [587, 14] width 92 height 28
click at [558, 28] on div "Terug naar editor" at bounding box center [587, 14] width 92 height 28
click at [572, 12] on span "Terug naar editor" at bounding box center [592, 15] width 63 height 10
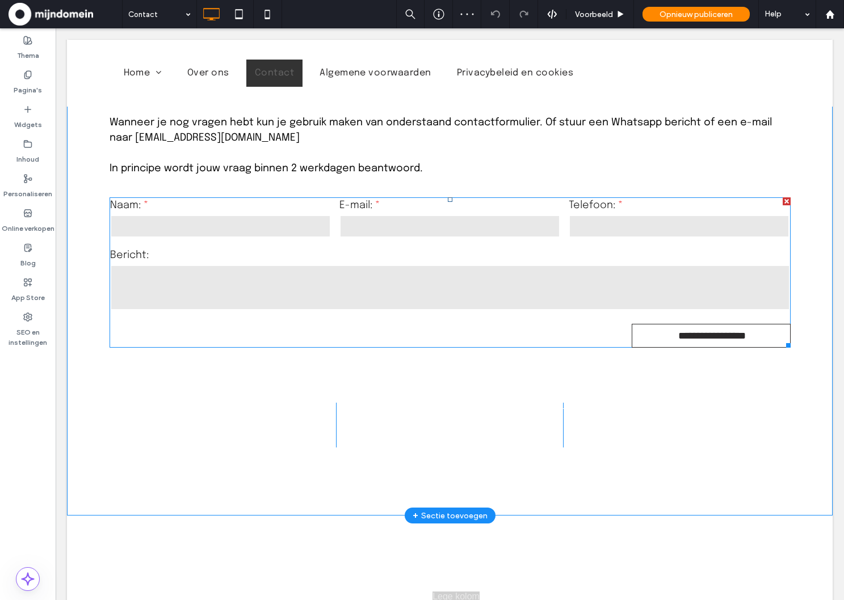
click at [461, 220] on input "email" at bounding box center [449, 226] width 221 height 23
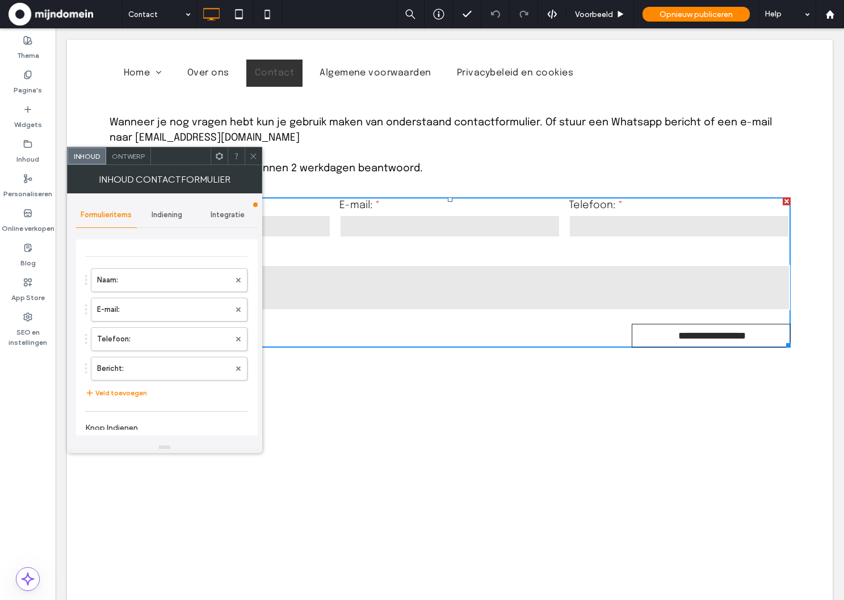
click at [166, 214] on span "Indiening" at bounding box center [167, 215] width 31 height 9
click at [169, 215] on span "Indiening" at bounding box center [167, 215] width 31 height 9
click at [177, 218] on span "Indiening" at bounding box center [167, 215] width 31 height 9
click at [173, 214] on span "Indiening" at bounding box center [167, 215] width 31 height 9
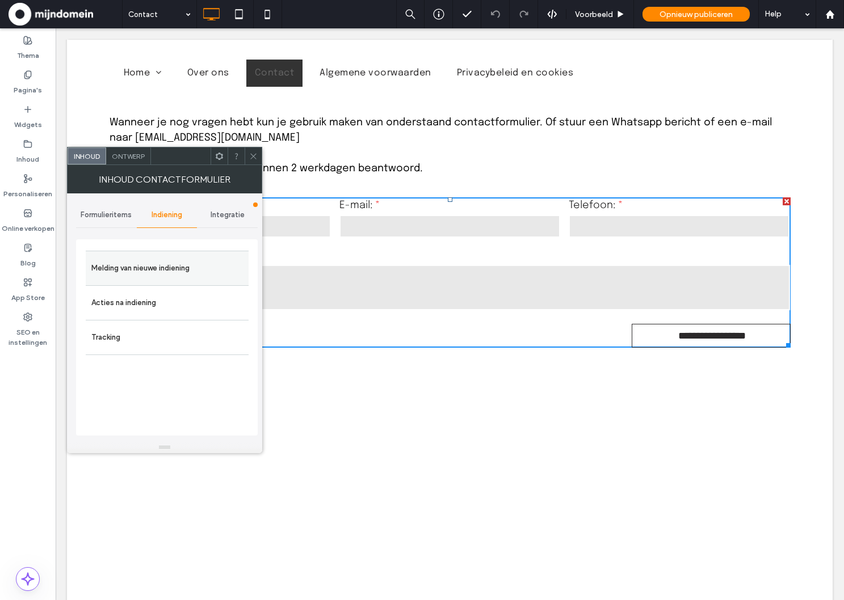
click at [148, 264] on label "Melding van nieuwe indiening" at bounding box center [167, 268] width 152 height 23
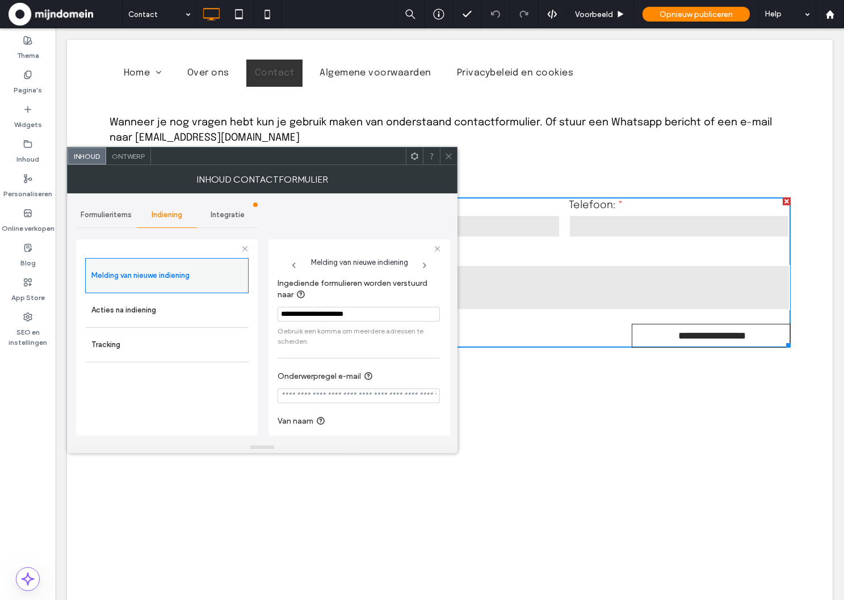
drag, startPoint x: 243, startPoint y: 285, endPoint x: 184, endPoint y: 277, distance: 59.0
click at [184, 277] on div "**********" at bounding box center [167, 335] width 182 height 211
drag, startPoint x: 35, startPoint y: 94, endPoint x: 35, endPoint y: 86, distance: 7.4
click at [35, 93] on label "Pagina's" at bounding box center [28, 87] width 28 height 16
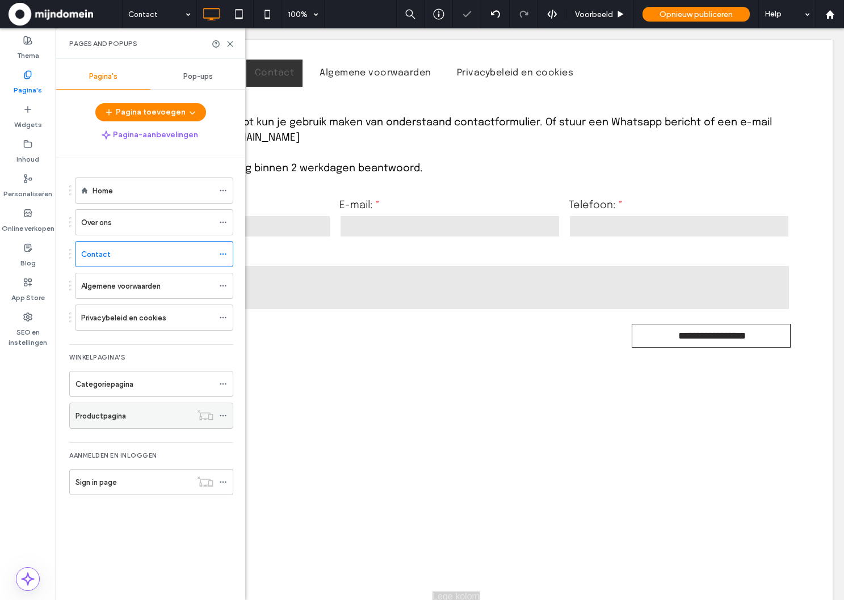
click at [119, 410] on label "Productpagina" at bounding box center [100, 416] width 51 height 20
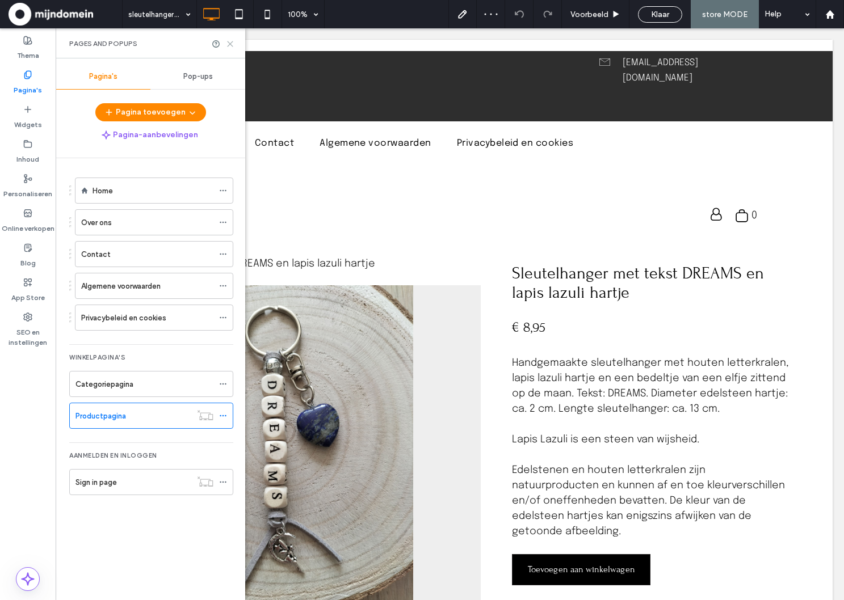
drag, startPoint x: 229, startPoint y: 41, endPoint x: 289, endPoint y: 191, distance: 160.7
click at [229, 41] on icon at bounding box center [230, 44] width 9 height 9
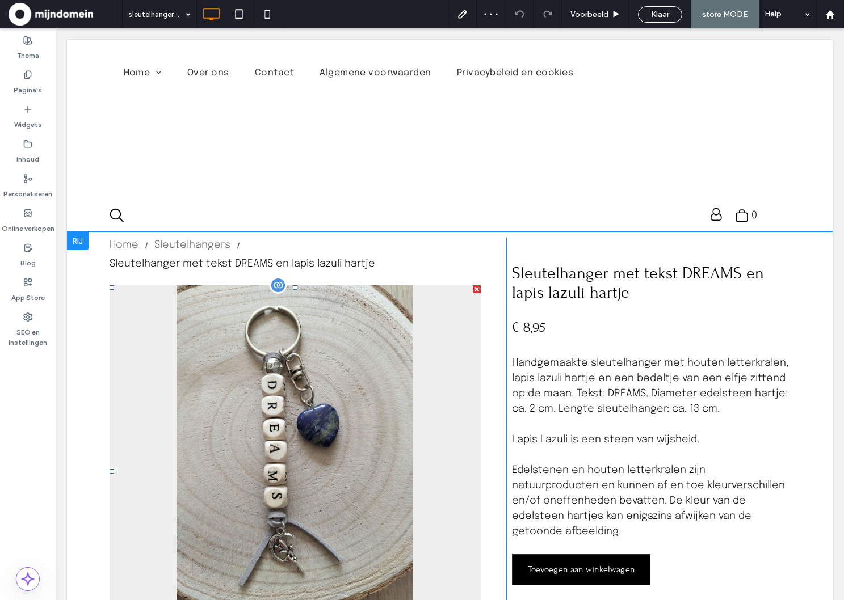
scroll to position [171, 0]
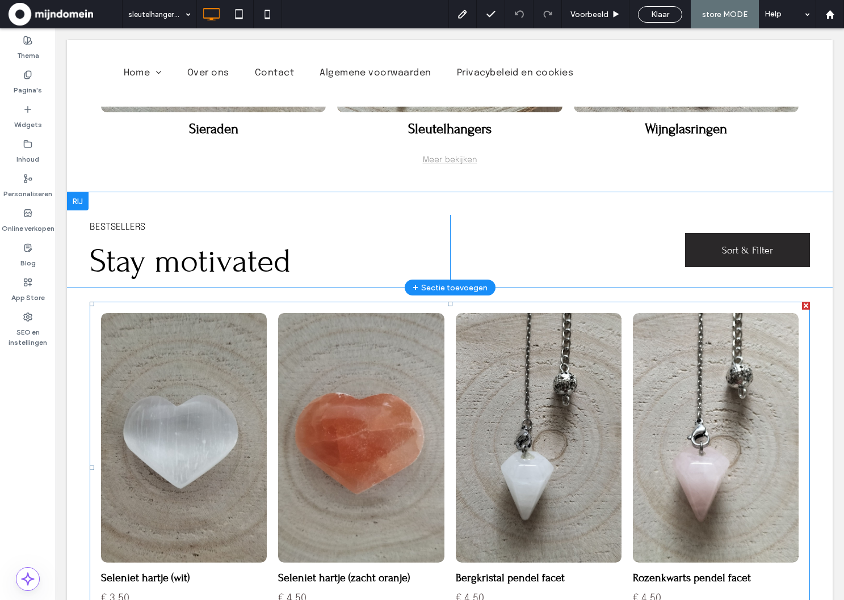
scroll to position [877, 0]
